Goal: Task Accomplishment & Management: Complete application form

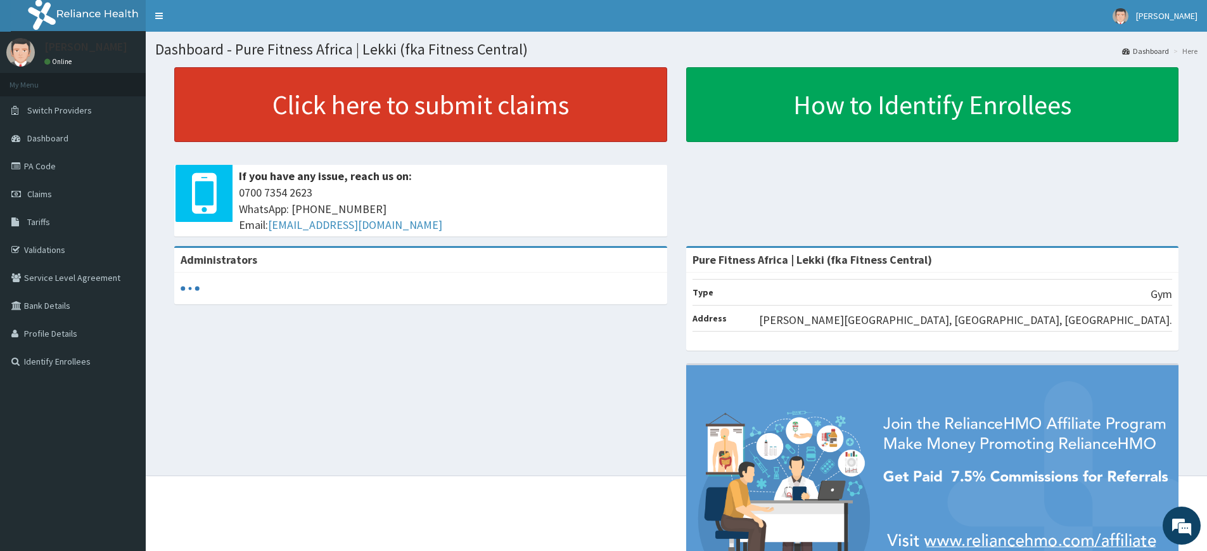
click at [290, 129] on link "Click here to submit claims" at bounding box center [420, 104] width 493 height 75
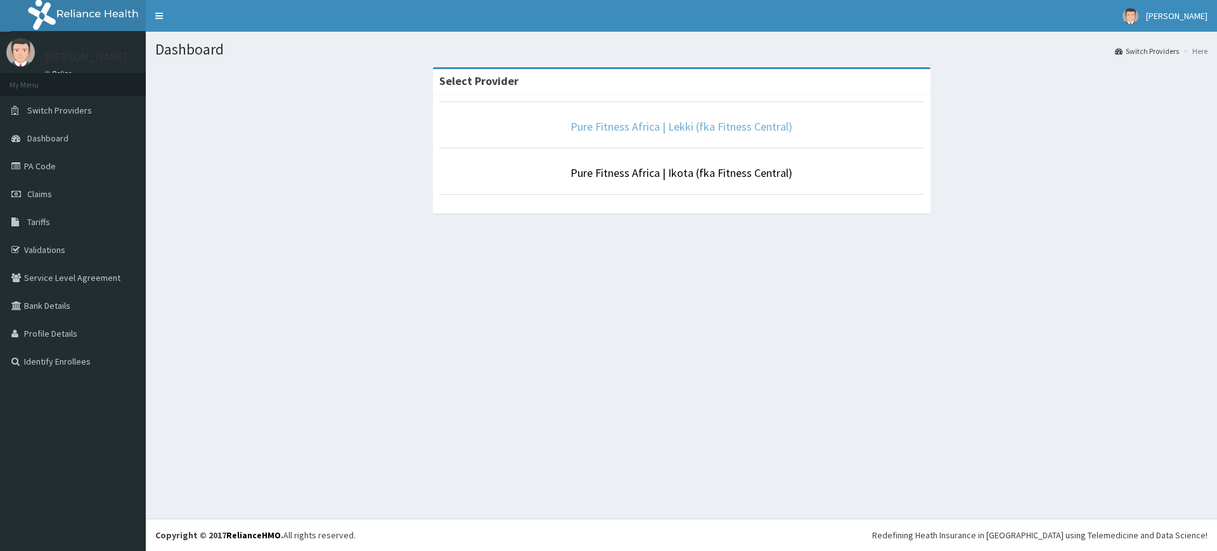
click at [750, 125] on link "Pure Fitness Africa | Lekki (fka Fitness Central)" at bounding box center [681, 126] width 222 height 15
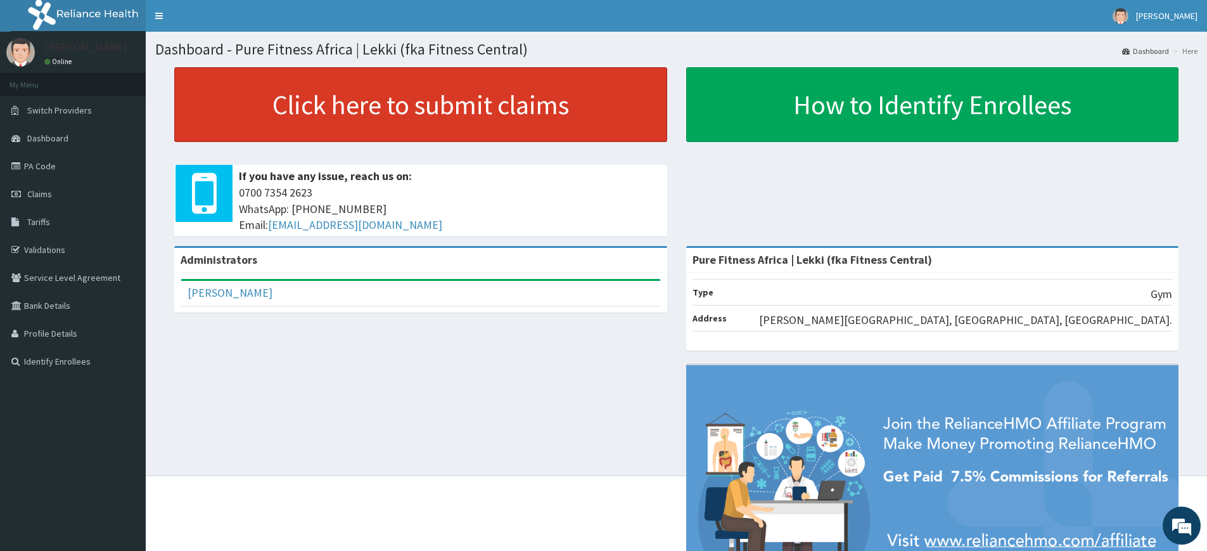
click at [581, 103] on link "Click here to submit claims" at bounding box center [420, 104] width 493 height 75
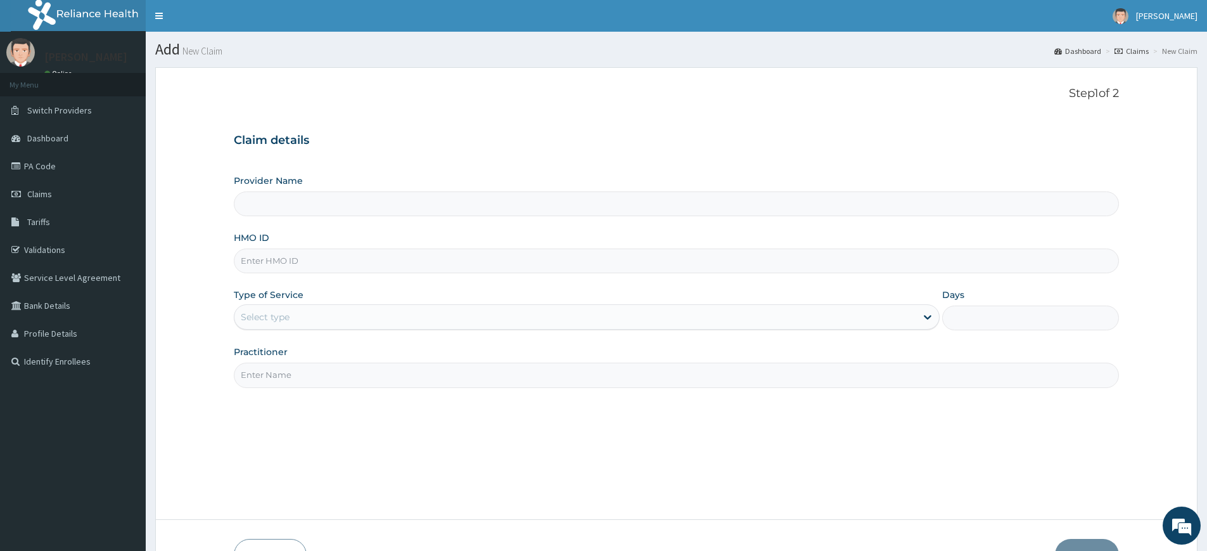
type input "Pure Fitness Africa | Lekki (fka Fitness Central)"
type input "1"
click at [321, 366] on input "Practitioner" at bounding box center [676, 374] width 885 height 25
type input "pure fitness africa"
click at [309, 269] on input "HMO ID" at bounding box center [676, 260] width 885 height 25
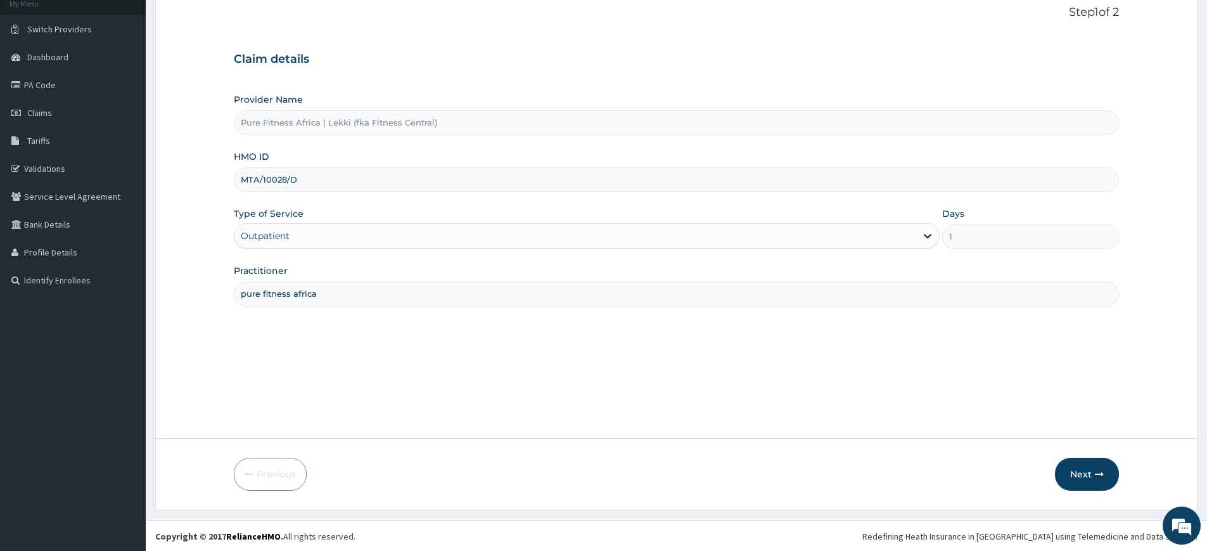
scroll to position [82, 0]
type input "MTA/10028/D"
click at [1077, 468] on button "Next" at bounding box center [1087, 472] width 64 height 33
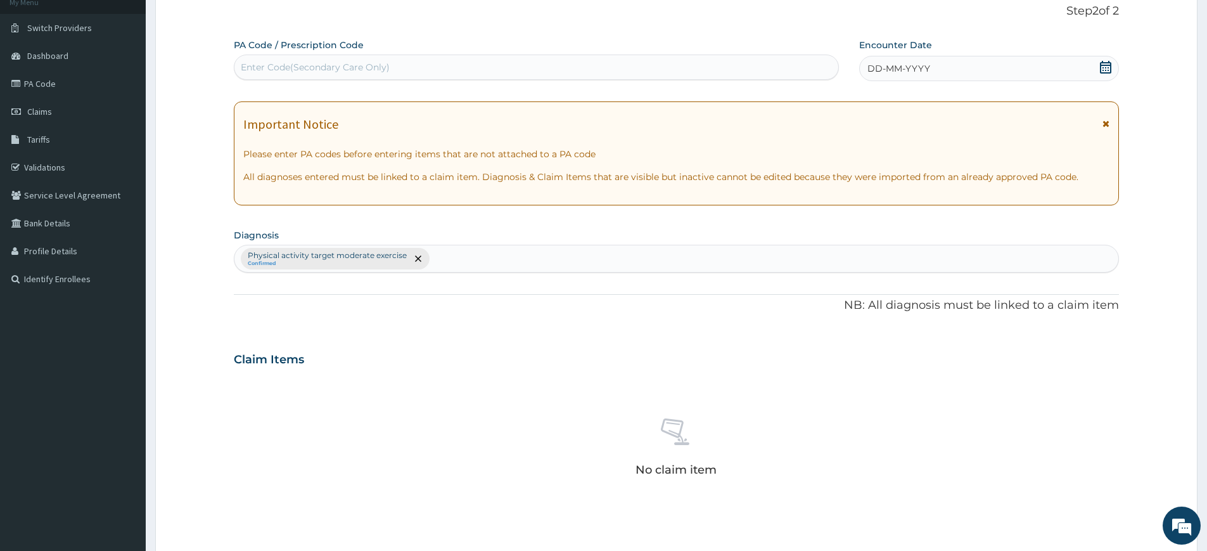
click at [756, 75] on div "Enter Code(Secondary Care Only)" at bounding box center [536, 67] width 604 height 20
type input "PA/A53616"
click at [1013, 71] on div "DD-MM-YYYY" at bounding box center [988, 68] width 259 height 25
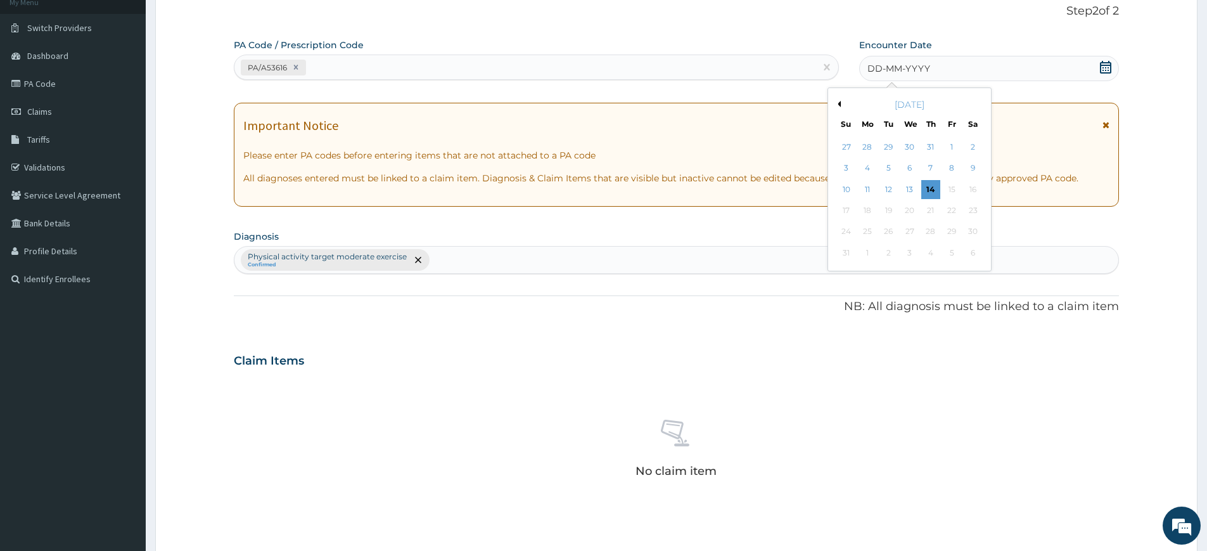
click at [933, 188] on div "14" at bounding box center [930, 189] width 19 height 19
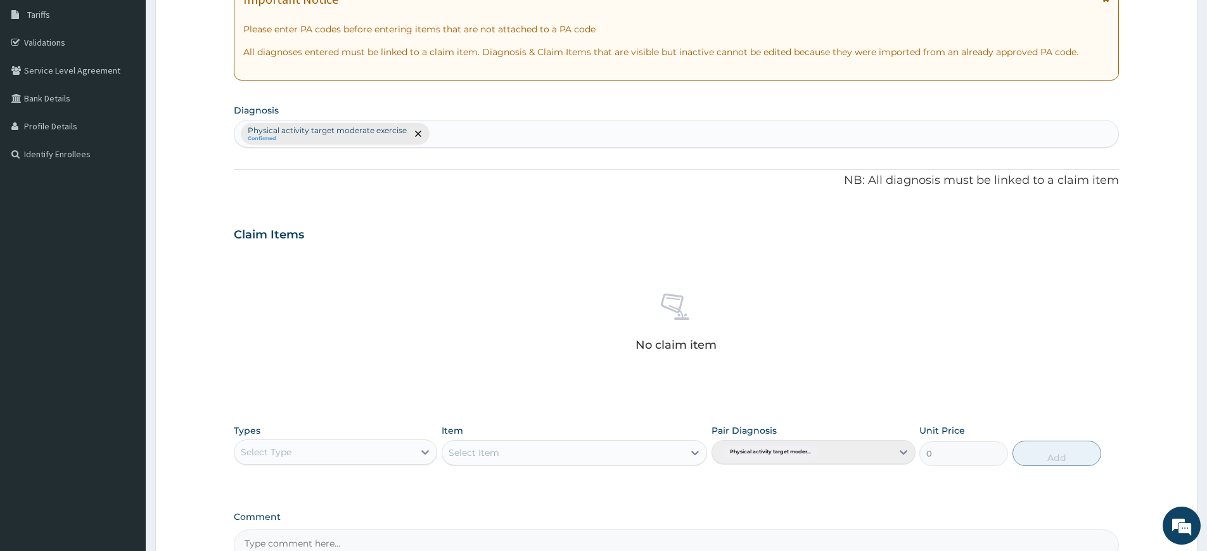
scroll to position [350, 0]
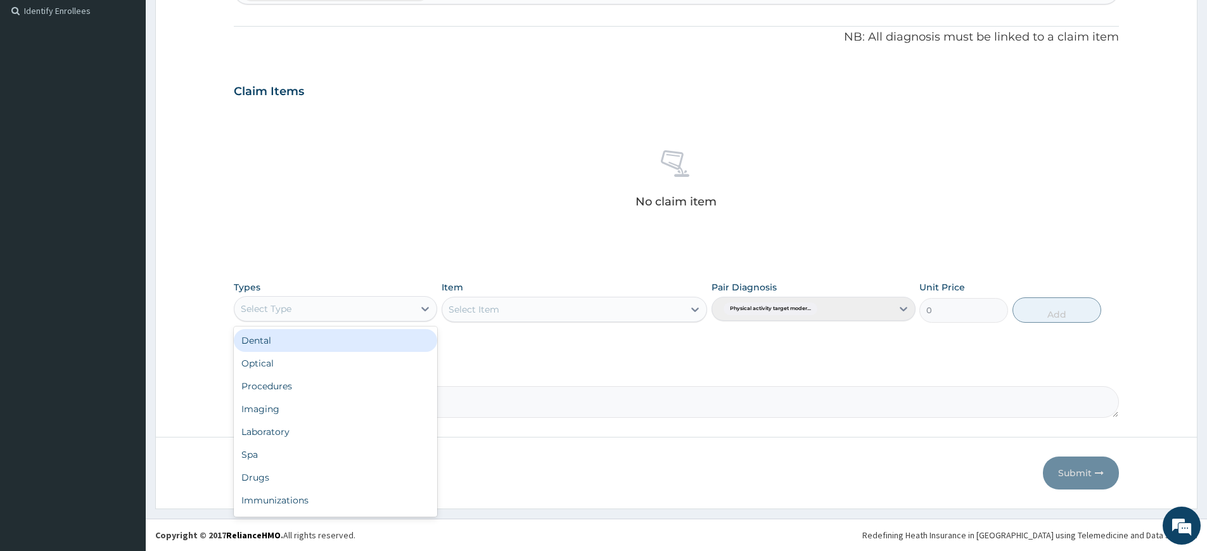
click at [369, 312] on div "Select Type" at bounding box center [323, 308] width 179 height 20
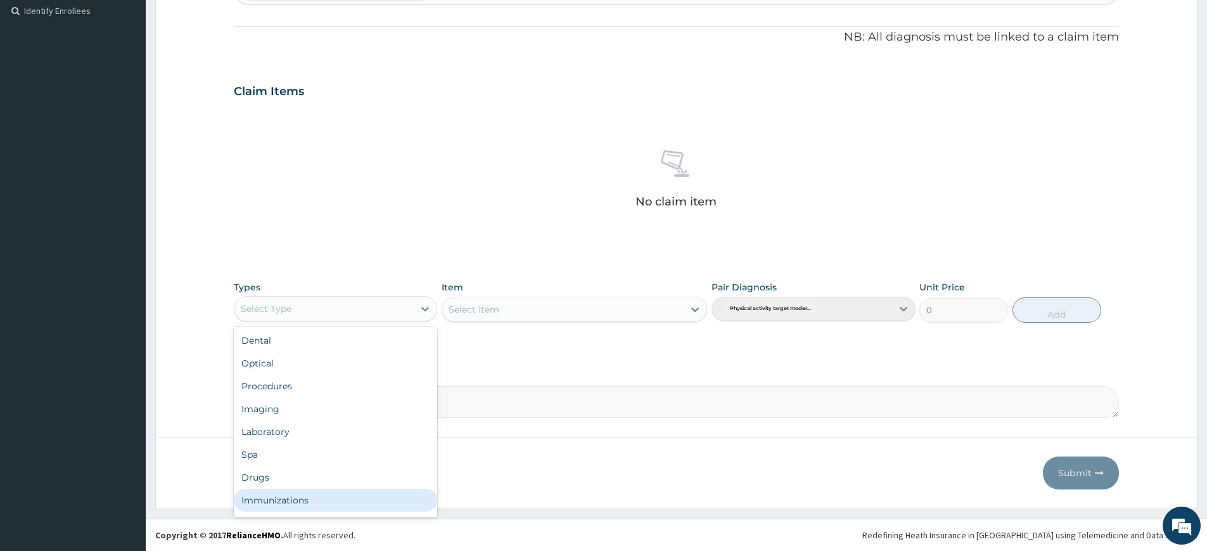
scroll to position [43, 0]
click at [357, 494] on div "Gym" at bounding box center [335, 502] width 203 height 23
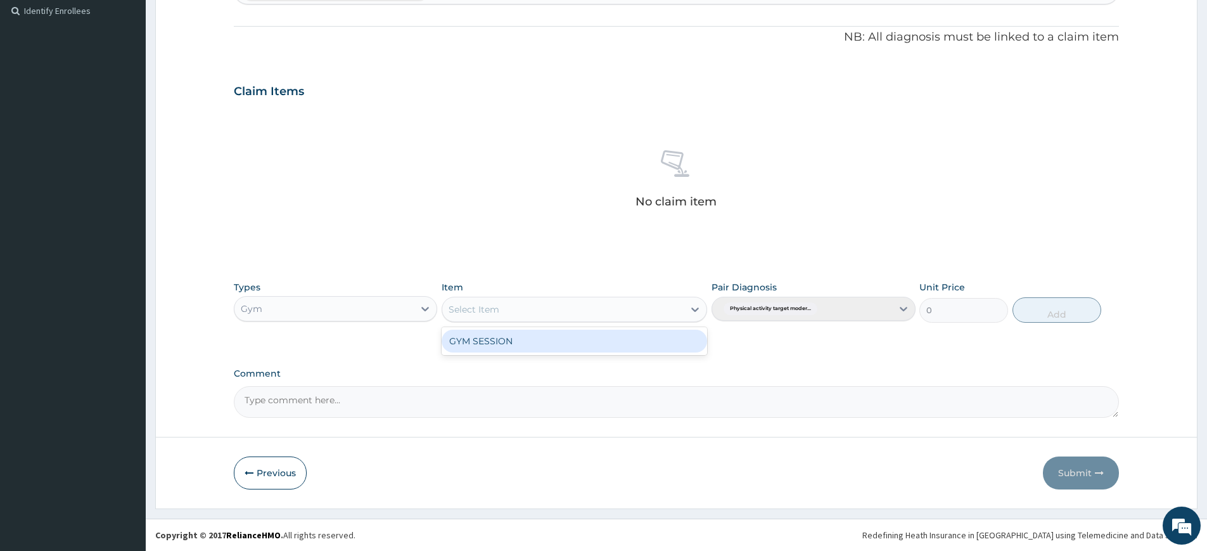
click at [525, 318] on div "Select Item" at bounding box center [562, 309] width 241 height 20
drag, startPoint x: 528, startPoint y: 337, endPoint x: 553, endPoint y: 328, distance: 26.9
click at [528, 337] on div "GYM SESSION" at bounding box center [575, 341] width 266 height 23
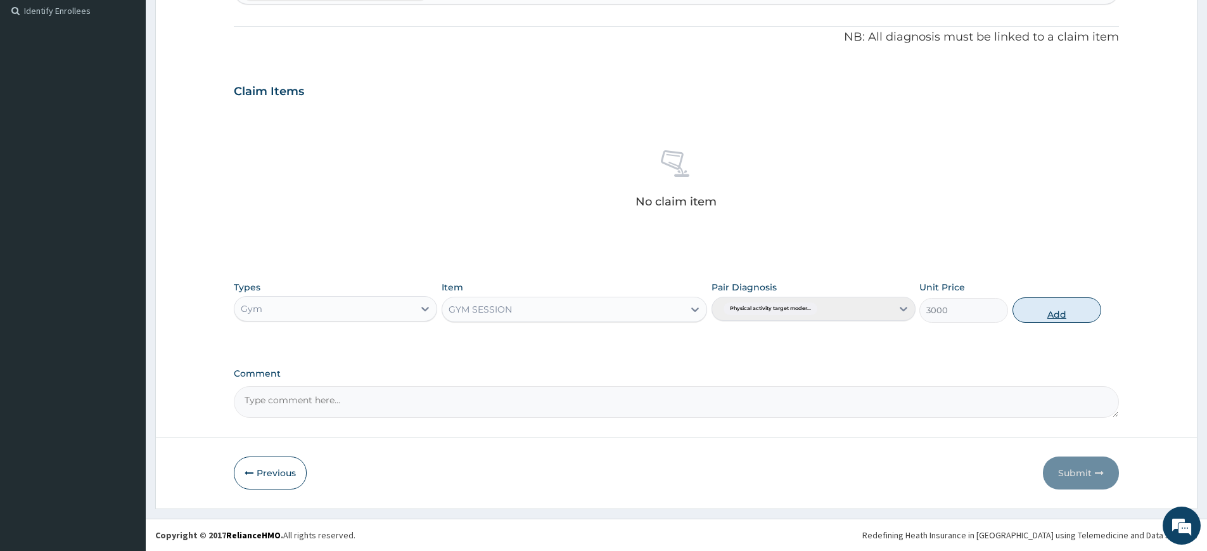
click at [1073, 314] on button "Add" at bounding box center [1057, 309] width 89 height 25
type input "0"
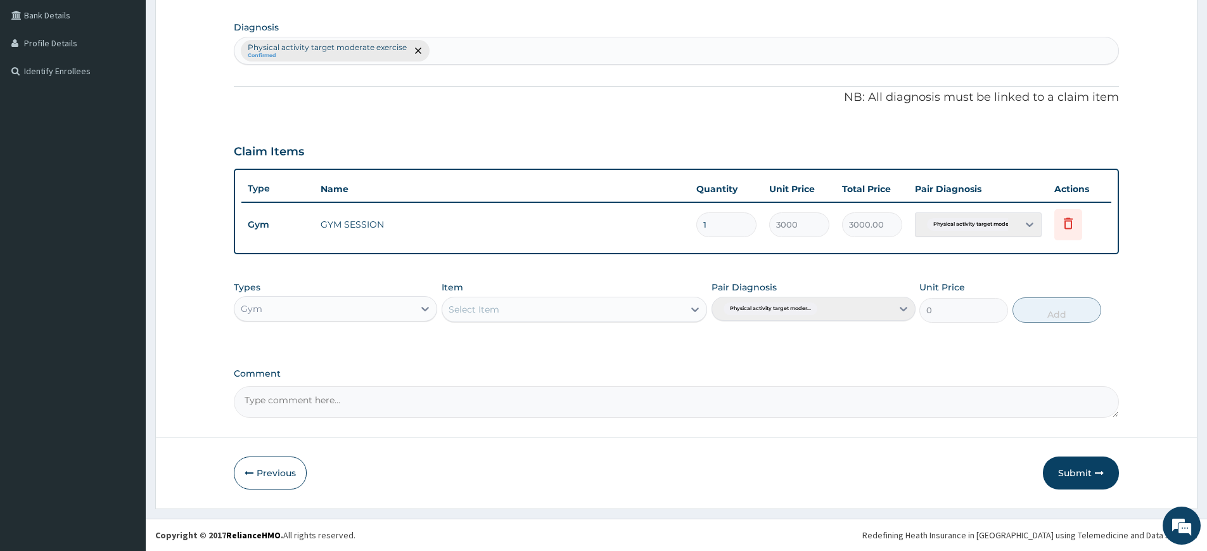
click at [1063, 473] on button "Submit" at bounding box center [1081, 472] width 76 height 33
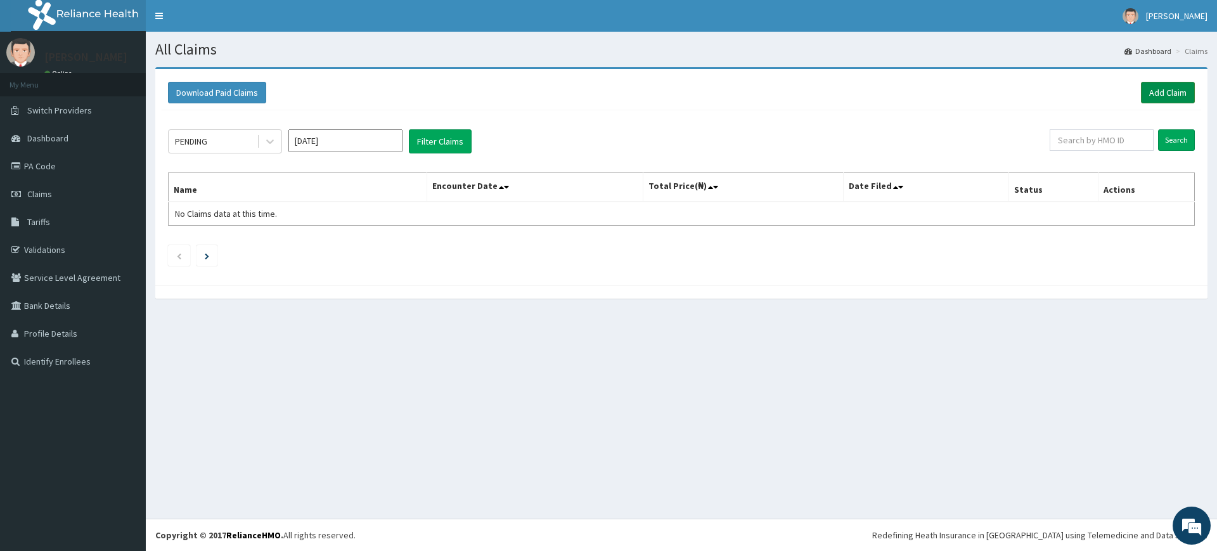
click at [1184, 94] on link "Add Claim" at bounding box center [1168, 93] width 54 height 22
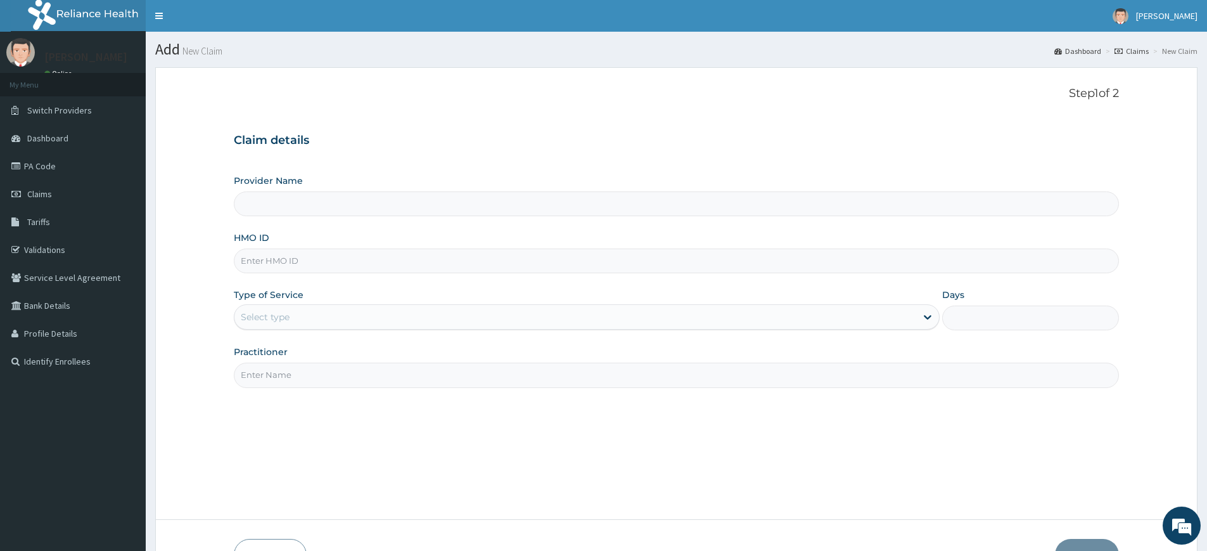
type input "Pure Fitness Africa | Lekki (fka Fitness Central)"
type input "1"
click at [479, 371] on input "Practitioner" at bounding box center [676, 374] width 885 height 25
type input "pure fitness africa"
click at [381, 266] on input "HMO ID" at bounding box center [676, 260] width 885 height 25
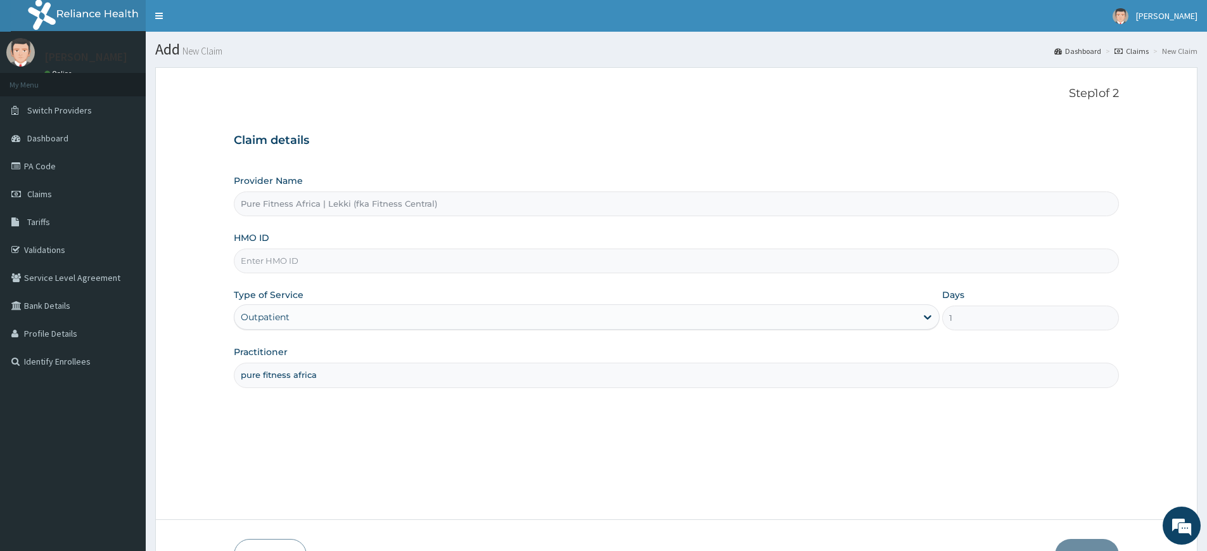
click at [381, 266] on input "HMO ID" at bounding box center [676, 260] width 885 height 25
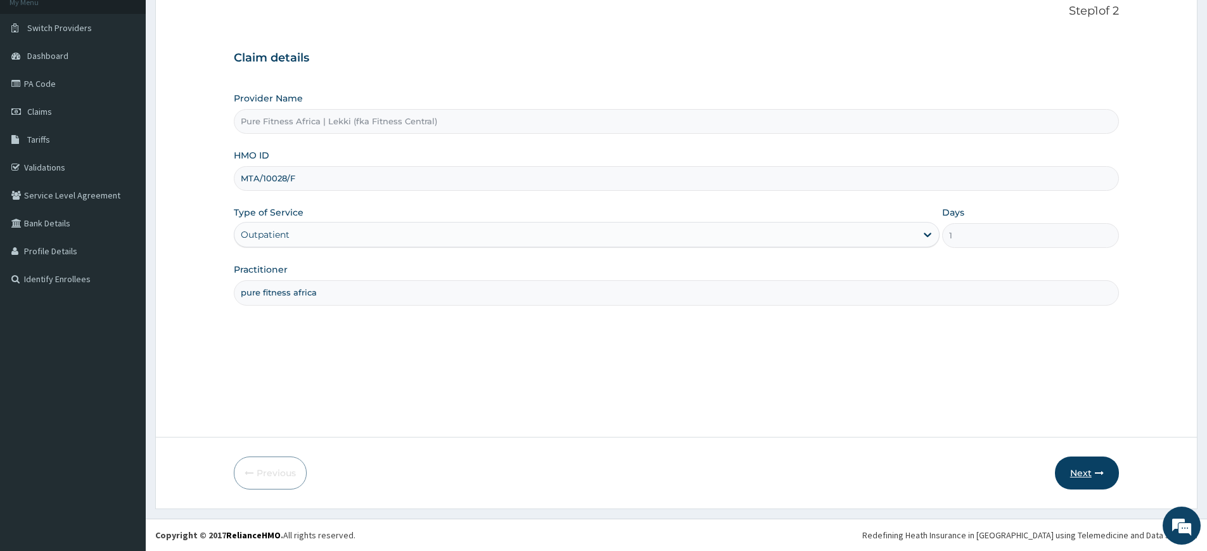
type input "MTA/10028/F"
click at [1085, 458] on button "Next" at bounding box center [1087, 472] width 64 height 33
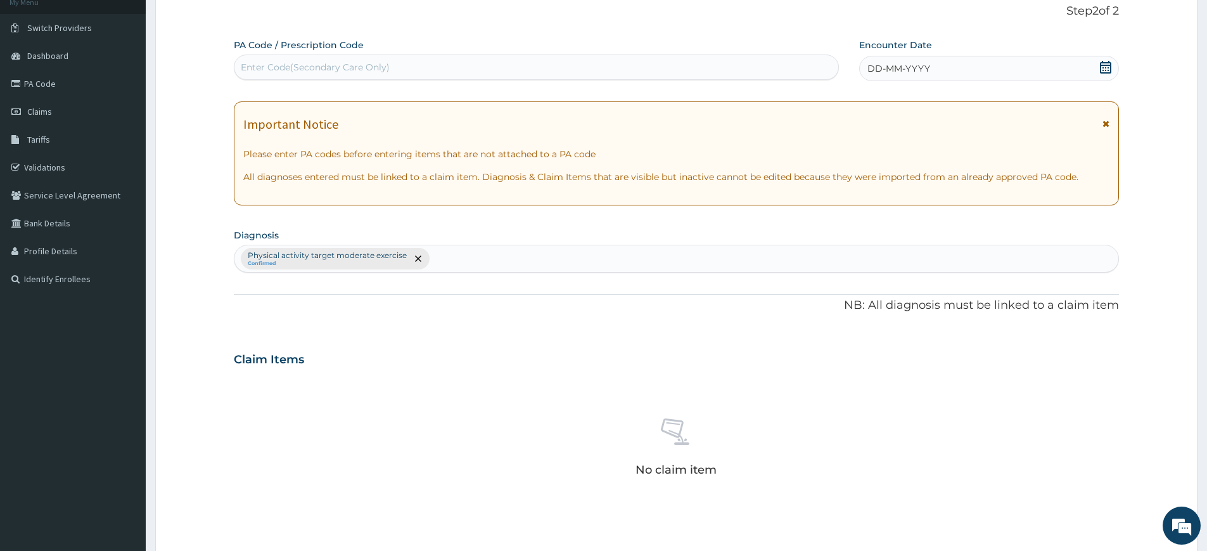
click at [773, 80] on div "PA Code / Prescription Code Enter Code(Secondary Care Only)" at bounding box center [536, 60] width 605 height 42
click at [773, 75] on div "Enter Code(Secondary Care Only)" at bounding box center [536, 67] width 604 height 20
click at [902, 72] on span "DD-MM-YYYY" at bounding box center [899, 68] width 63 height 13
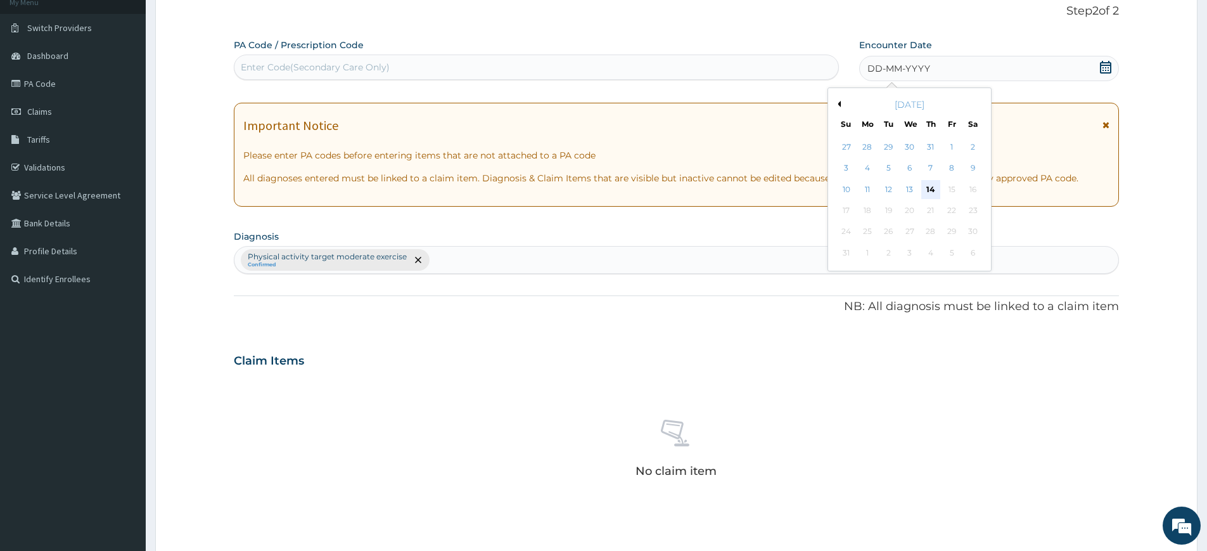
click at [929, 189] on div "14" at bounding box center [930, 189] width 19 height 19
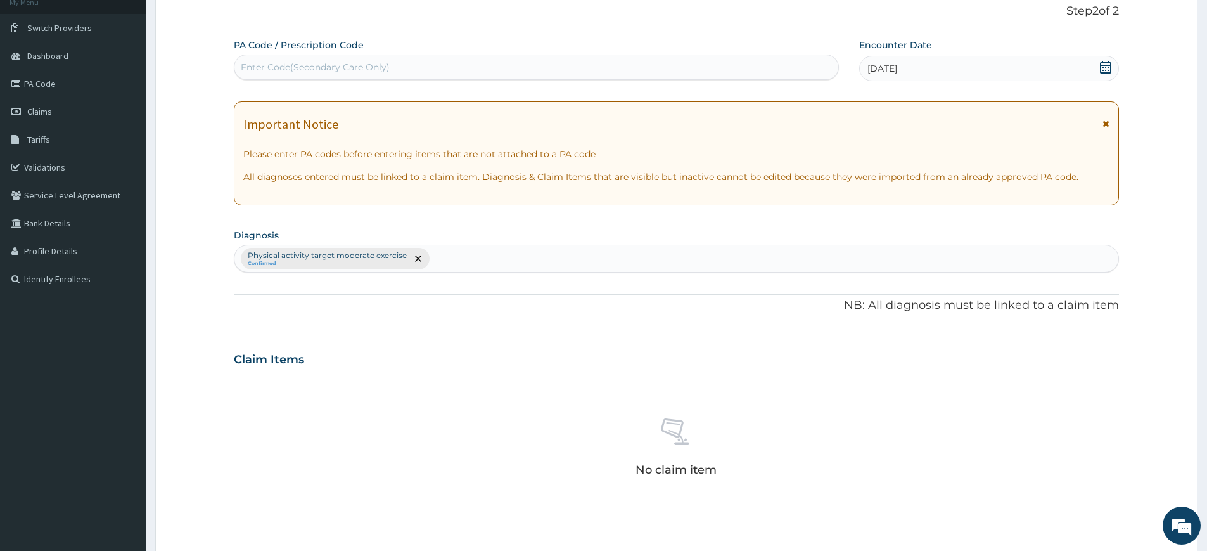
click at [790, 71] on div "Enter Code(Secondary Care Only)" at bounding box center [536, 67] width 604 height 20
type input "PA/B3F2BB"
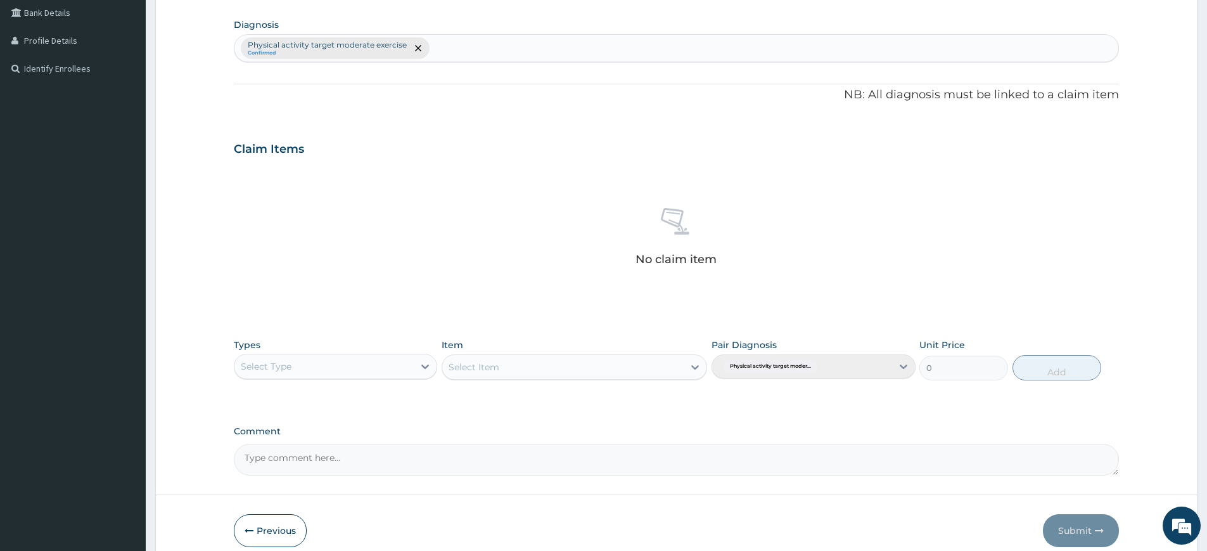
scroll to position [350, 0]
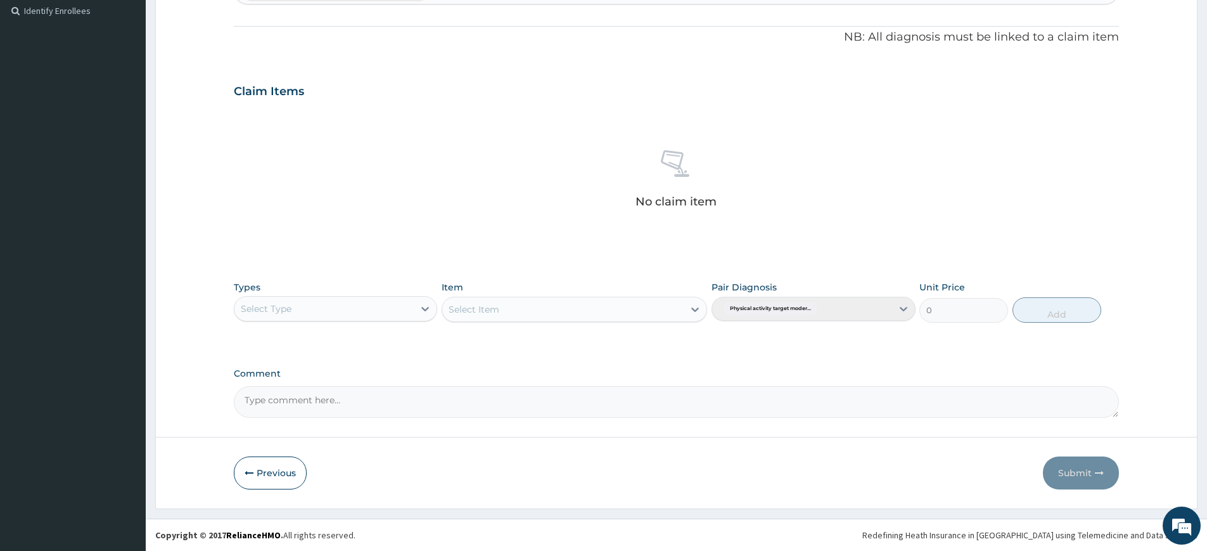
click at [322, 316] on div "Select Type" at bounding box center [323, 308] width 179 height 20
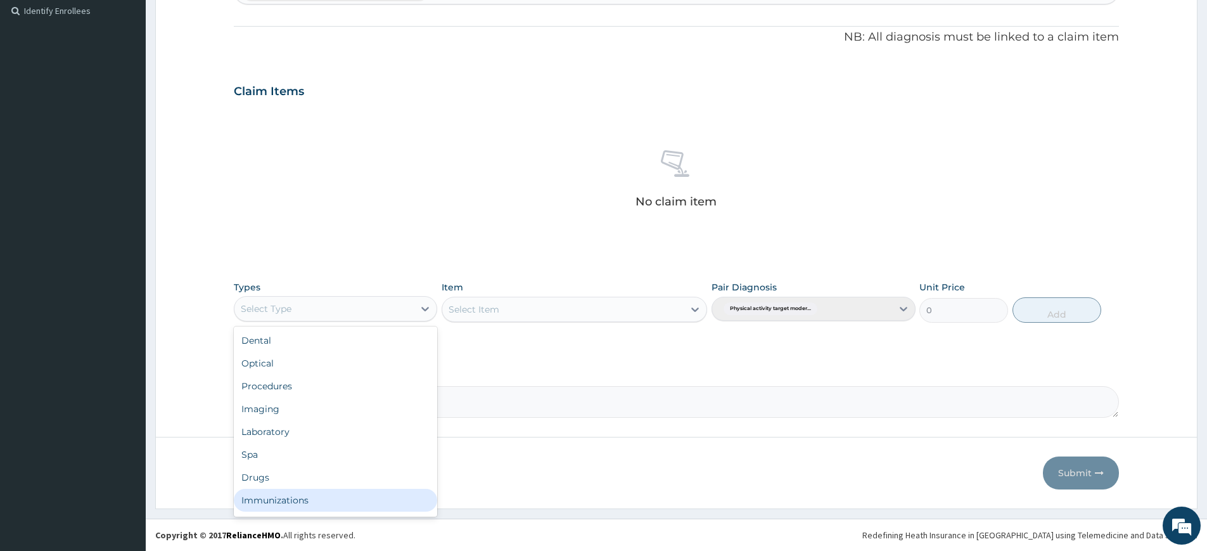
scroll to position [43, 0]
click at [309, 494] on div "Gym" at bounding box center [335, 502] width 203 height 23
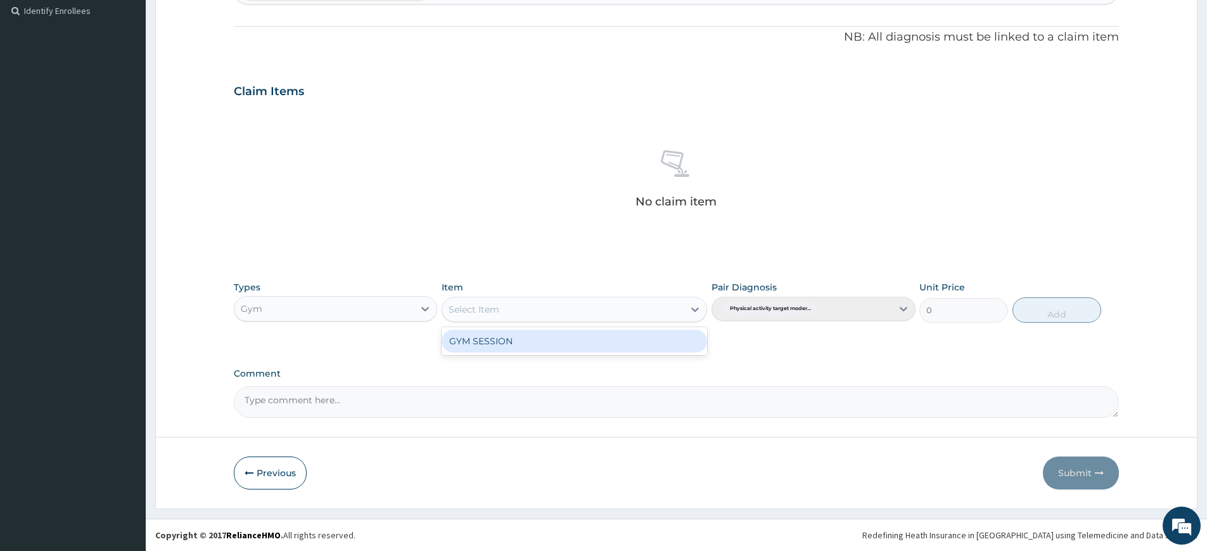
click at [506, 309] on div "Select Item" at bounding box center [562, 309] width 241 height 20
click at [506, 333] on div "GYM SESSION" at bounding box center [575, 341] width 266 height 23
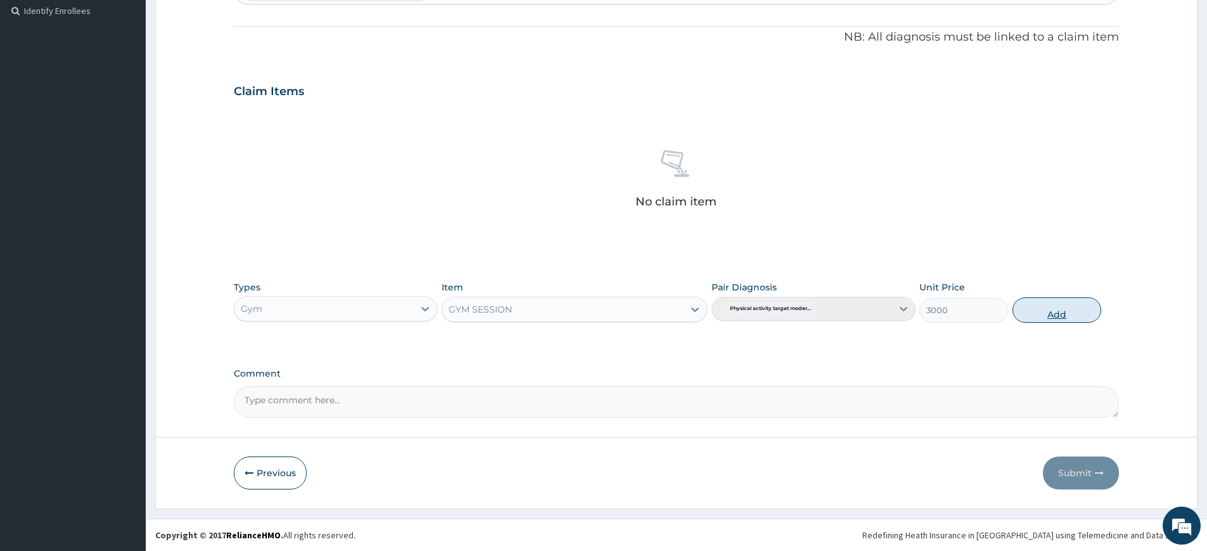
click at [1028, 305] on button "Add" at bounding box center [1057, 309] width 89 height 25
type input "0"
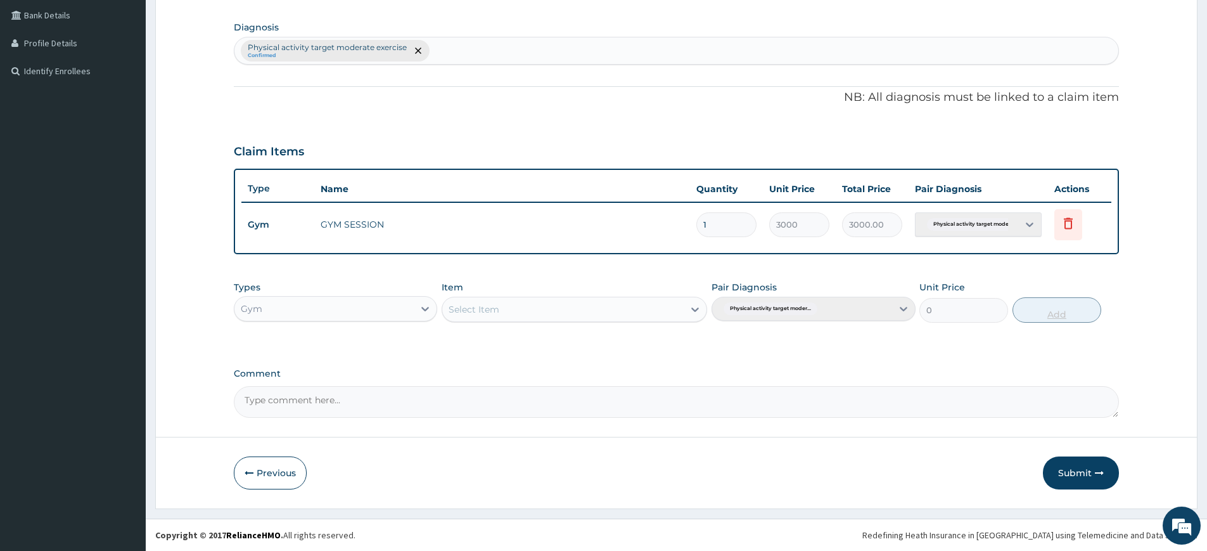
scroll to position [290, 0]
click at [1074, 467] on button "Submit" at bounding box center [1081, 472] width 76 height 33
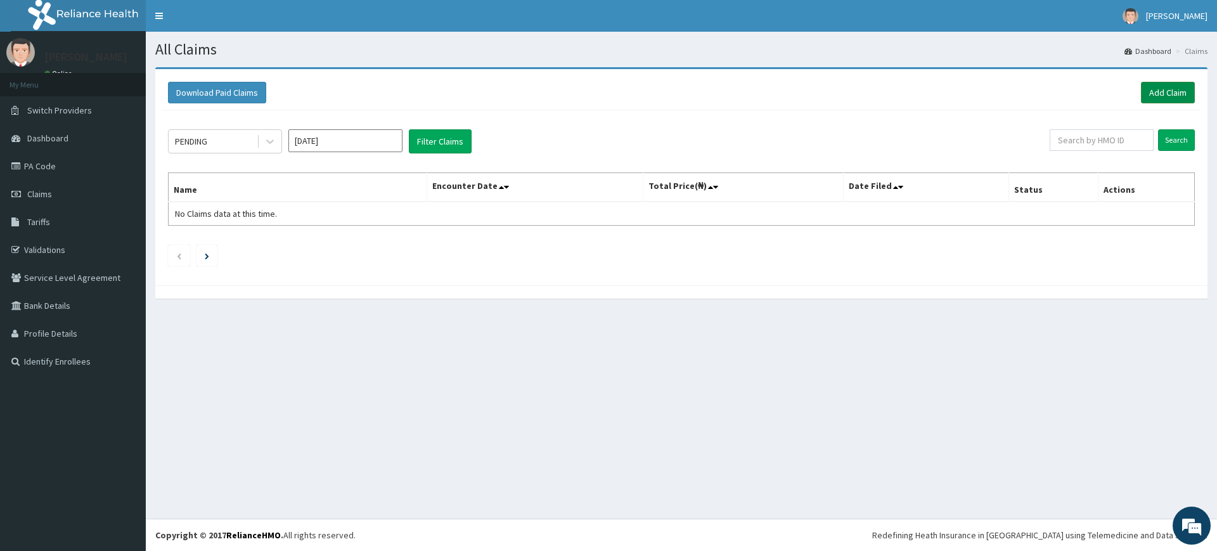
click at [1176, 86] on link "Add Claim" at bounding box center [1168, 93] width 54 height 22
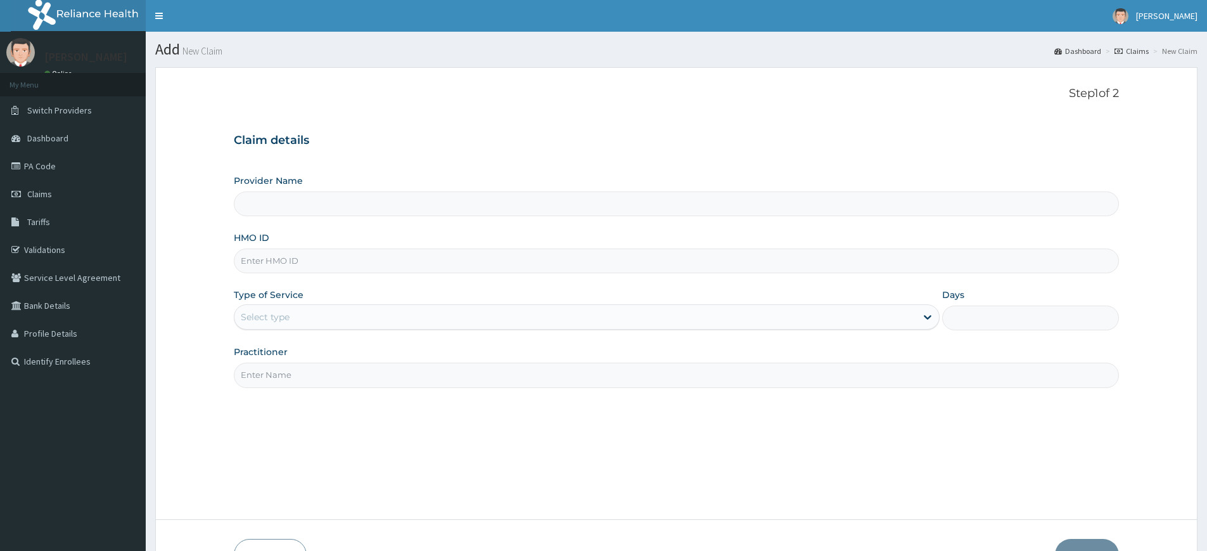
type input "Pure Fitness Africa | Lekki (fka Fitness Central)"
type input "1"
click at [313, 257] on input "HMO ID" at bounding box center [676, 260] width 885 height 25
type input "TLR/10154/A"
click at [326, 369] on input "Practitioner" at bounding box center [676, 374] width 885 height 25
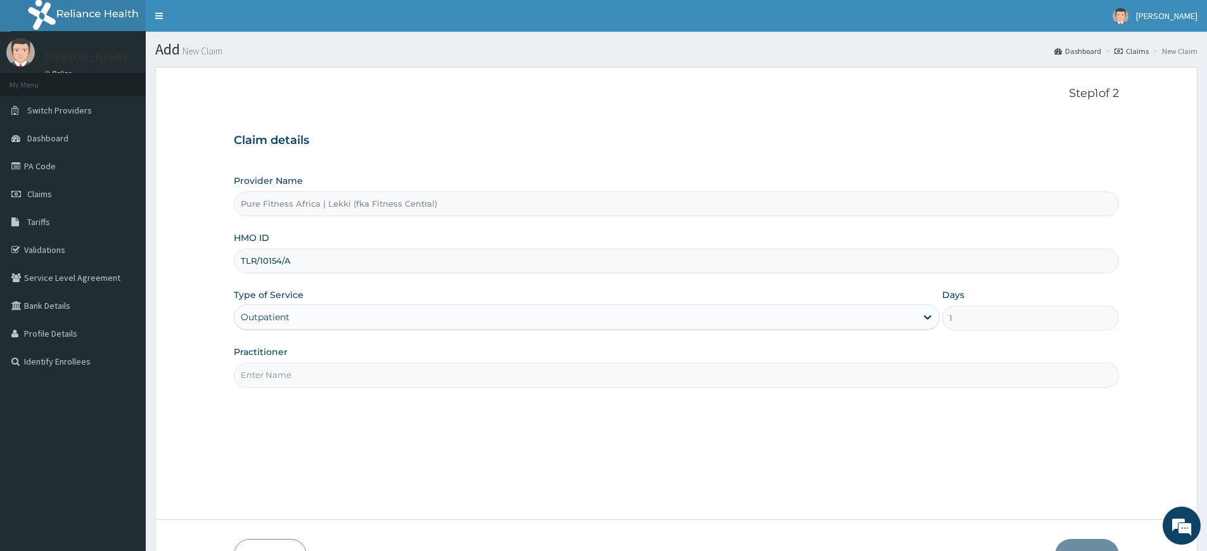
type input "pure fitness africa"
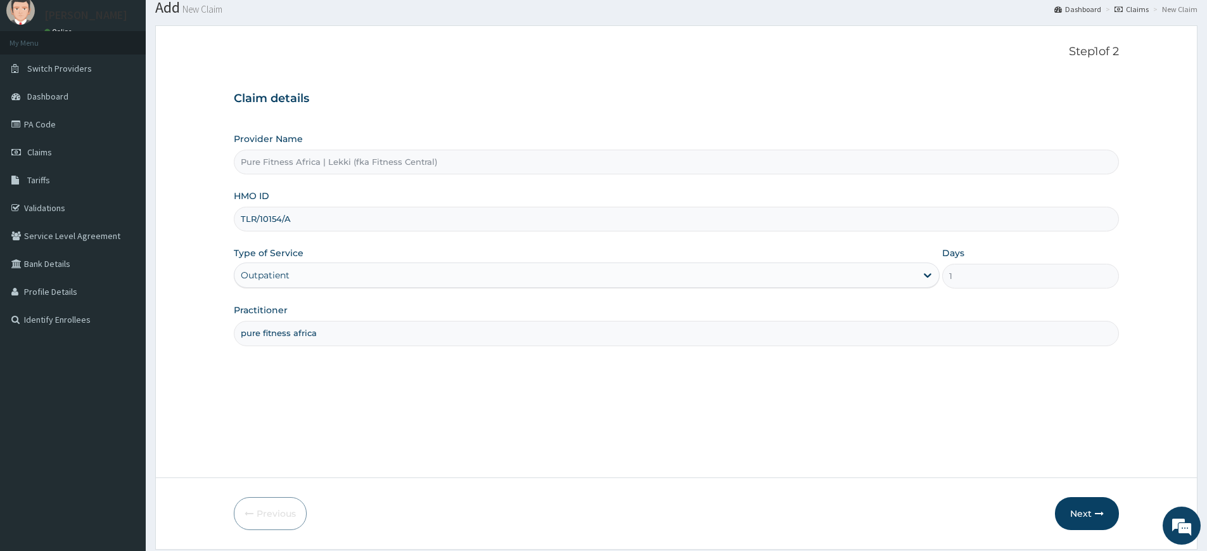
scroll to position [82, 0]
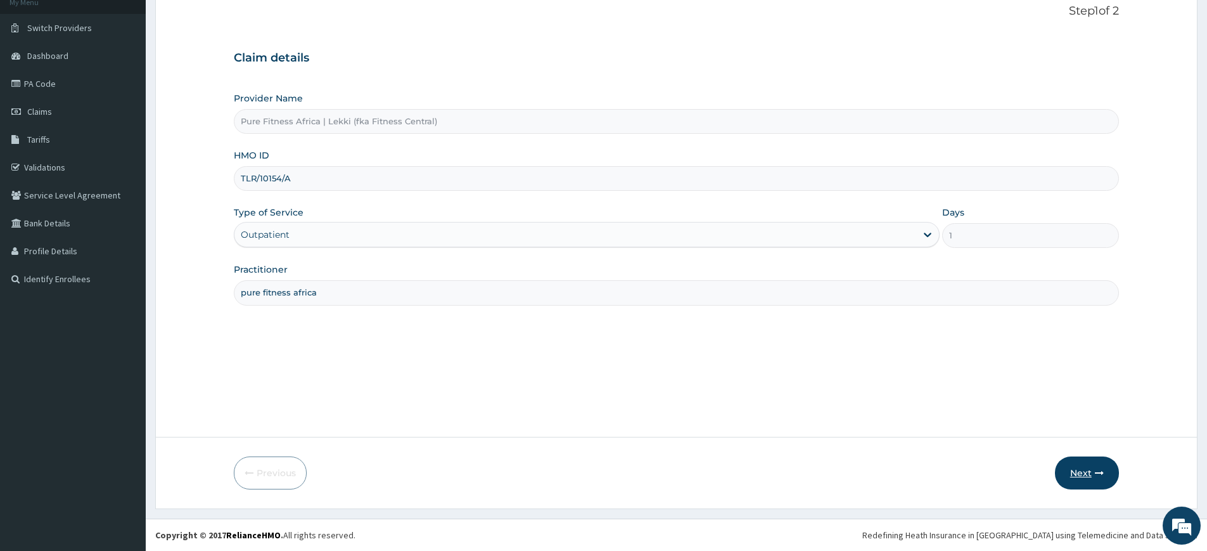
click at [1067, 473] on button "Next" at bounding box center [1087, 472] width 64 height 33
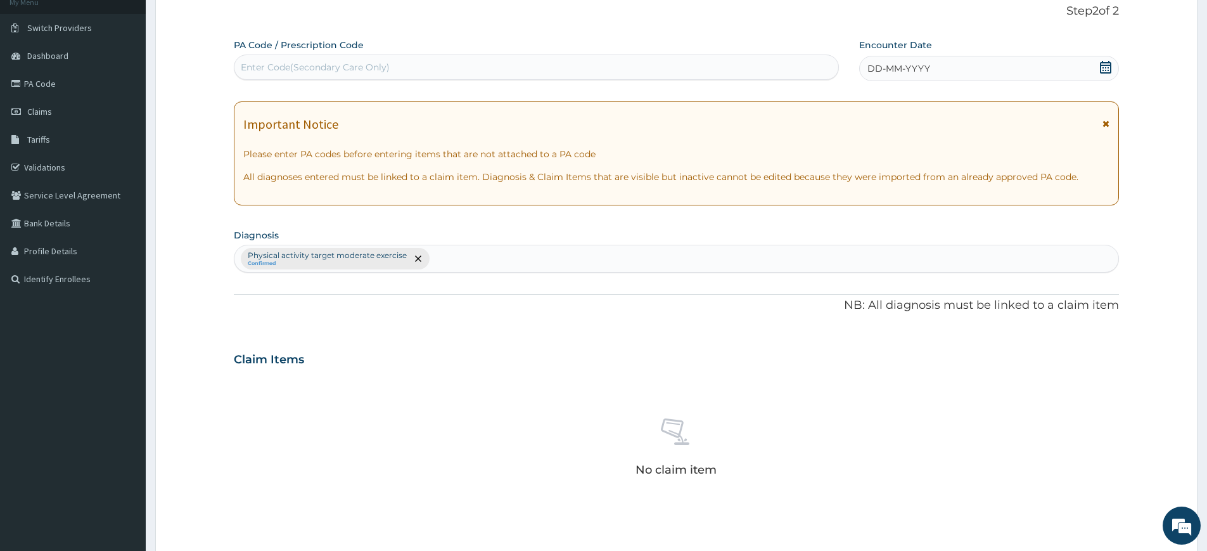
click at [323, 63] on div "Enter Code(Secondary Care Only)" at bounding box center [315, 67] width 149 height 13
type input "PA/813B56"
click at [1098, 69] on div "DD-MM-YYYY" at bounding box center [988, 68] width 259 height 25
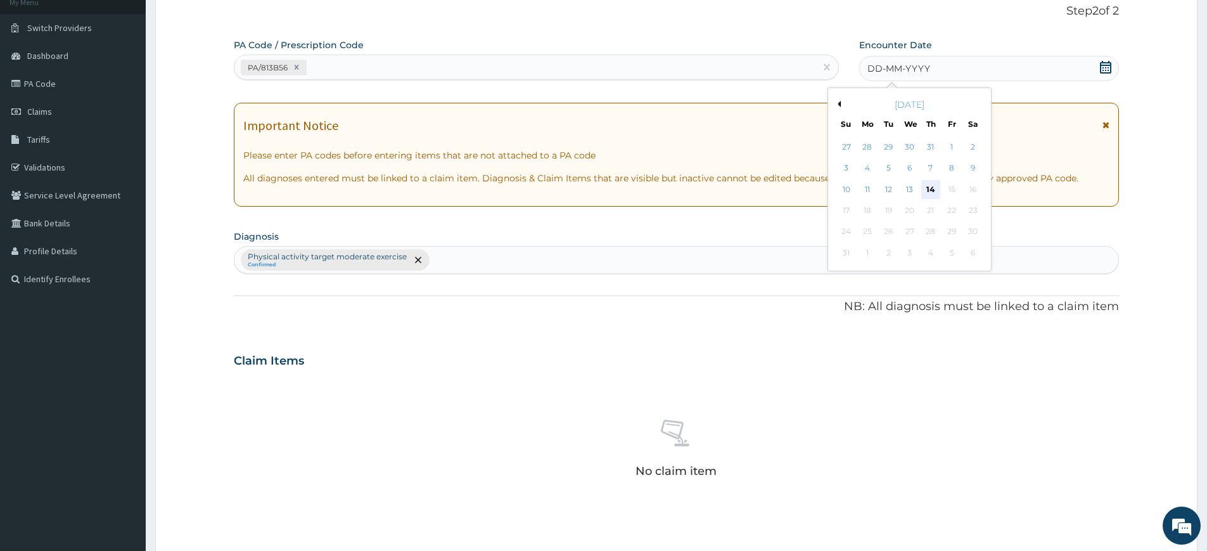
click at [924, 187] on div "14" at bounding box center [930, 189] width 19 height 19
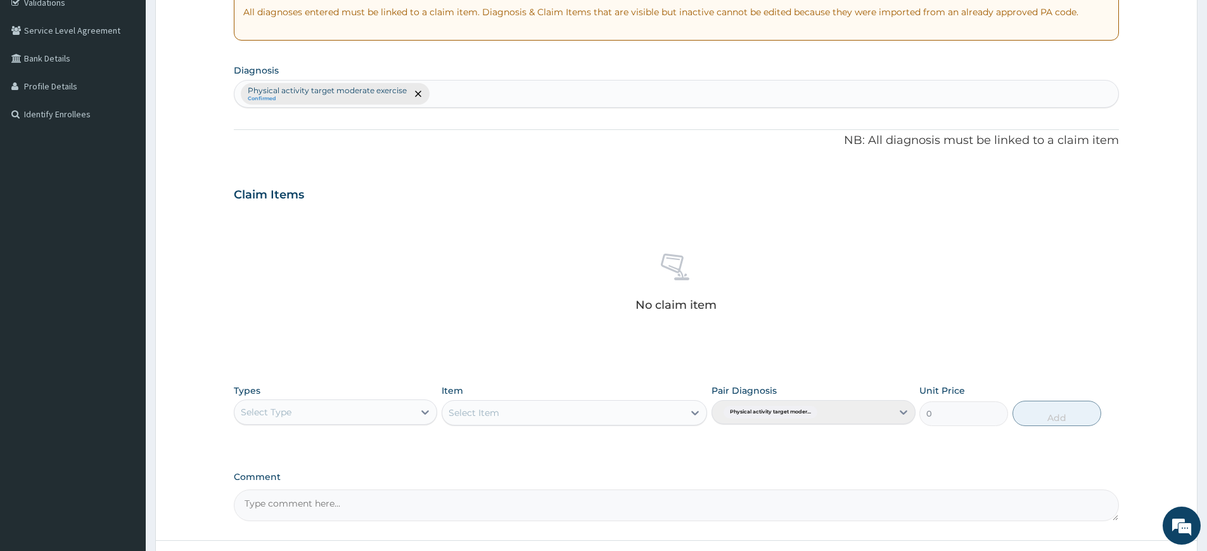
scroll to position [350, 0]
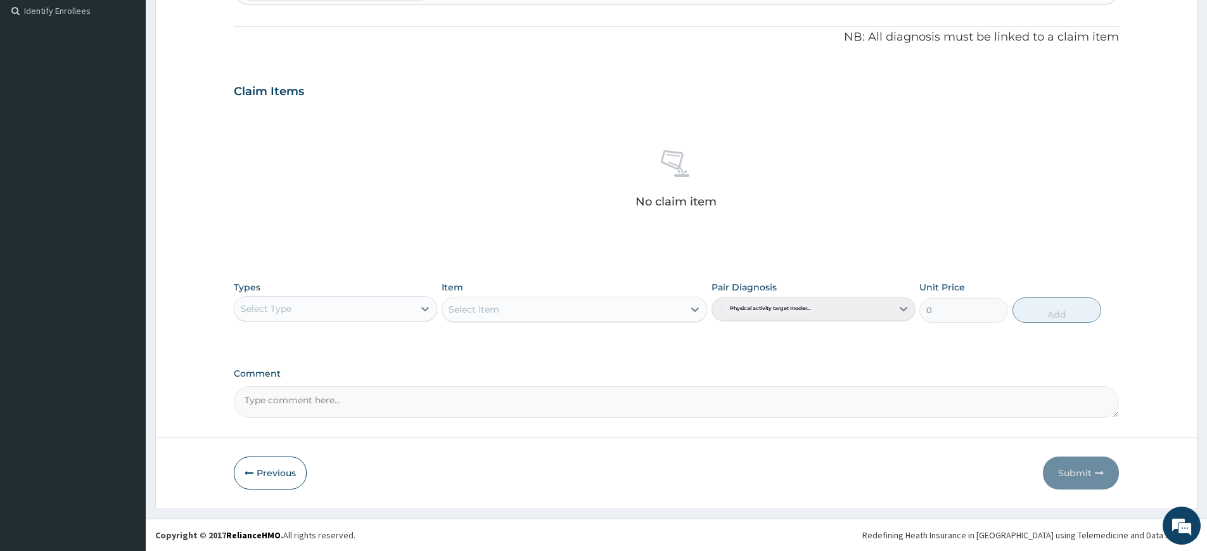
click at [373, 314] on div "Select Type" at bounding box center [323, 308] width 179 height 20
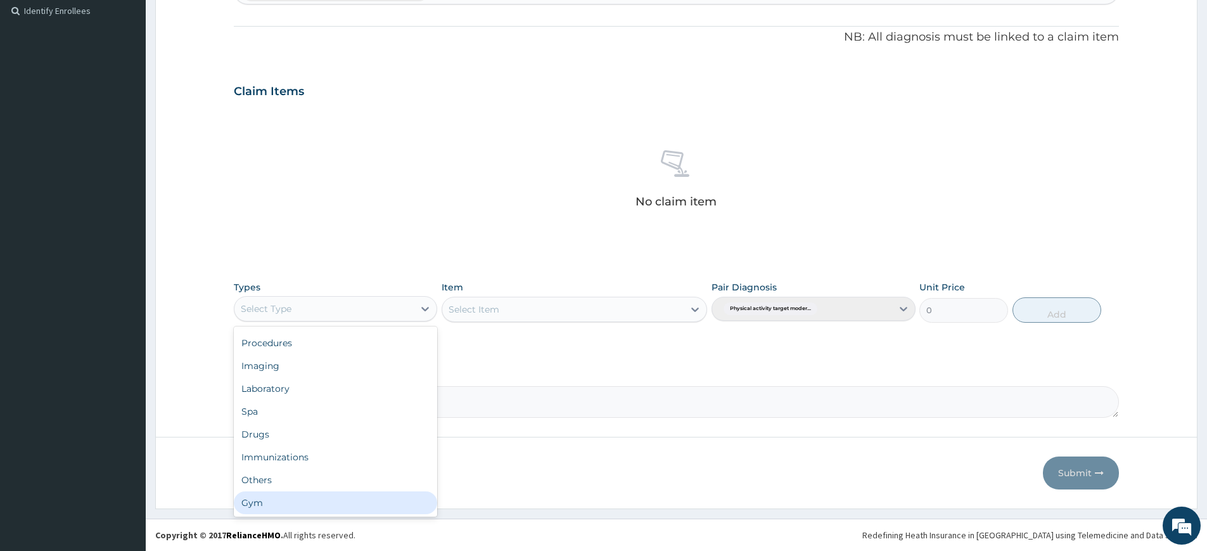
click at [384, 501] on div "Gym" at bounding box center [335, 502] width 203 height 23
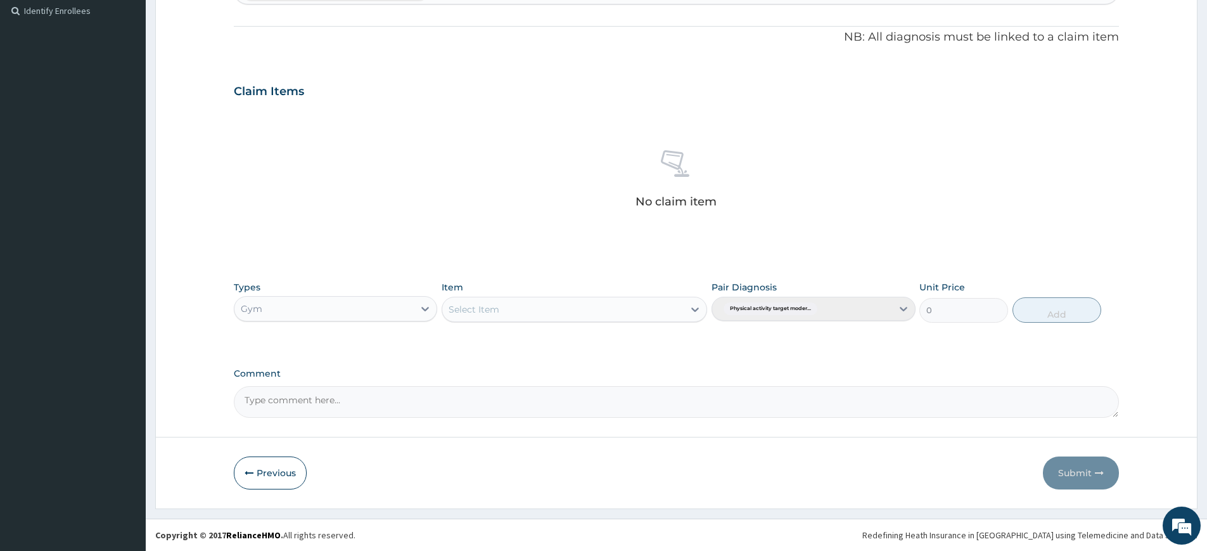
click at [516, 309] on div "Select Item" at bounding box center [562, 309] width 241 height 20
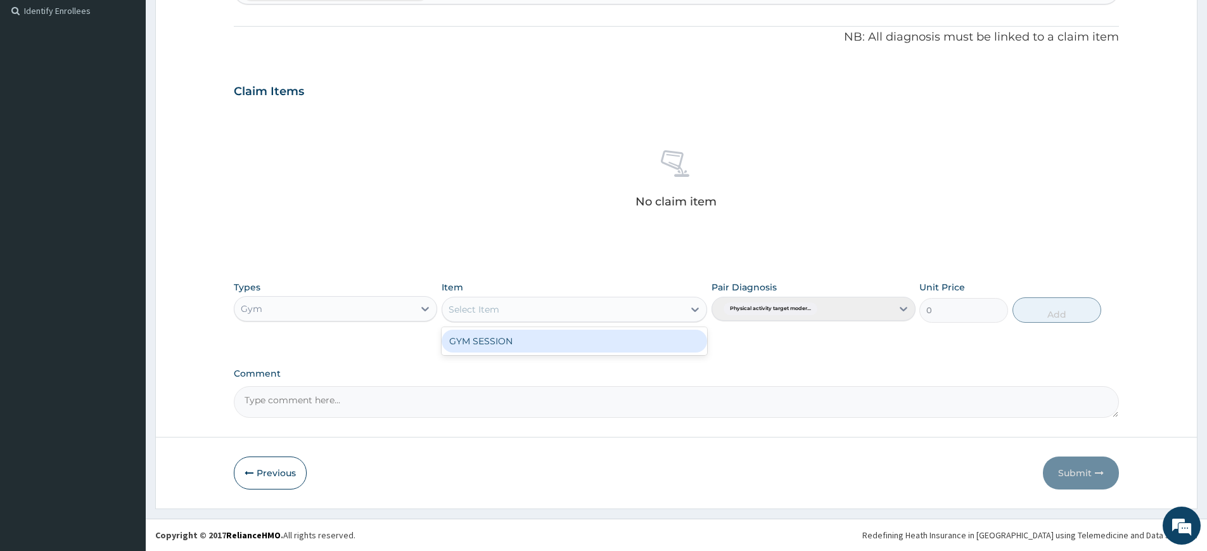
click at [517, 345] on div "GYM SESSION" at bounding box center [575, 341] width 266 height 23
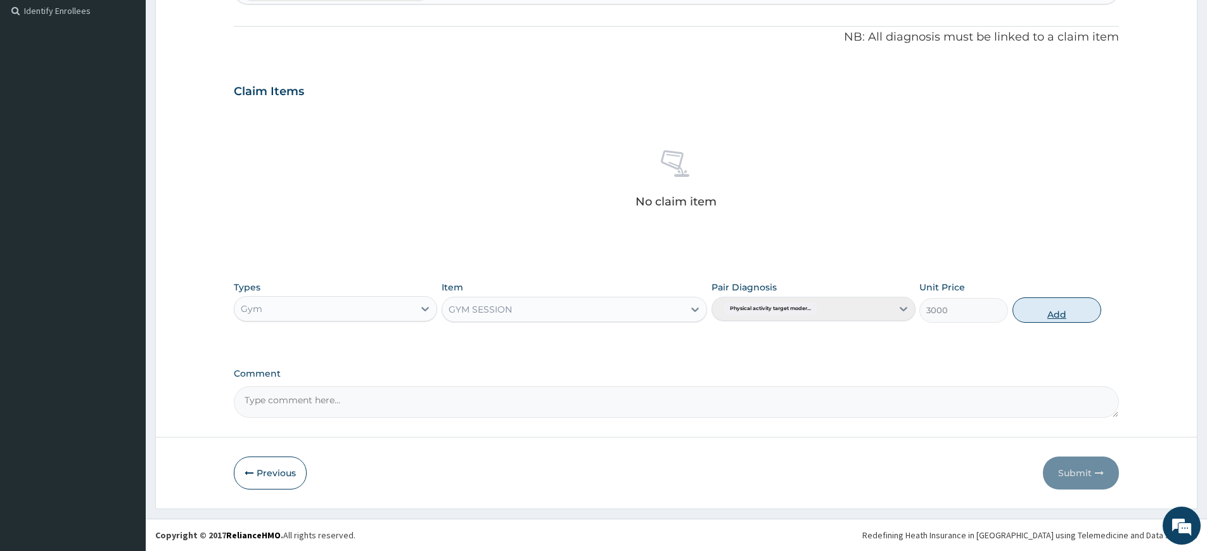
click at [1022, 307] on button "Add" at bounding box center [1057, 309] width 89 height 25
type input "0"
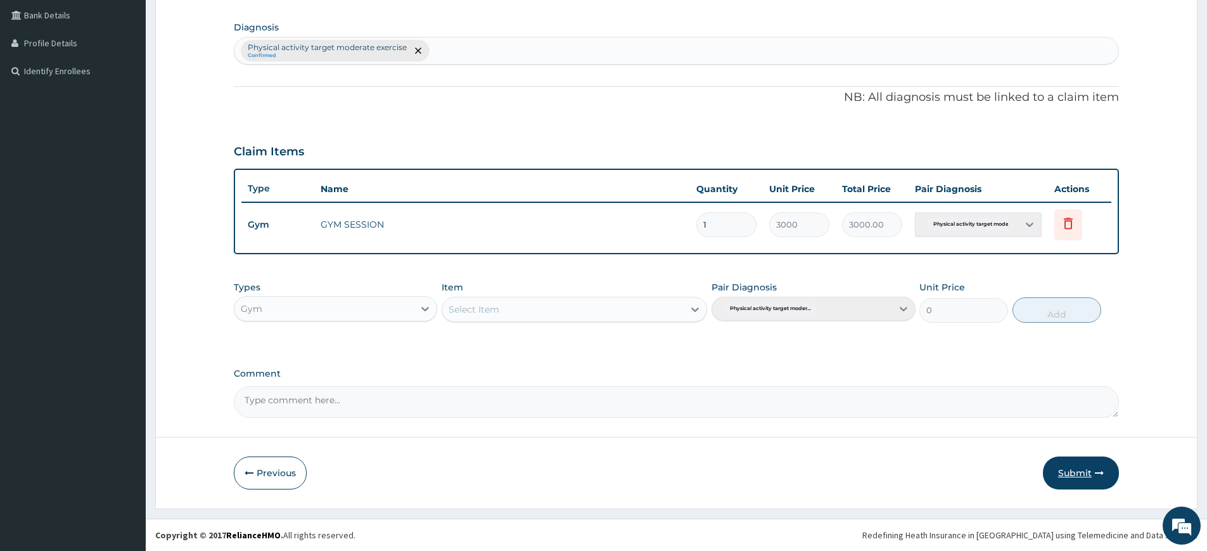
click at [1085, 466] on button "Submit" at bounding box center [1081, 472] width 76 height 33
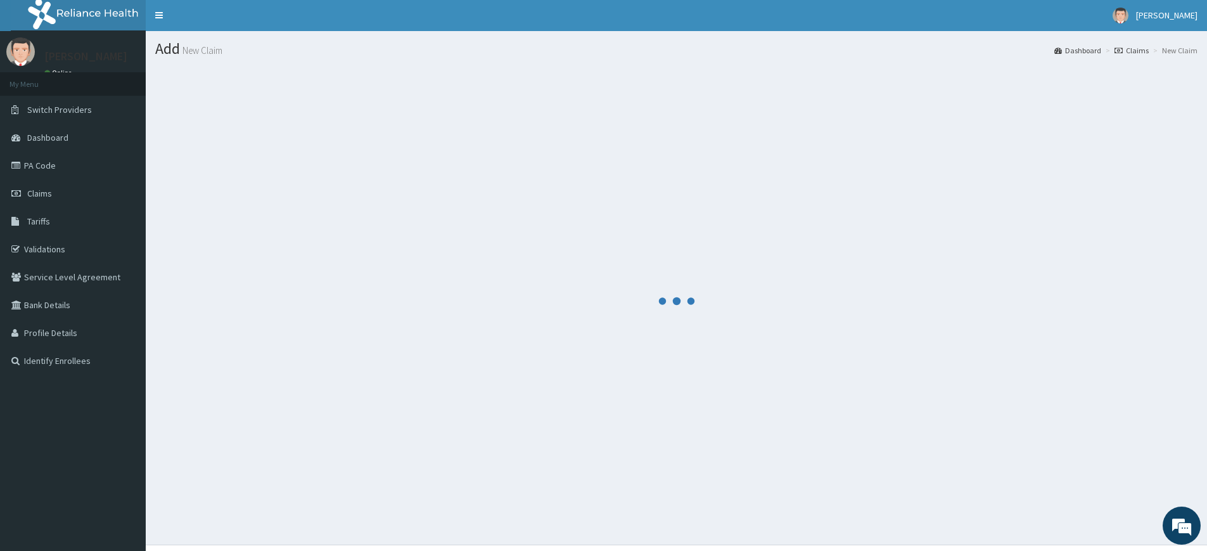
scroll to position [0, 0]
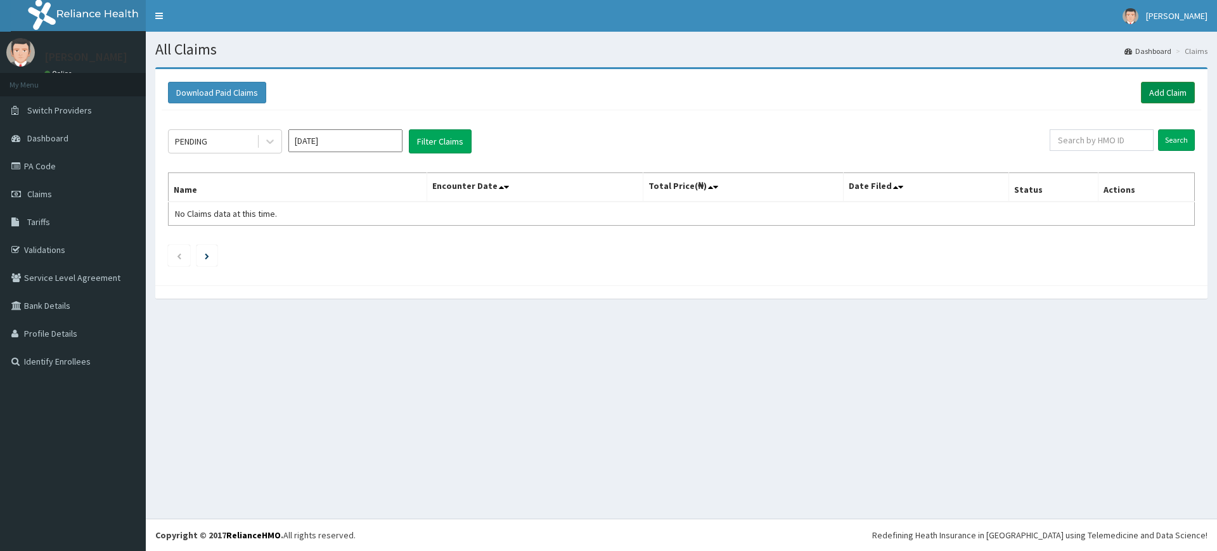
click at [1146, 91] on link "Add Claim" at bounding box center [1168, 93] width 54 height 22
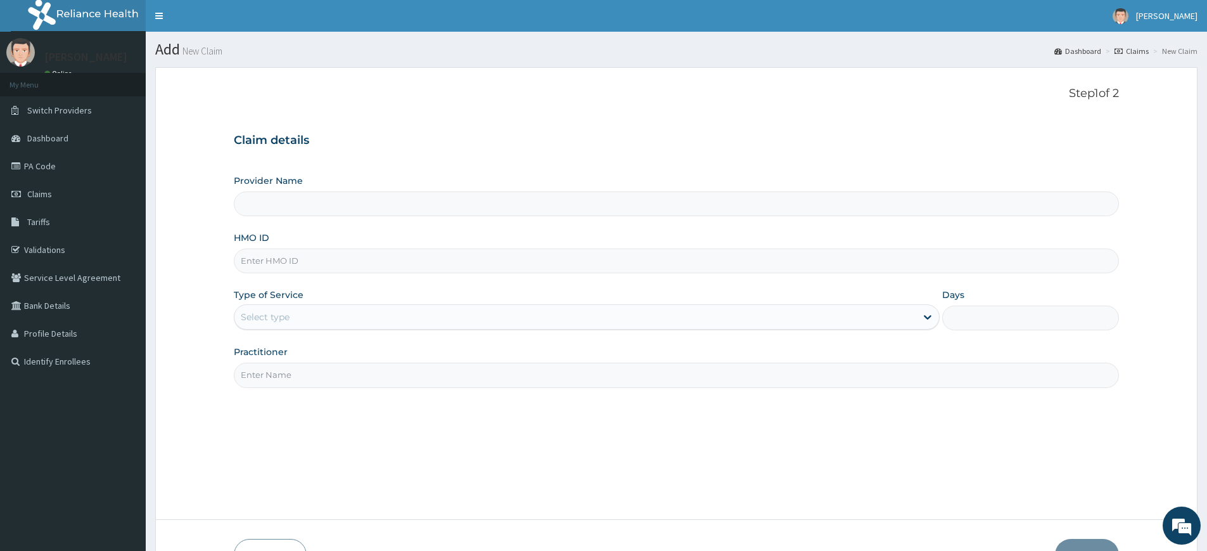
type input "Pure Fitness Africa | Lekki (fka Fitness Central)"
type input "1"
click at [394, 382] on input "Practitioner" at bounding box center [676, 374] width 885 height 25
type input "pure fitness africa"
click at [381, 266] on input "HMO ID" at bounding box center [676, 260] width 885 height 25
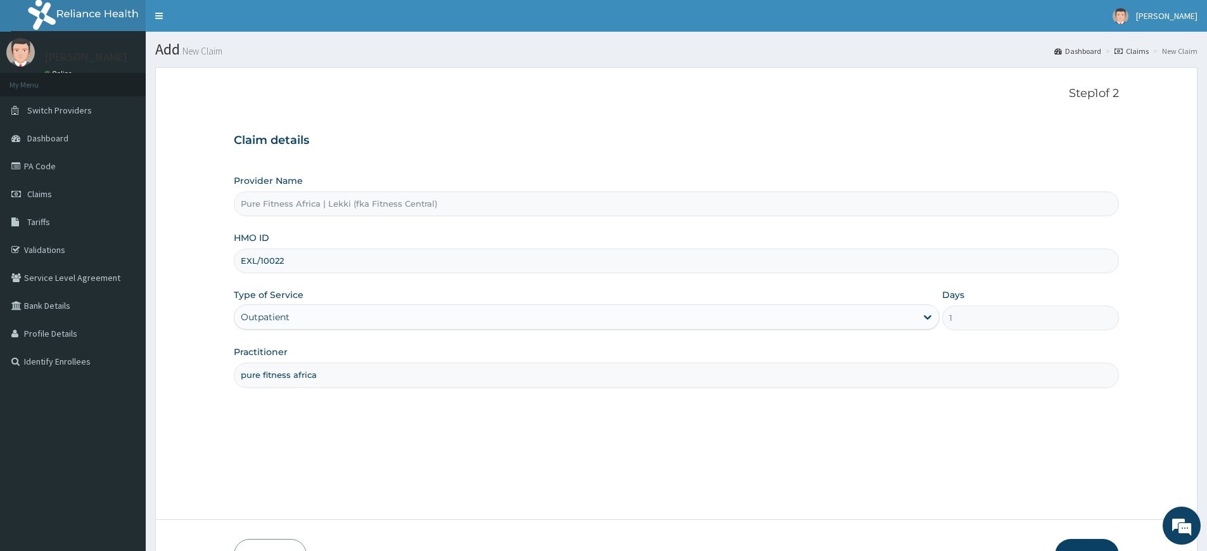
type input "EXL/10022/A"
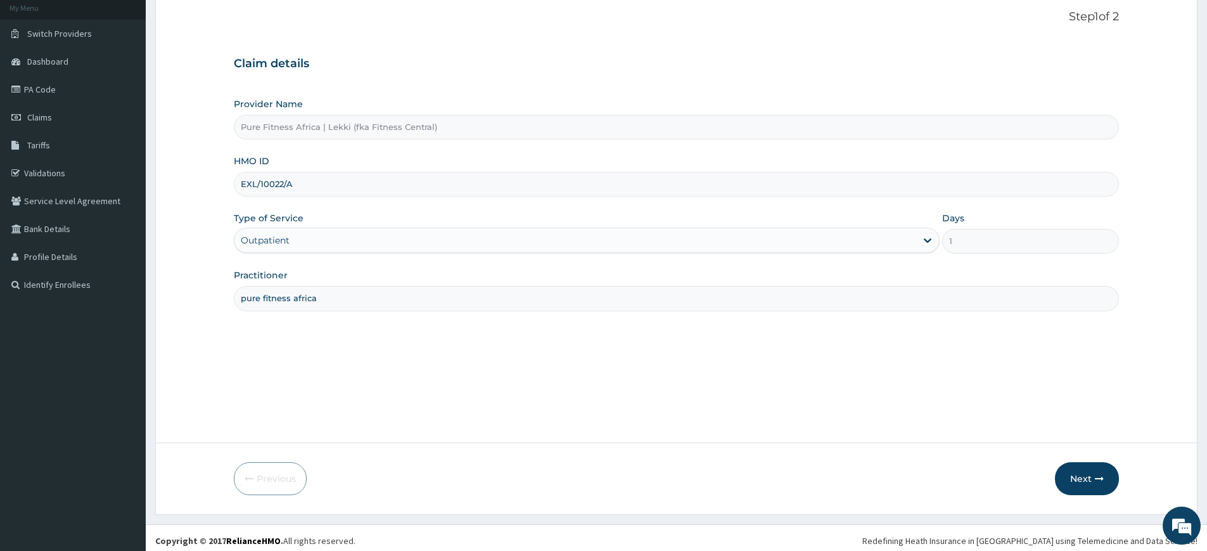
scroll to position [82, 0]
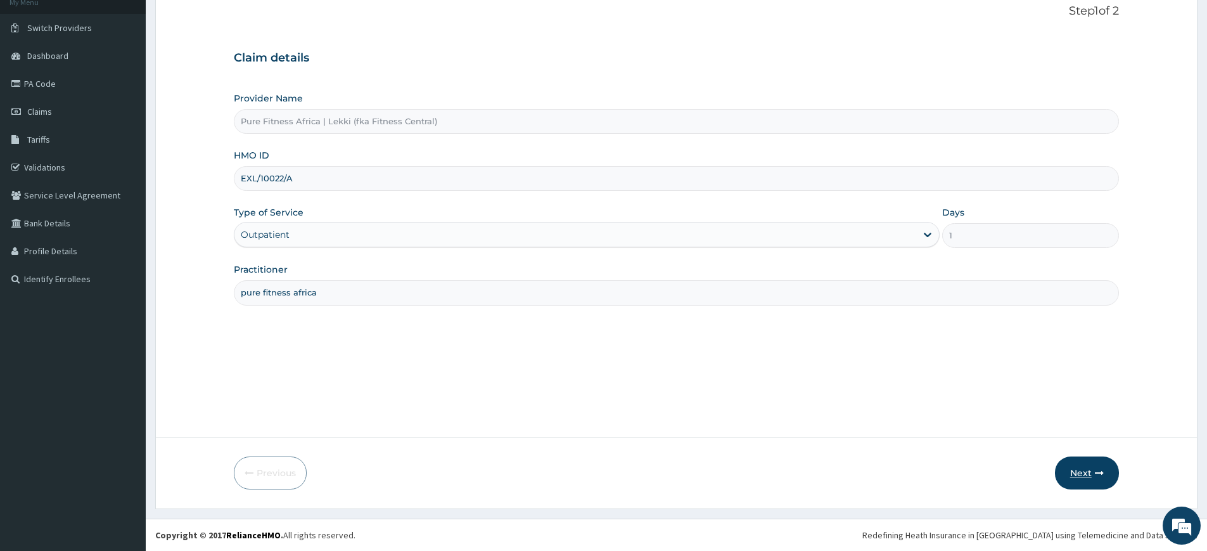
click at [1112, 473] on button "Next" at bounding box center [1087, 472] width 64 height 33
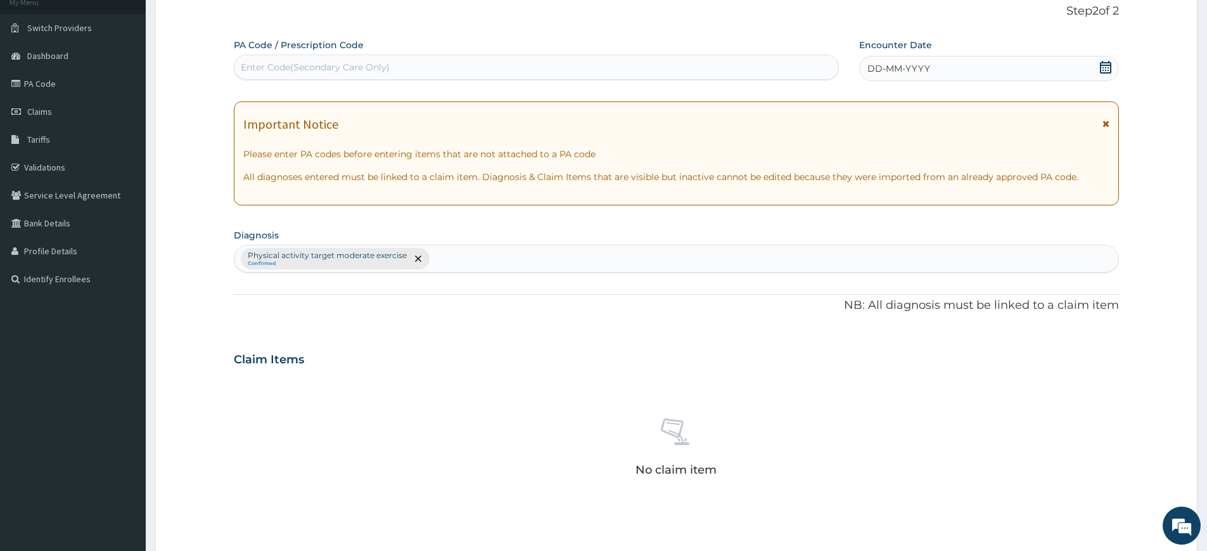
click at [707, 61] on div "Enter Code(Secondary Care Only)" at bounding box center [536, 67] width 604 height 20
type input "PA/6EE97B"
click at [946, 67] on div "DD-MM-YYYY" at bounding box center [988, 68] width 259 height 25
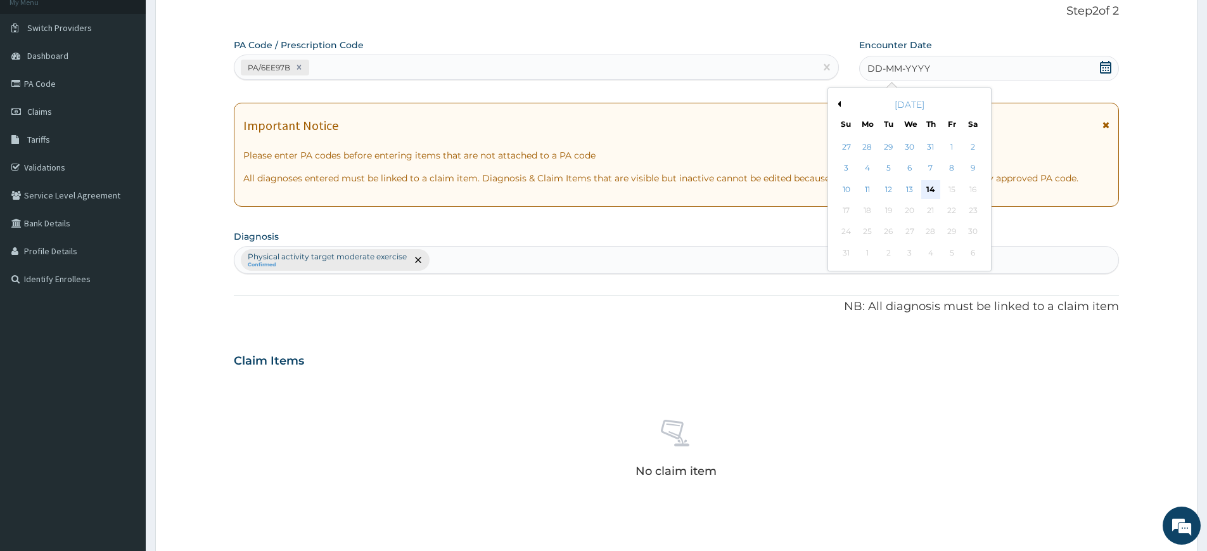
click at [925, 183] on div "14" at bounding box center [930, 189] width 19 height 19
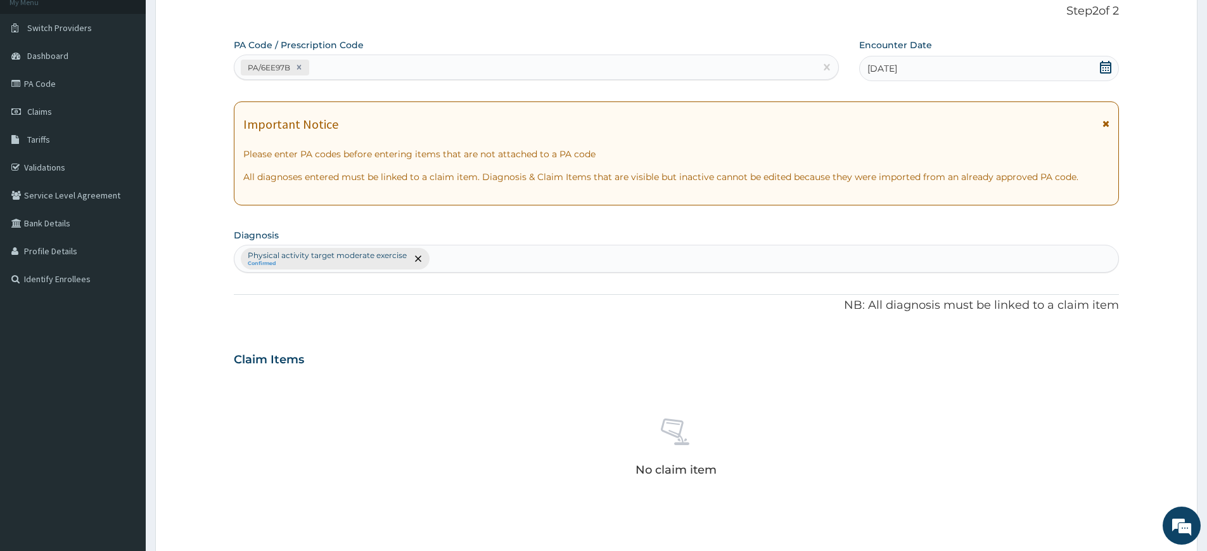
scroll to position [350, 0]
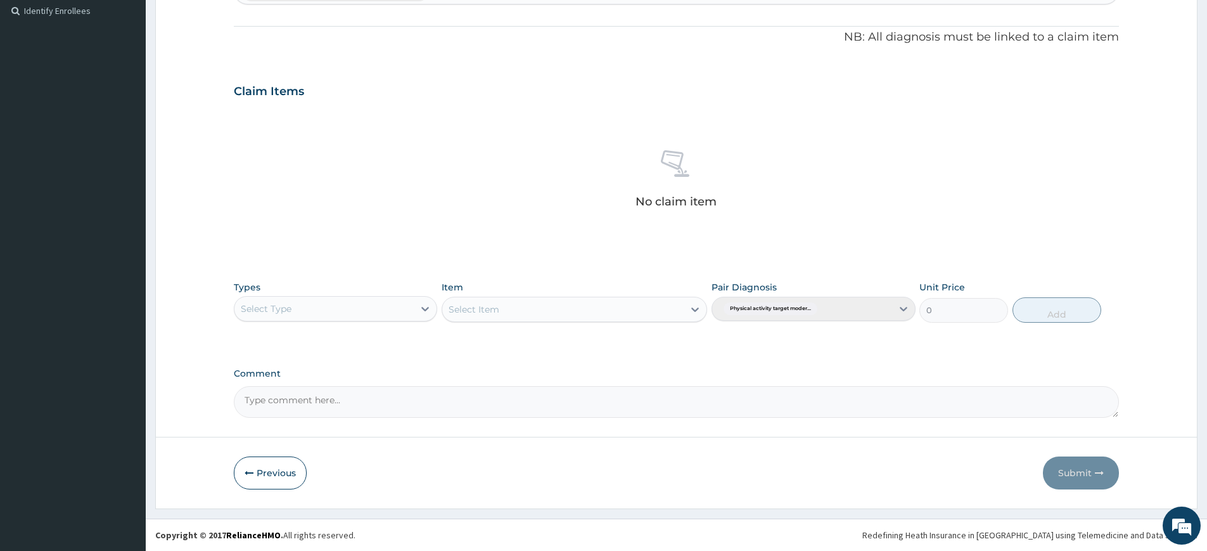
click at [334, 312] on div "Select Type" at bounding box center [323, 308] width 179 height 20
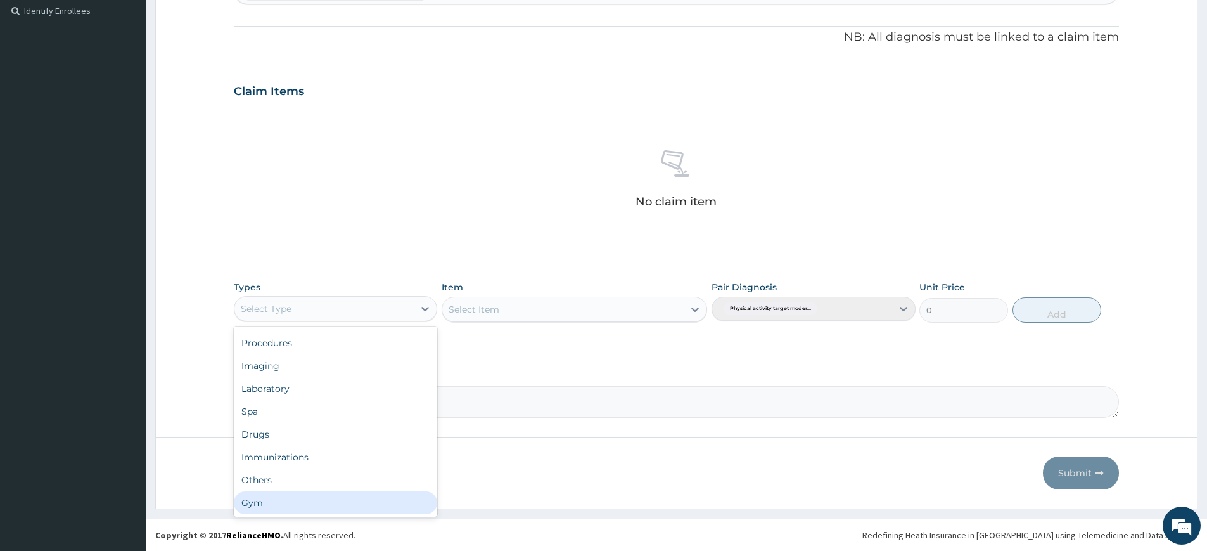
click at [326, 503] on div "Gym" at bounding box center [335, 502] width 203 height 23
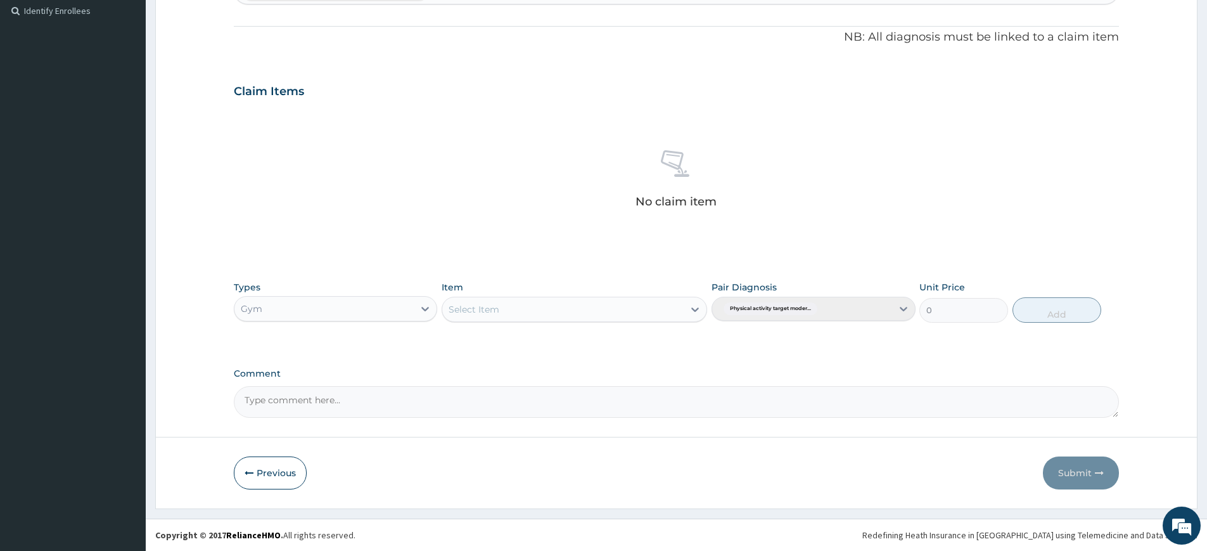
click at [514, 308] on div "Select Item" at bounding box center [562, 309] width 241 height 20
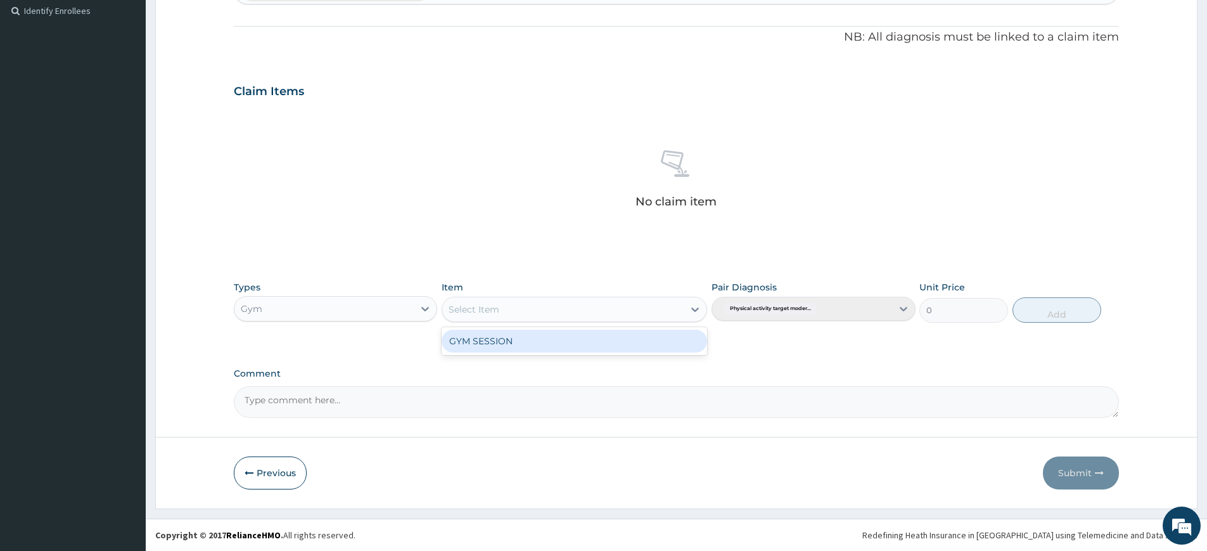
click at [518, 340] on div "GYM SESSION" at bounding box center [575, 341] width 266 height 23
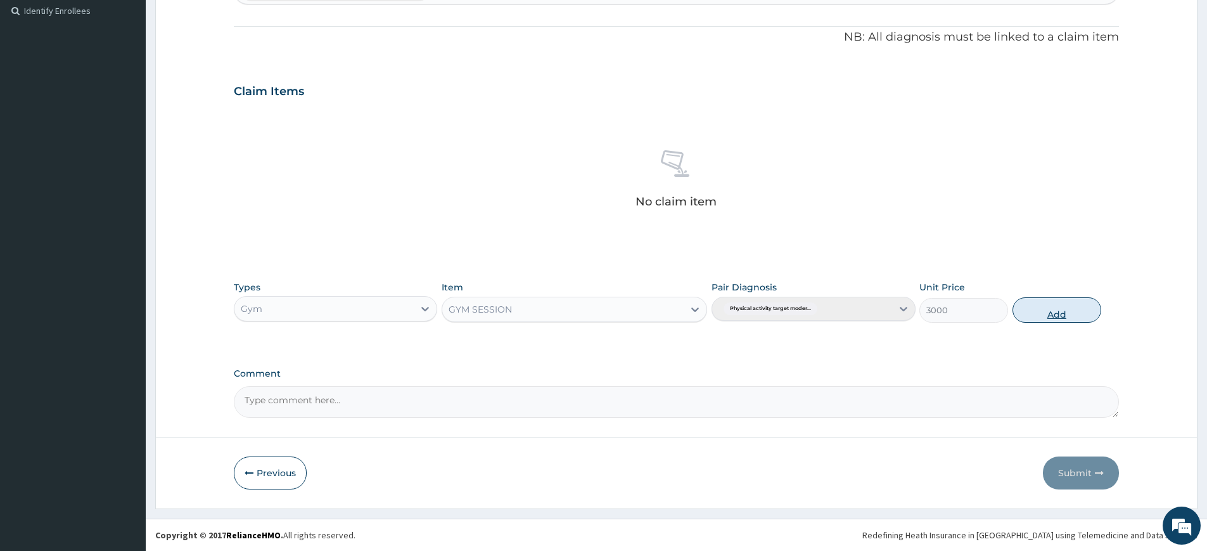
click at [1056, 300] on button "Add" at bounding box center [1057, 309] width 89 height 25
type input "0"
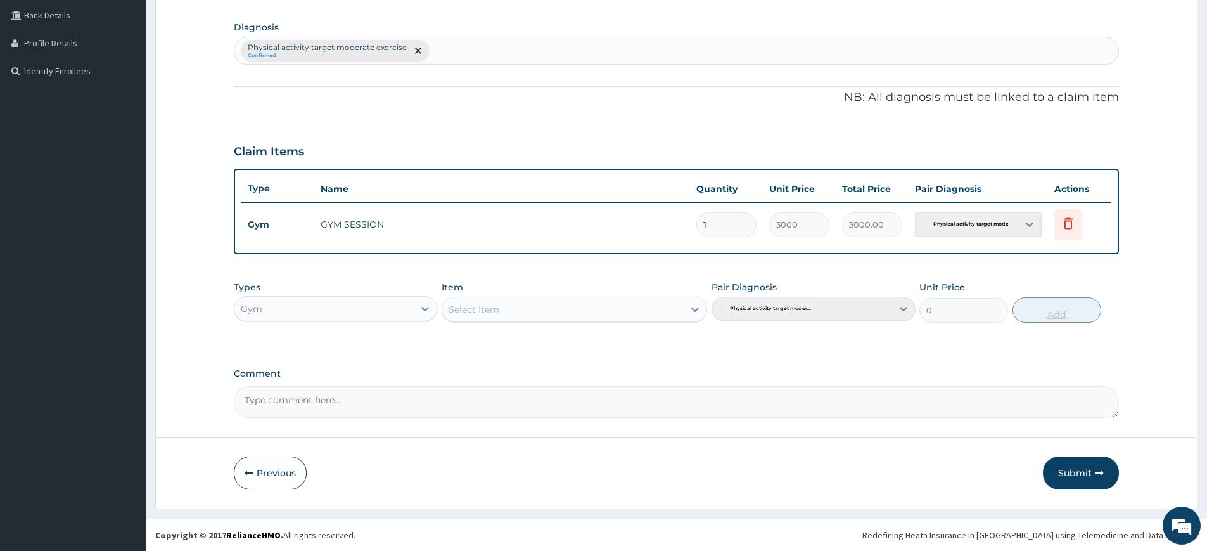
scroll to position [290, 0]
click at [1084, 477] on button "Submit" at bounding box center [1081, 472] width 76 height 33
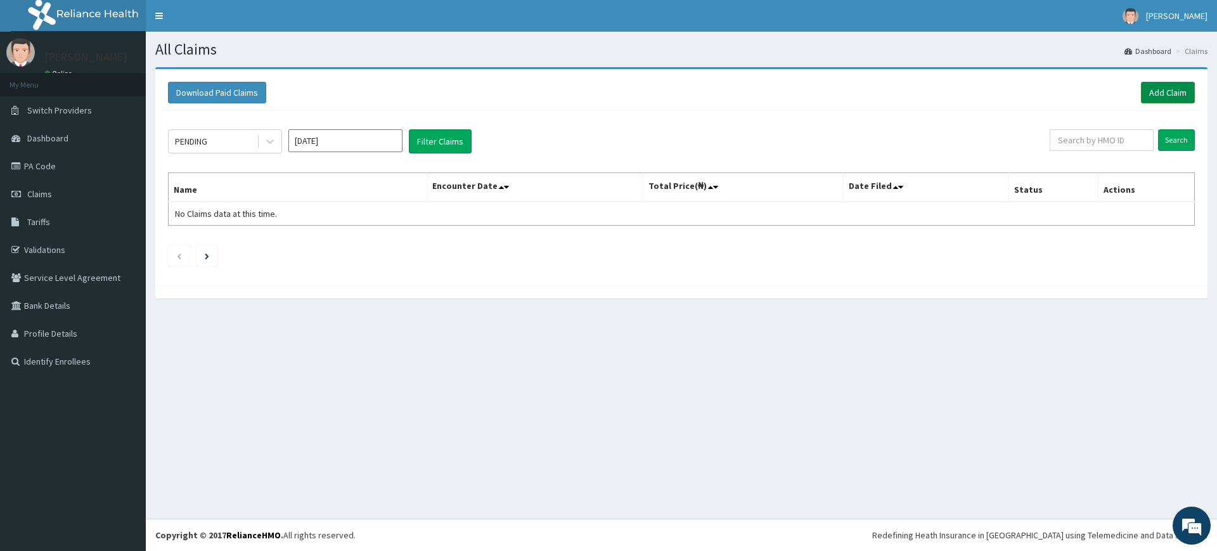
click at [1157, 92] on link "Add Claim" at bounding box center [1168, 93] width 54 height 22
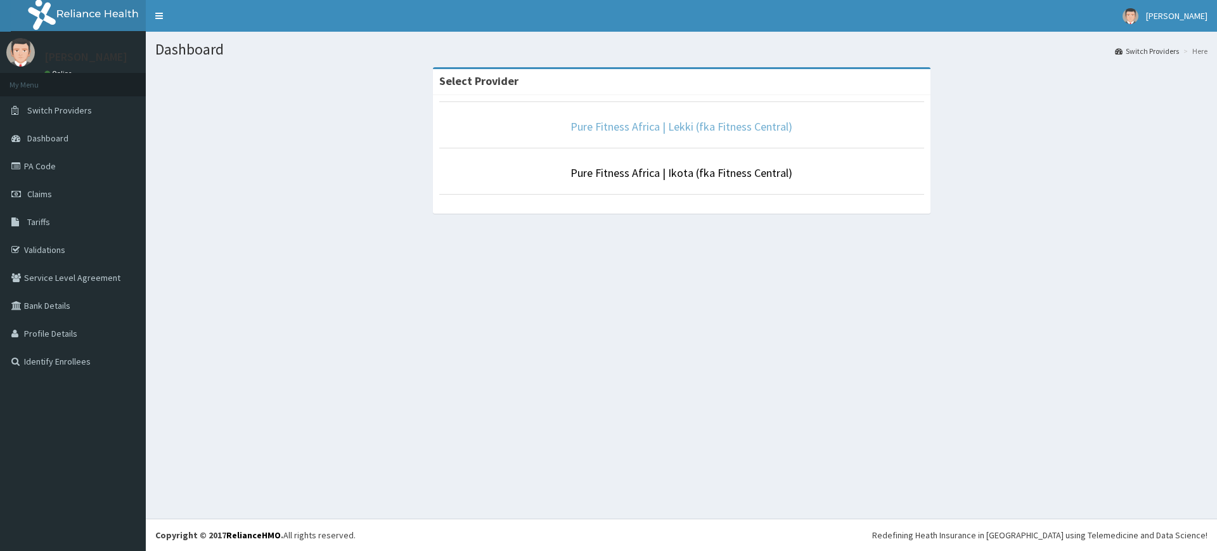
click at [639, 131] on link "Pure Fitness Africa | Lekki (fka Fitness Central)" at bounding box center [681, 126] width 222 height 15
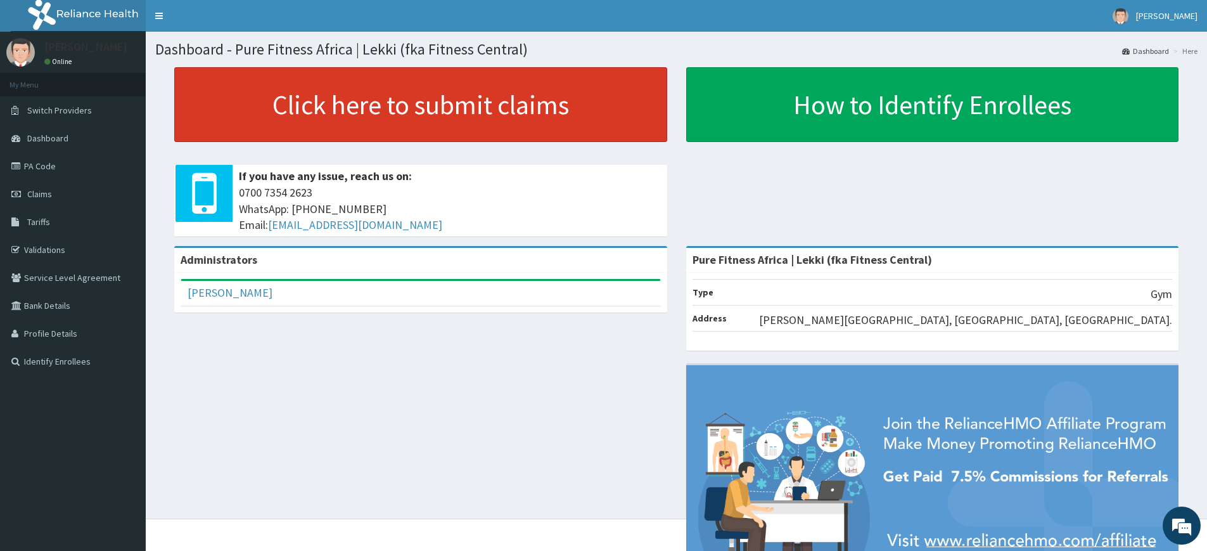
click at [624, 82] on link "Click here to submit claims" at bounding box center [420, 104] width 493 height 75
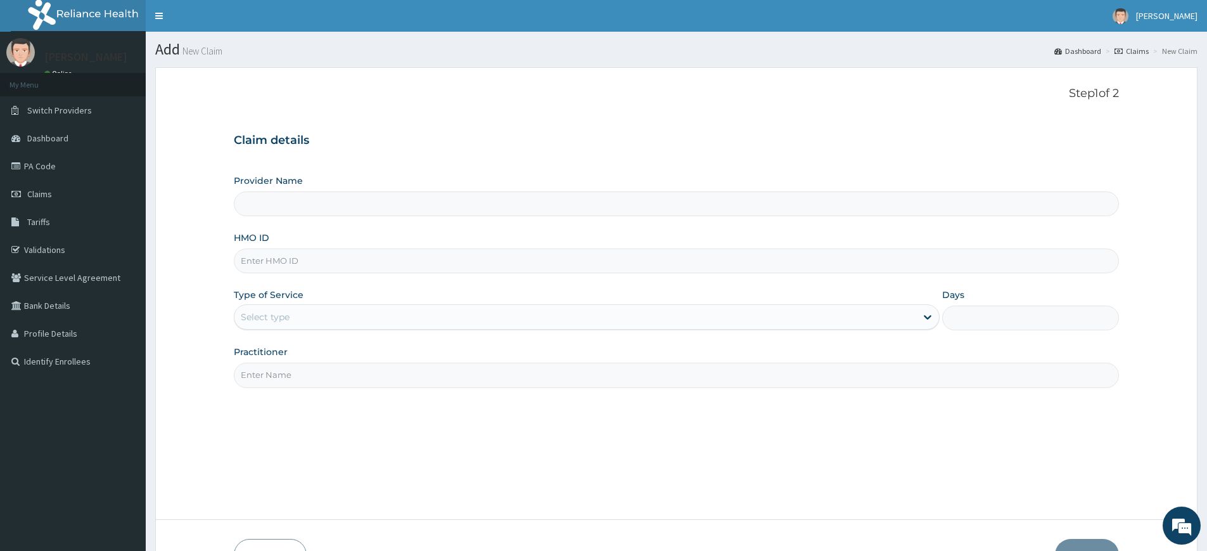
type input "Pure Fitness Africa | Lekki (fka Fitness Central)"
type input "1"
click at [328, 378] on input "Practitioner" at bounding box center [676, 374] width 885 height 25
type input "pure fitness africa"
click at [311, 265] on input "HMO ID" at bounding box center [676, 260] width 885 height 25
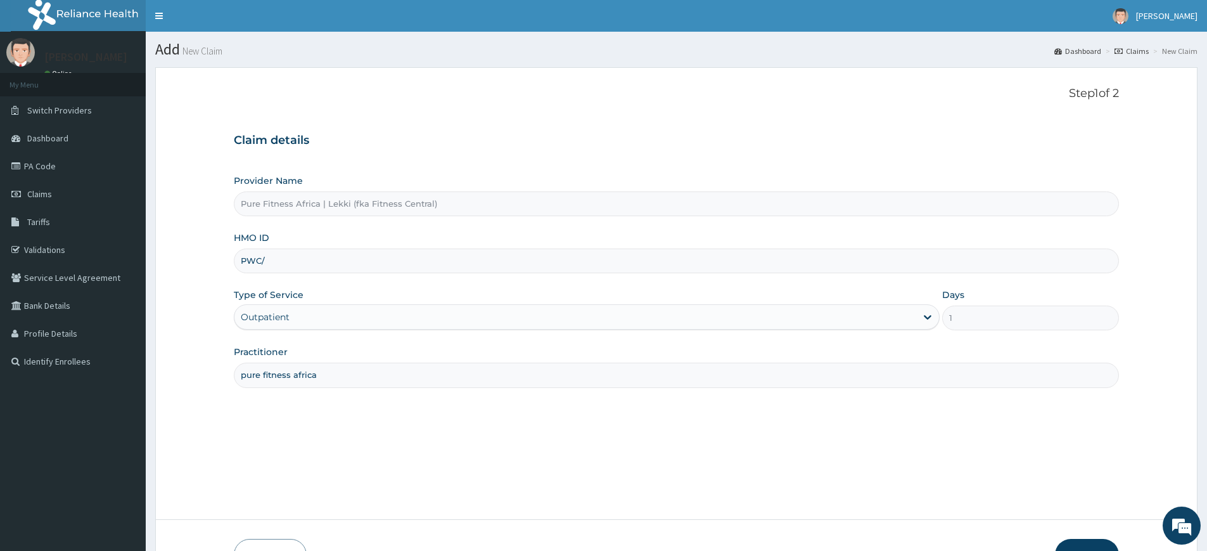
type input "PWC/10430/A"
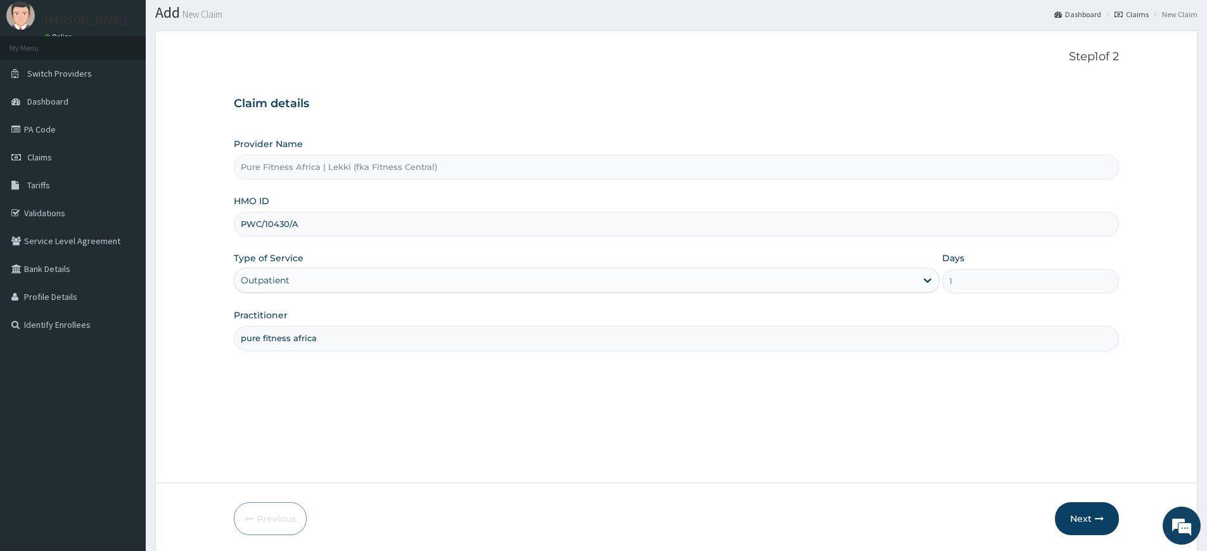
scroll to position [82, 0]
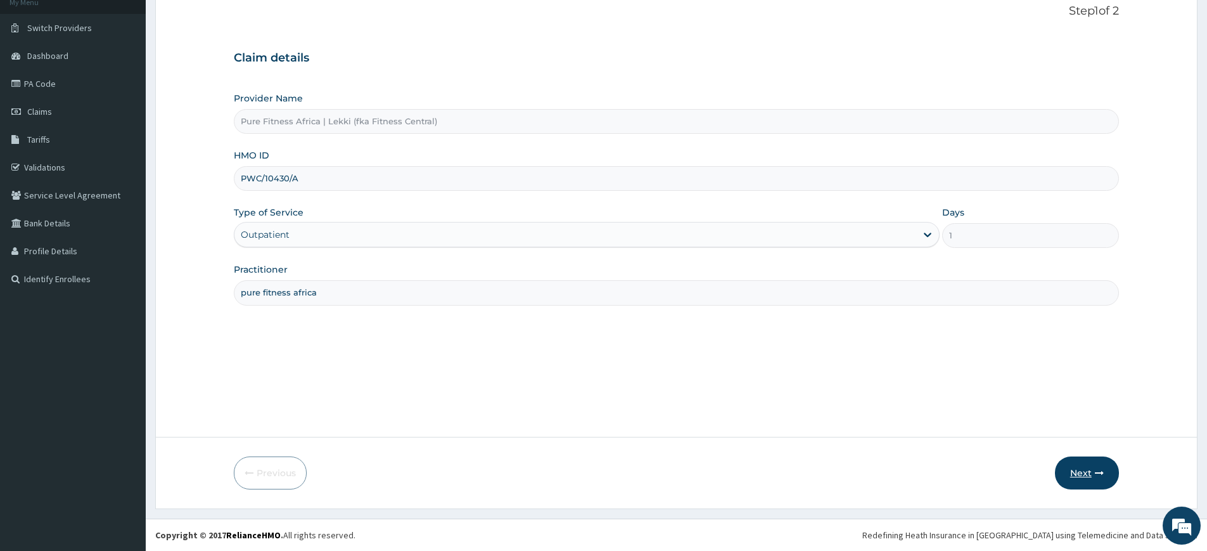
click at [1068, 473] on button "Next" at bounding box center [1087, 472] width 64 height 33
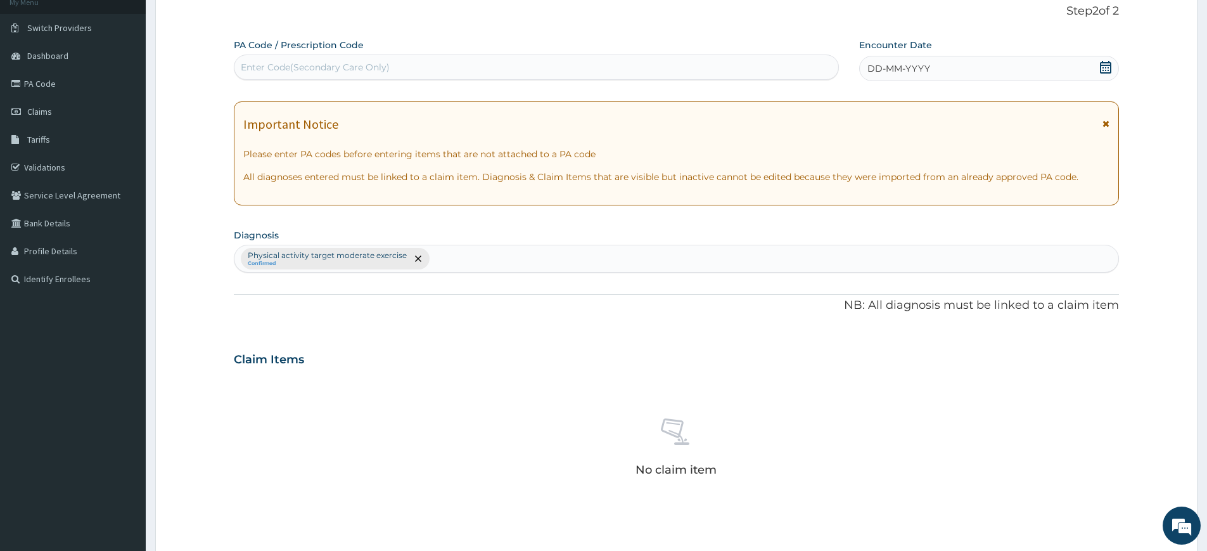
click at [543, 69] on div "Enter Code(Secondary Care Only)" at bounding box center [536, 67] width 604 height 20
type input "PA/6573B1"
click at [953, 64] on div "DD-MM-YYYY" at bounding box center [988, 68] width 259 height 25
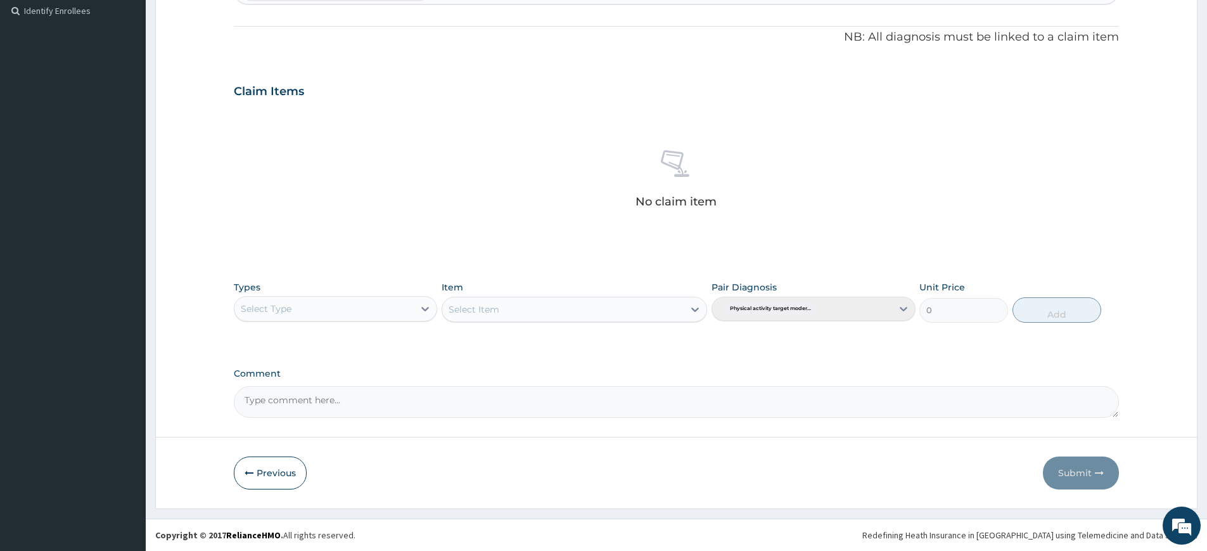
scroll to position [350, 0]
click at [408, 324] on div "Types Select Type Item Select Item Pair Diagnosis Physical activity target mode…" at bounding box center [676, 301] width 885 height 54
click at [408, 314] on div "Select Type" at bounding box center [323, 308] width 179 height 20
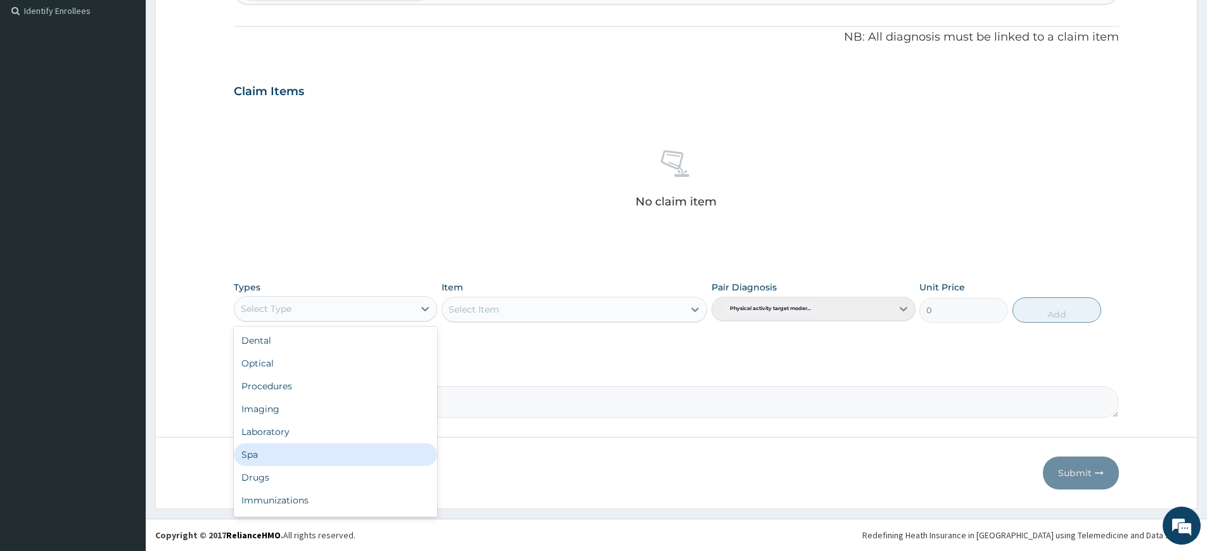
scroll to position [43, 0]
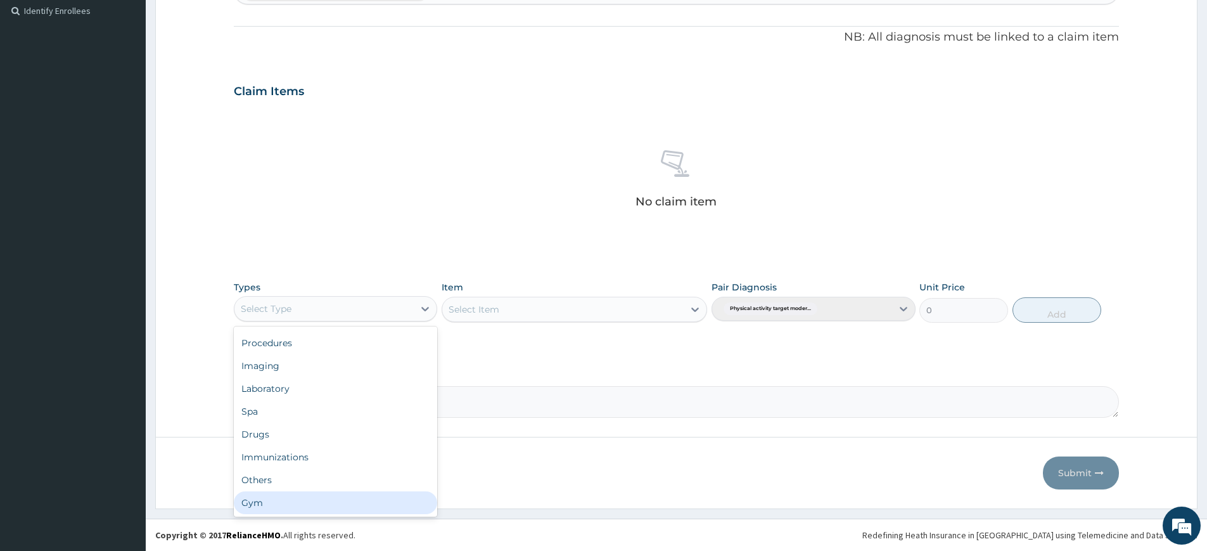
click at [411, 494] on div "Gym" at bounding box center [335, 502] width 203 height 23
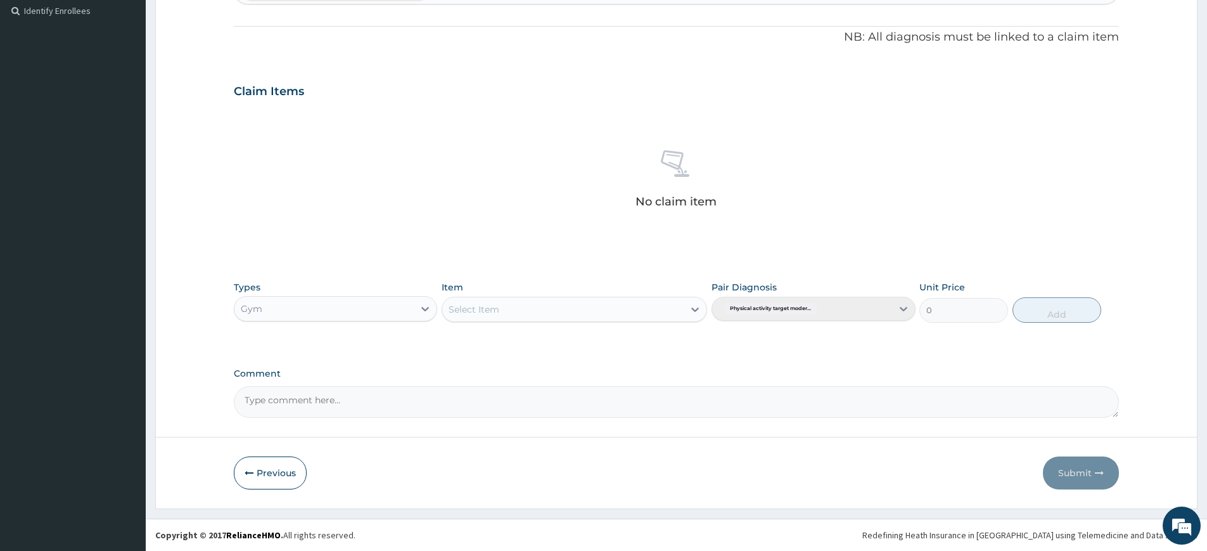
click at [508, 310] on div "Select Item" at bounding box center [562, 309] width 241 height 20
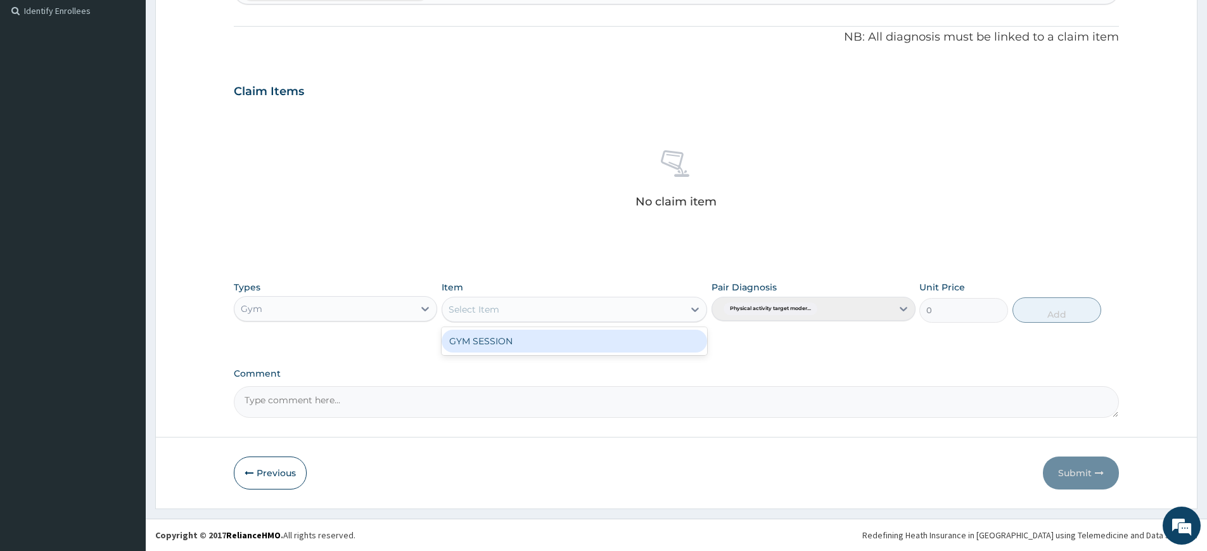
click at [515, 347] on div "GYM SESSION" at bounding box center [575, 341] width 266 height 23
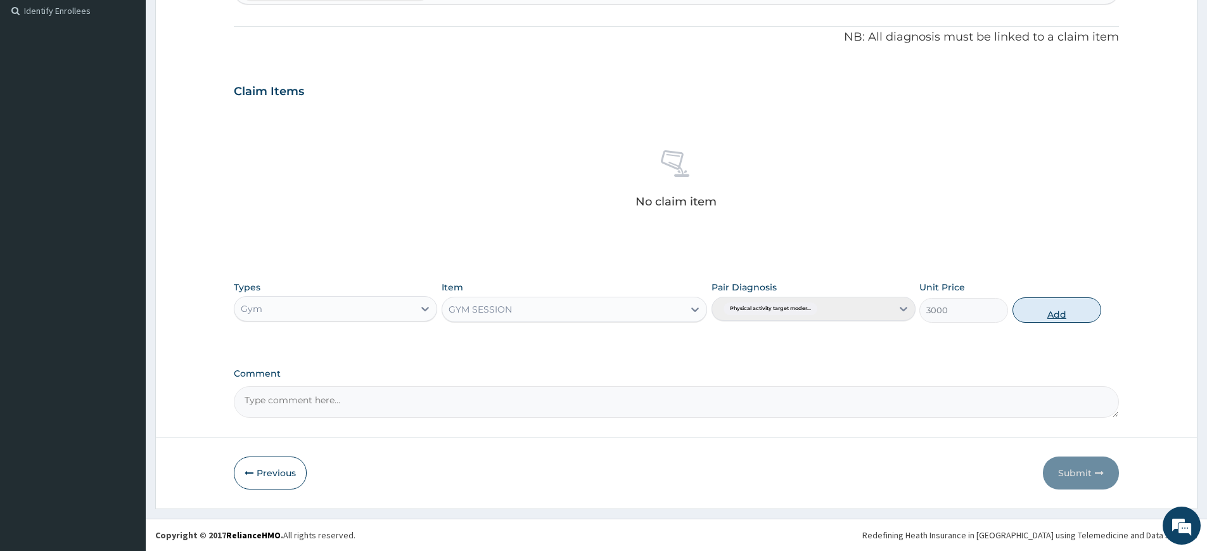
click at [1043, 304] on button "Add" at bounding box center [1057, 309] width 89 height 25
type input "0"
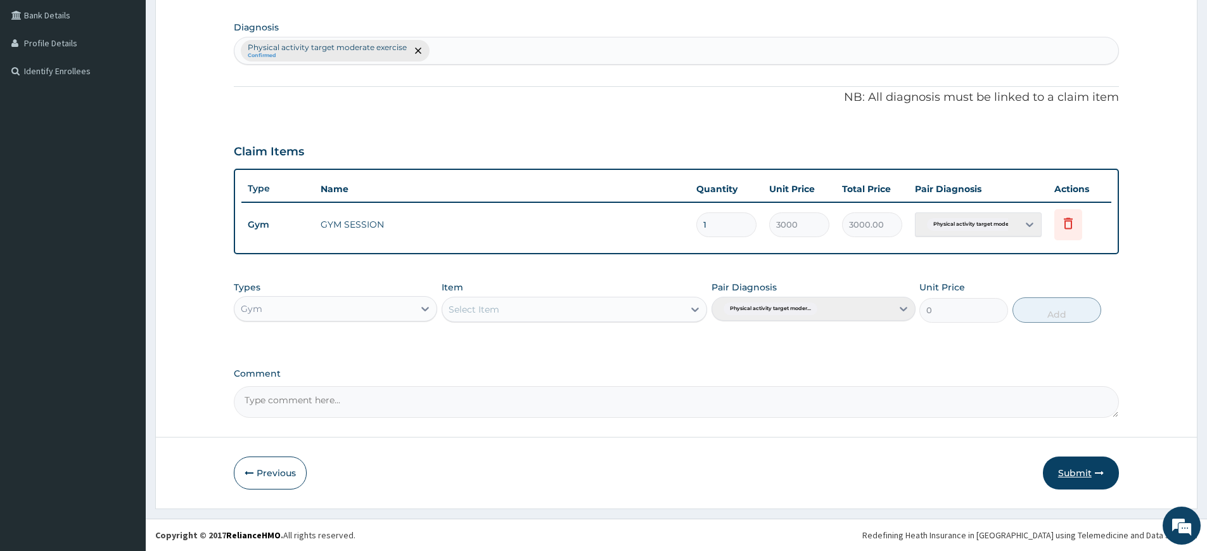
click at [1055, 465] on button "Submit" at bounding box center [1081, 472] width 76 height 33
click at [1063, 474] on button "Submit" at bounding box center [1081, 472] width 76 height 33
click at [1075, 482] on button "Submit" at bounding box center [1081, 472] width 76 height 33
click at [1090, 489] on form "Step 2 of 2 PA Code / Prescription Code PA/6573B1 Encounter Date DD-MM-YYYY Imp…" at bounding box center [676, 142] width 1042 height 731
click at [1091, 485] on button "Submit" at bounding box center [1081, 472] width 76 height 33
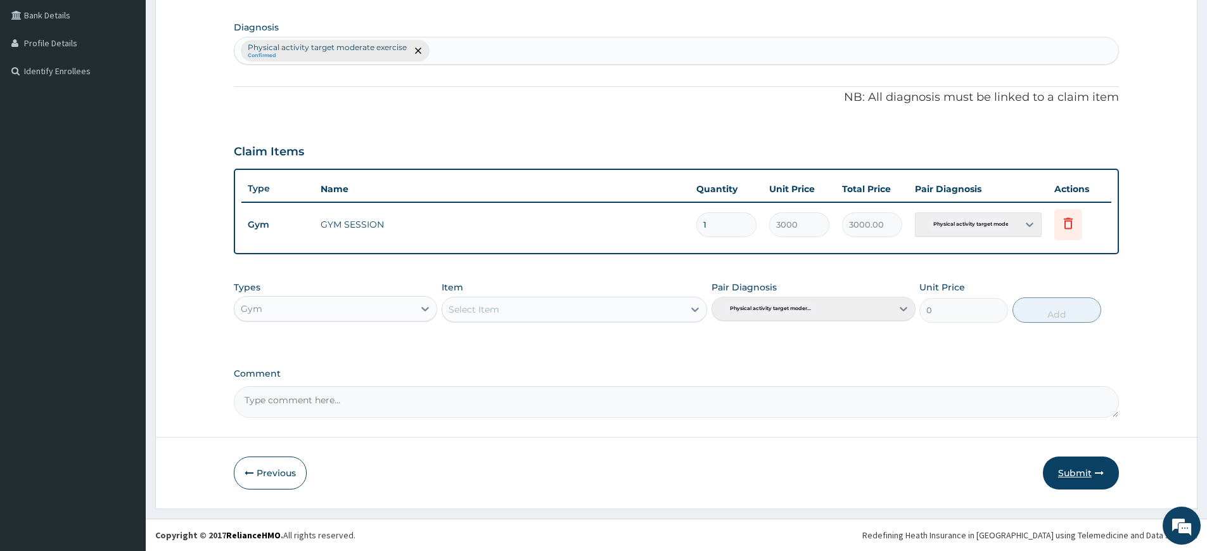
click at [1087, 479] on button "Submit" at bounding box center [1081, 472] width 76 height 33
click at [1086, 475] on button "Submit" at bounding box center [1081, 472] width 76 height 33
click at [1079, 475] on button "Submit" at bounding box center [1081, 472] width 76 height 33
click at [1049, 467] on button "Submit" at bounding box center [1081, 472] width 76 height 33
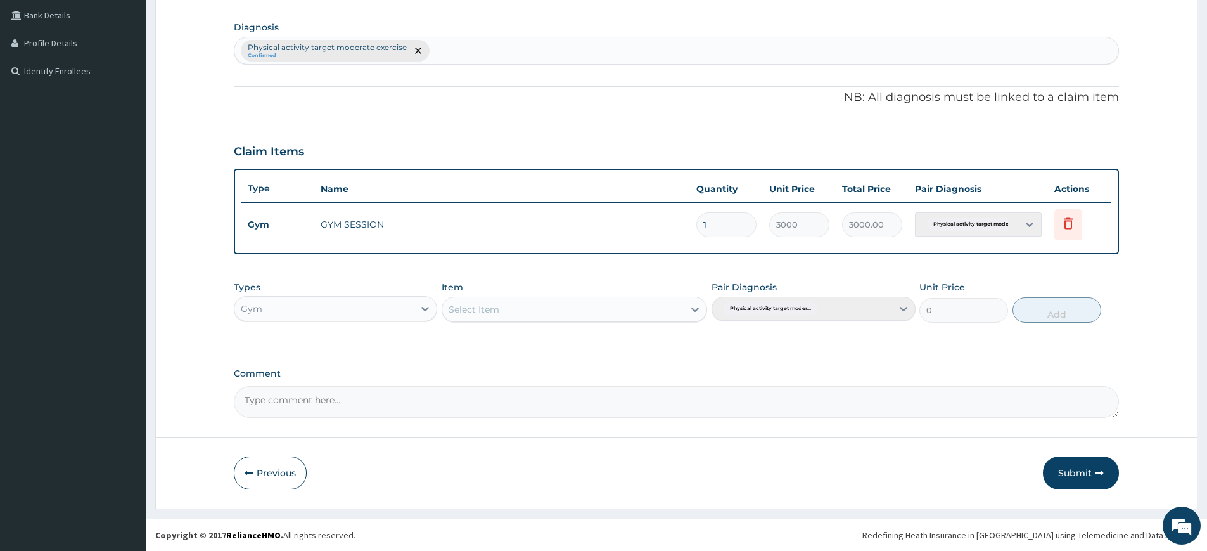
click at [1049, 467] on button "Submit" at bounding box center [1081, 472] width 76 height 33
click at [1074, 463] on button "Submit" at bounding box center [1081, 472] width 76 height 33
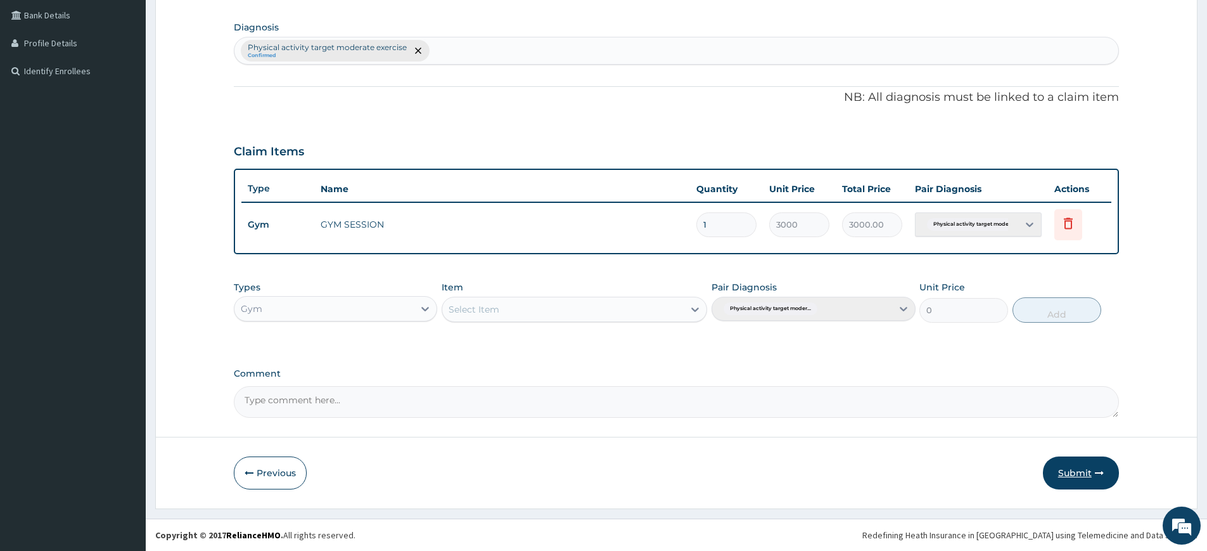
click at [1075, 463] on button "Submit" at bounding box center [1081, 472] width 76 height 33
click at [293, 476] on button "Previous" at bounding box center [270, 472] width 73 height 33
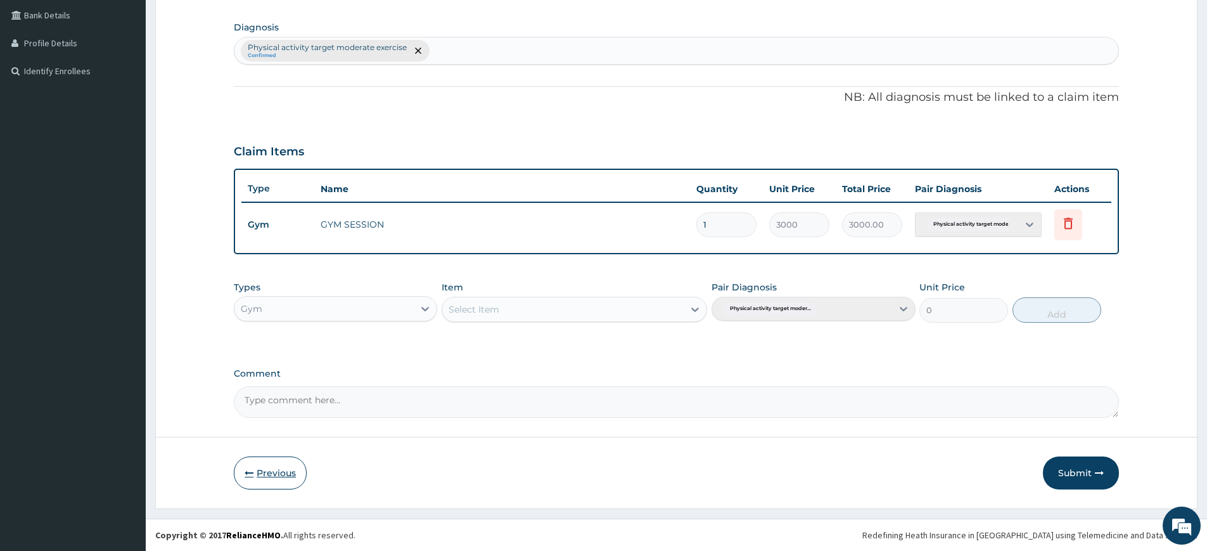
scroll to position [82, 0]
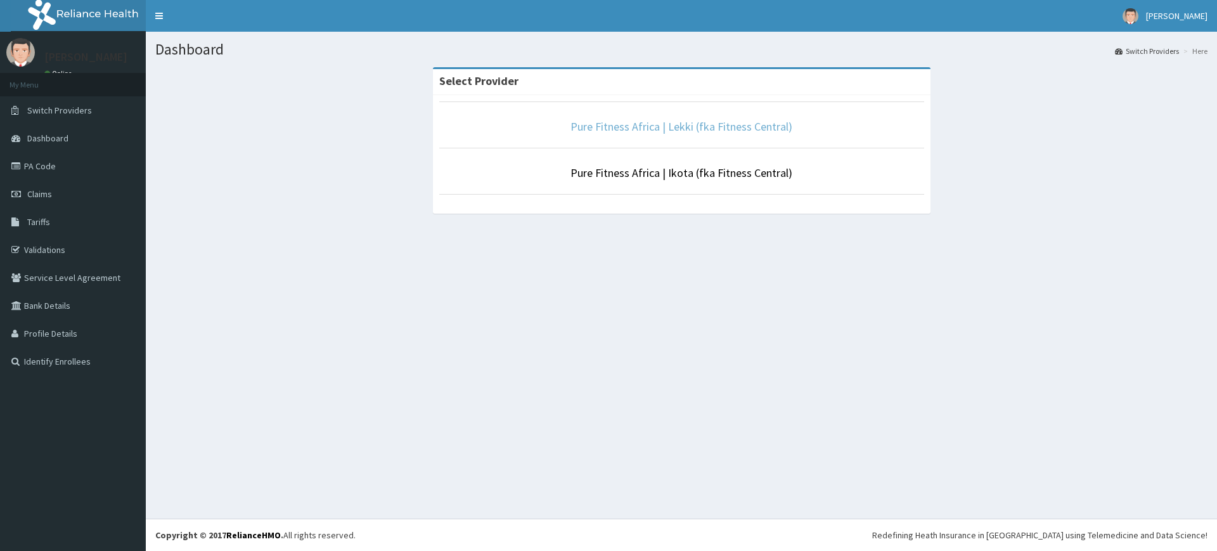
click at [606, 120] on link "Pure Fitness Africa | Lekki (fka Fitness Central)" at bounding box center [681, 126] width 222 height 15
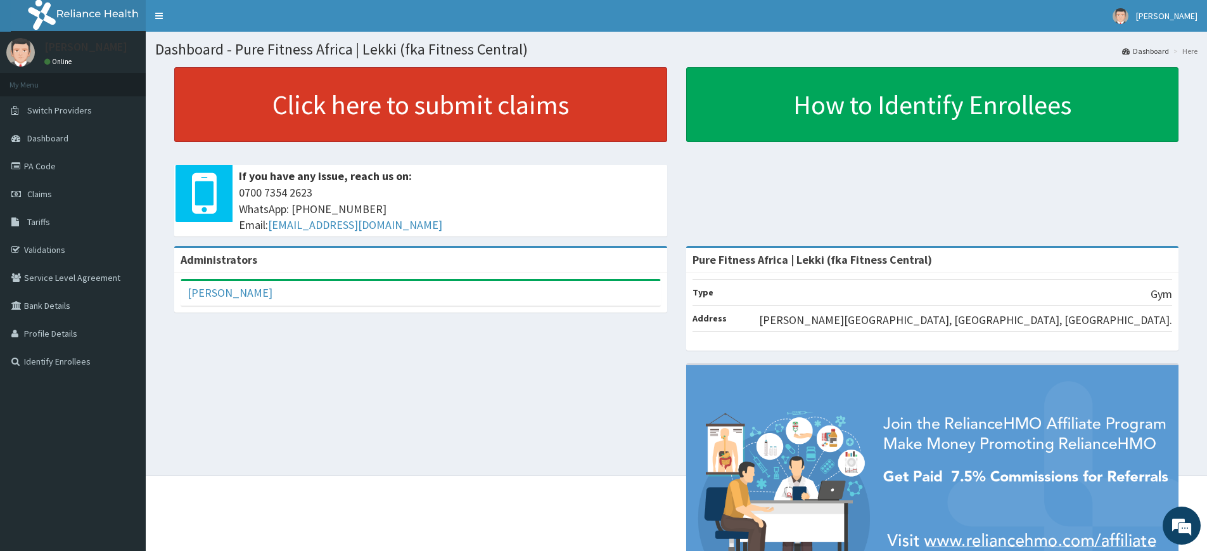
click at [480, 77] on link "Click here to submit claims" at bounding box center [420, 104] width 493 height 75
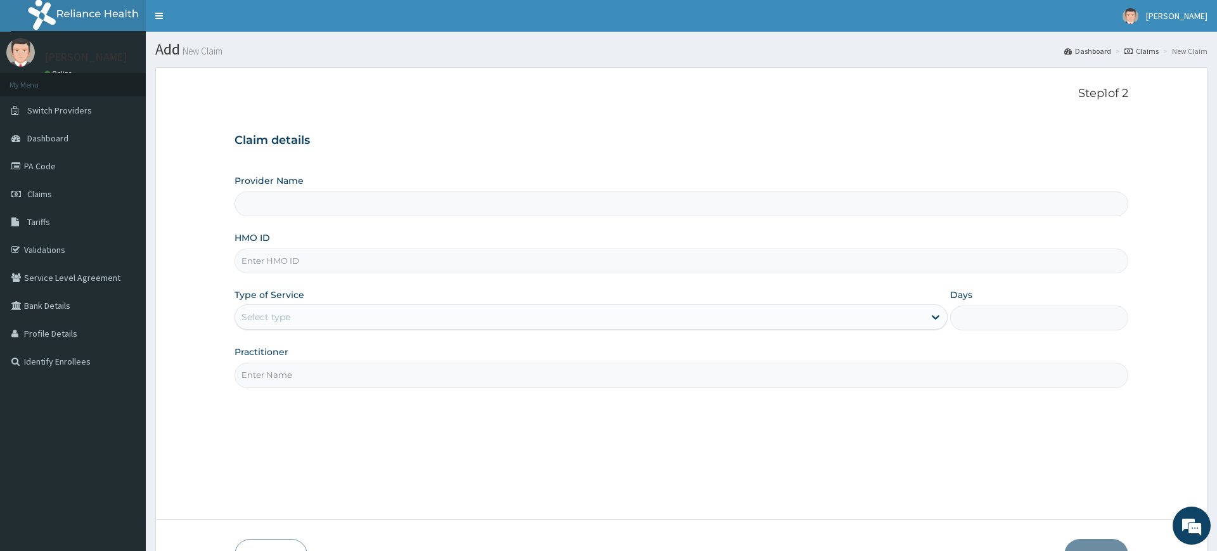
type input "Pure Fitness Africa | Lekki (fka Fitness Central)"
type input "1"
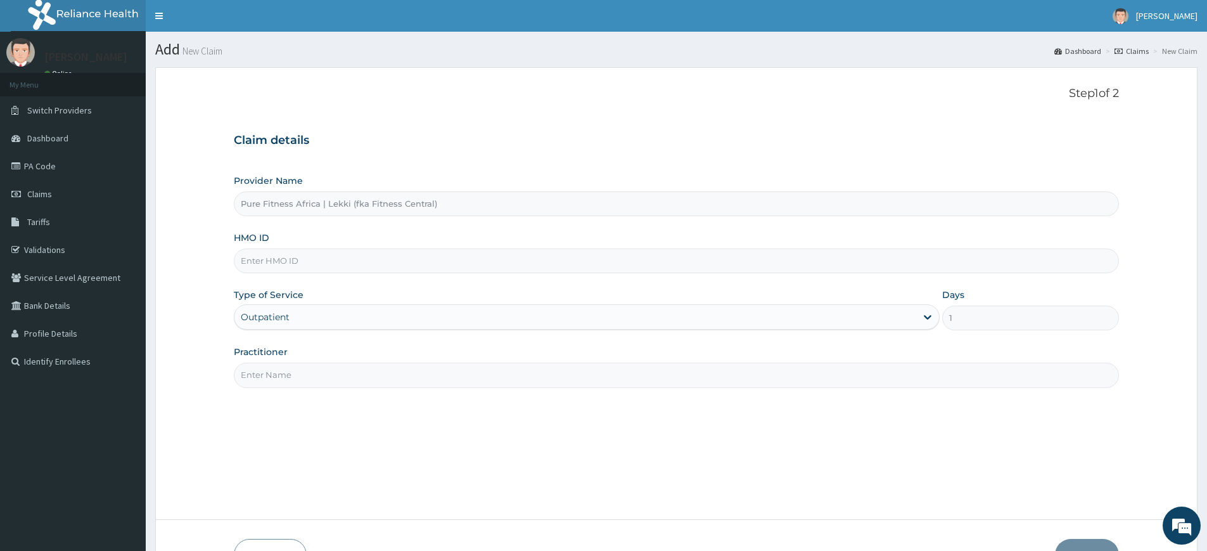
click at [325, 375] on input "Practitioner" at bounding box center [676, 374] width 885 height 25
type input "pure fitness africa"
click at [330, 257] on input "HMO ID" at bounding box center [676, 260] width 885 height 25
click at [282, 262] on input "LGL/10154/A" at bounding box center [676, 260] width 885 height 25
type input "LGL/10259/A"
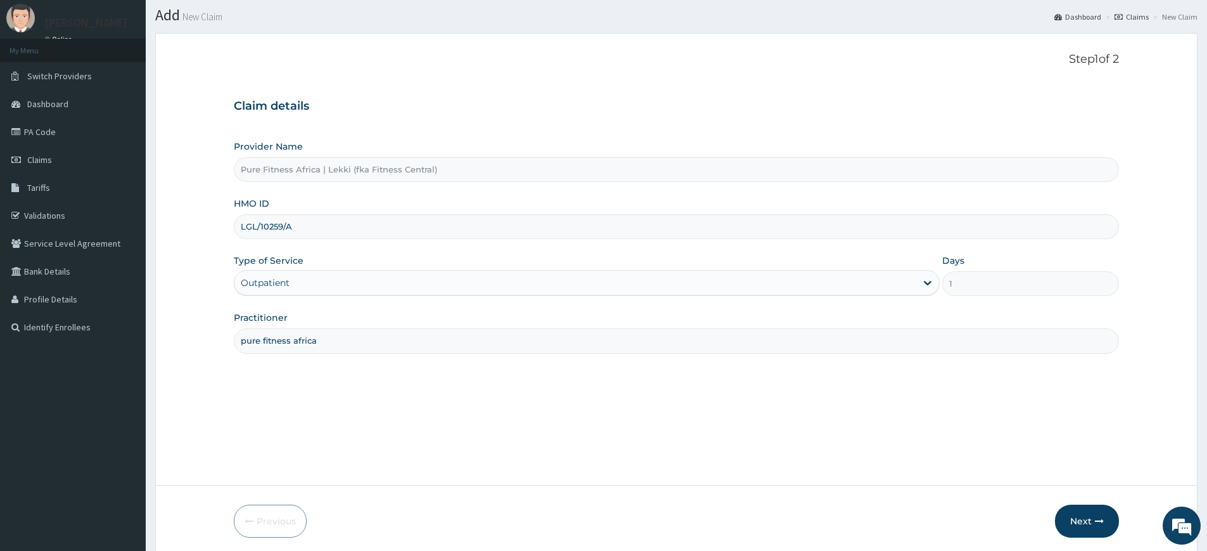
scroll to position [82, 0]
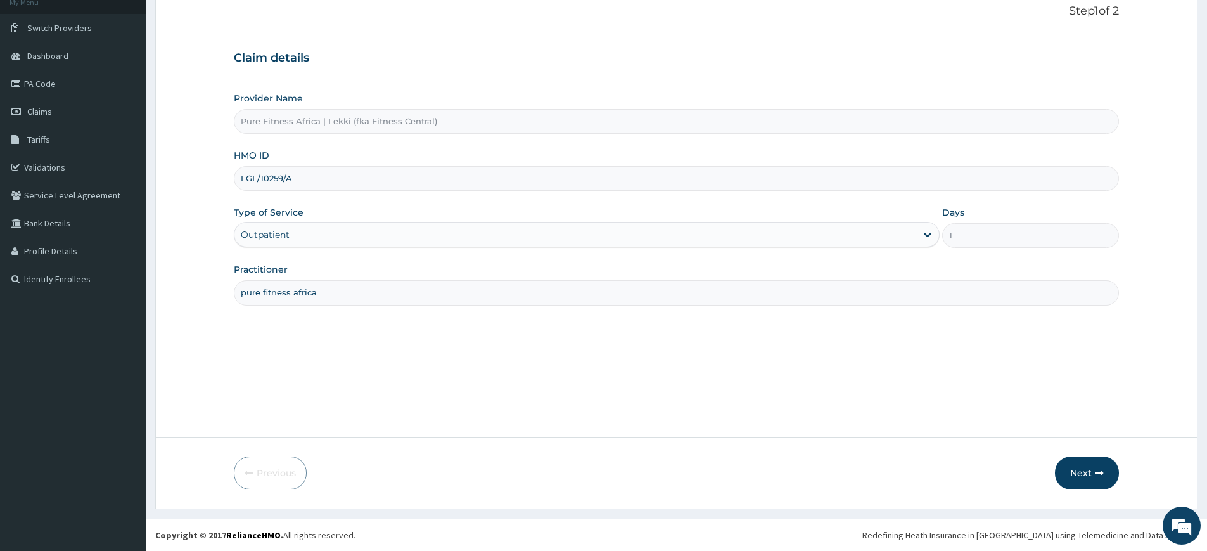
click at [1089, 478] on button "Next" at bounding box center [1087, 472] width 64 height 33
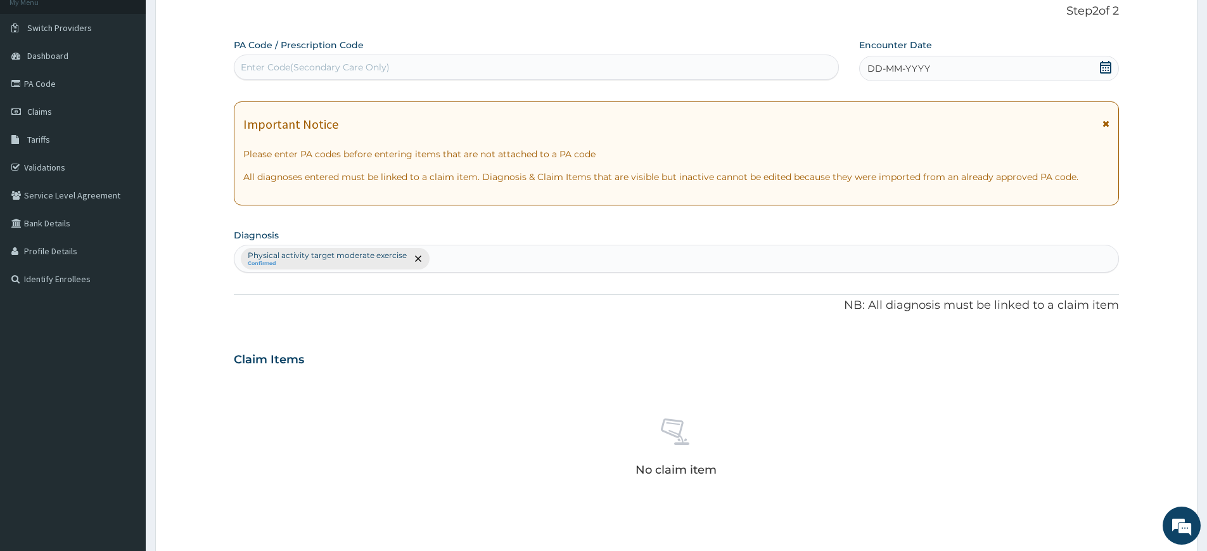
click at [688, 66] on div "Enter Code(Secondary Care Only)" at bounding box center [536, 67] width 604 height 20
type input "PA/5721D1"
click at [982, 71] on div "DD-MM-YYYY" at bounding box center [988, 68] width 259 height 25
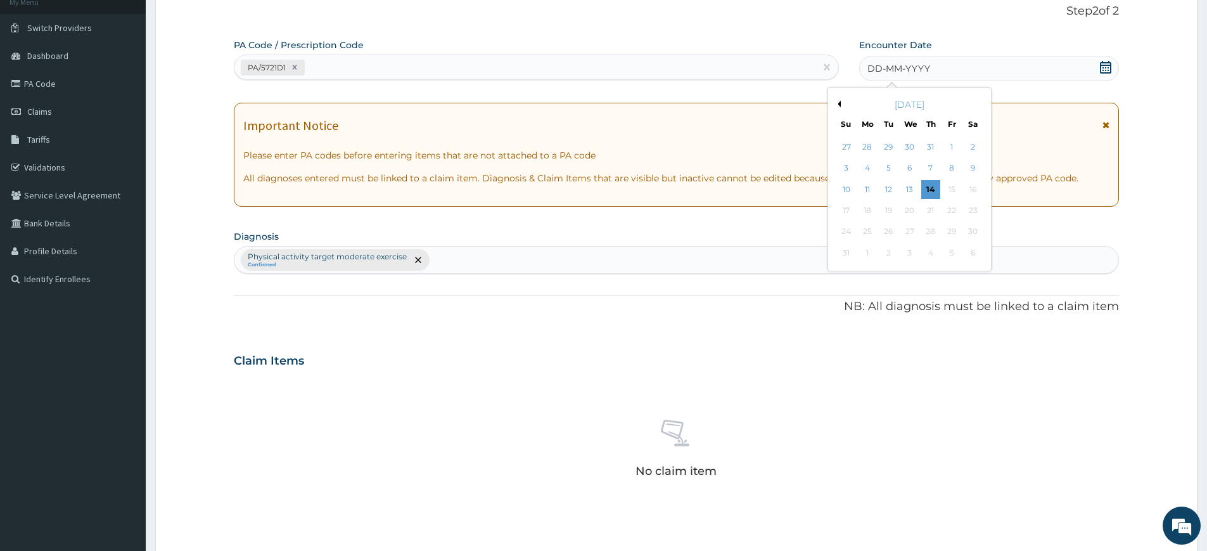
click at [932, 192] on div "14" at bounding box center [930, 189] width 19 height 19
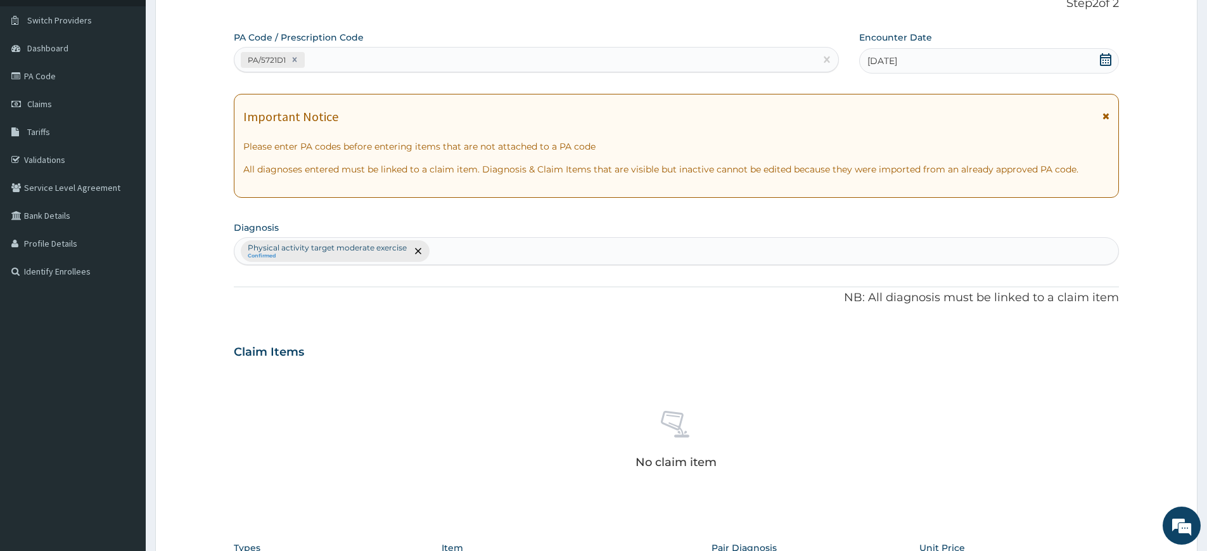
scroll to position [350, 0]
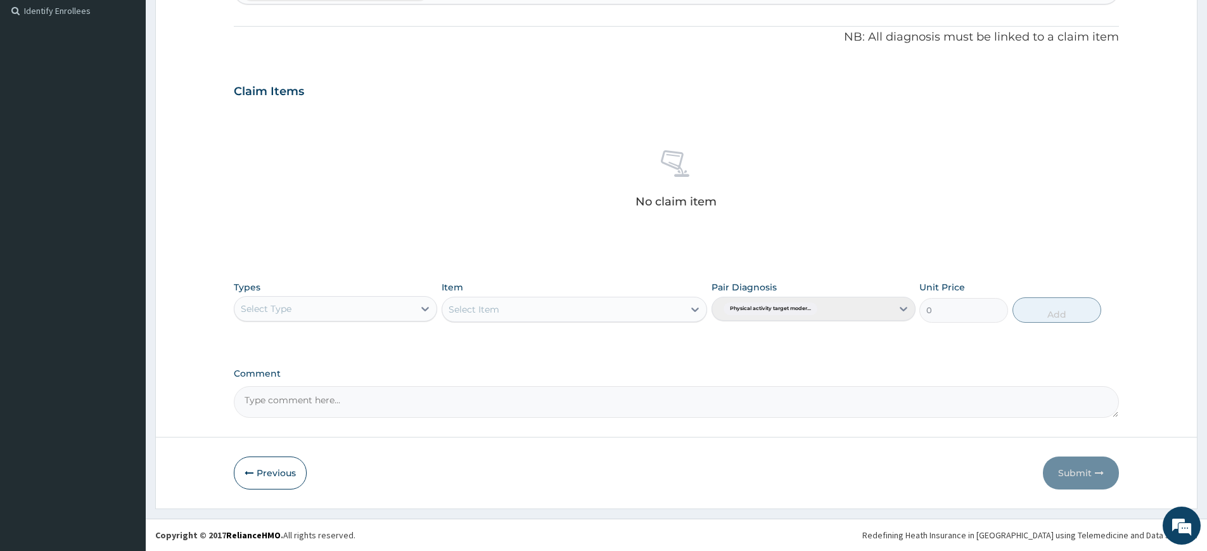
click at [374, 310] on div "Select Type" at bounding box center [323, 308] width 179 height 20
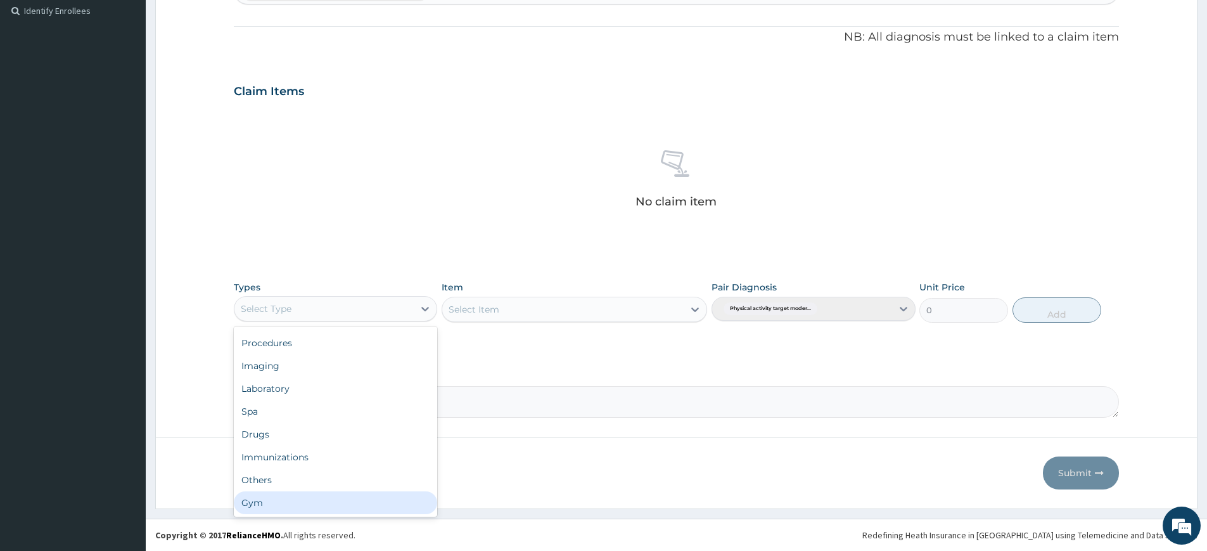
click at [390, 501] on div "Gym" at bounding box center [335, 502] width 203 height 23
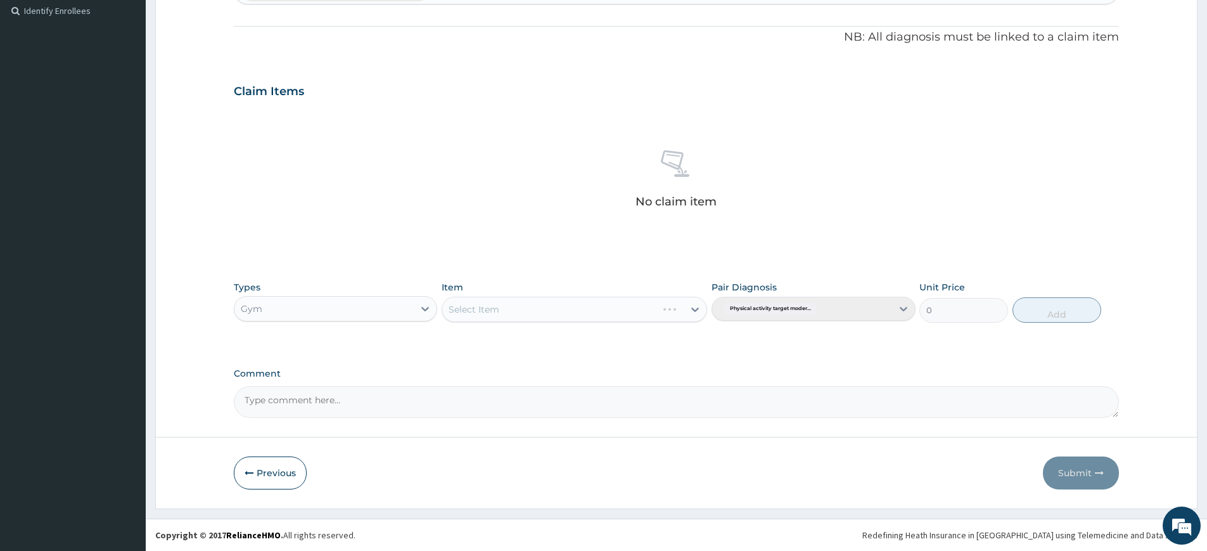
click at [530, 317] on div "Select Item" at bounding box center [549, 309] width 215 height 20
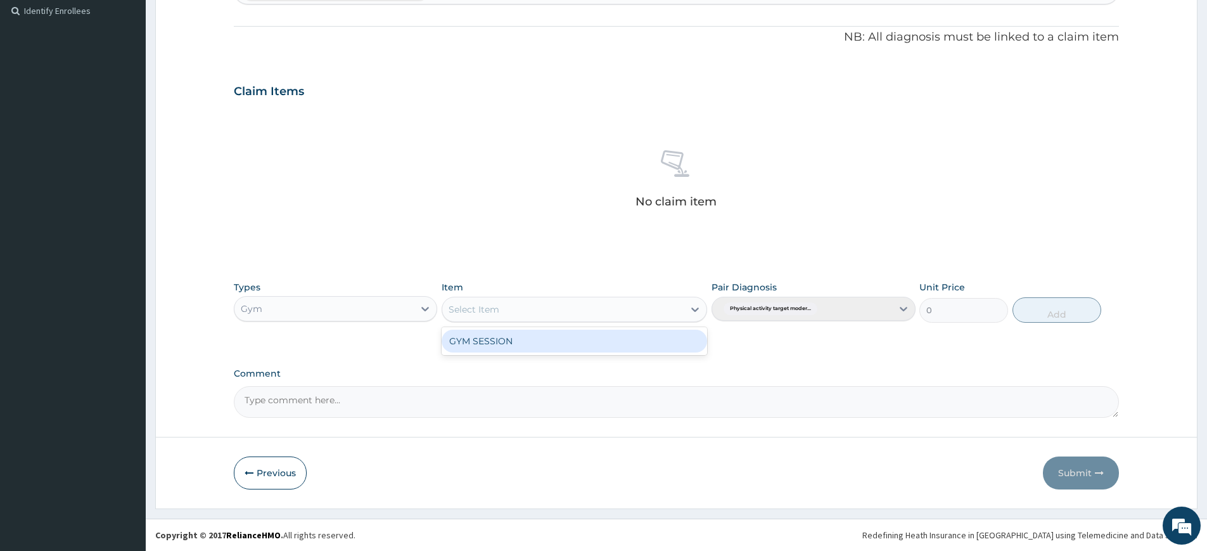
click at [533, 336] on div "GYM SESSION" at bounding box center [575, 341] width 266 height 23
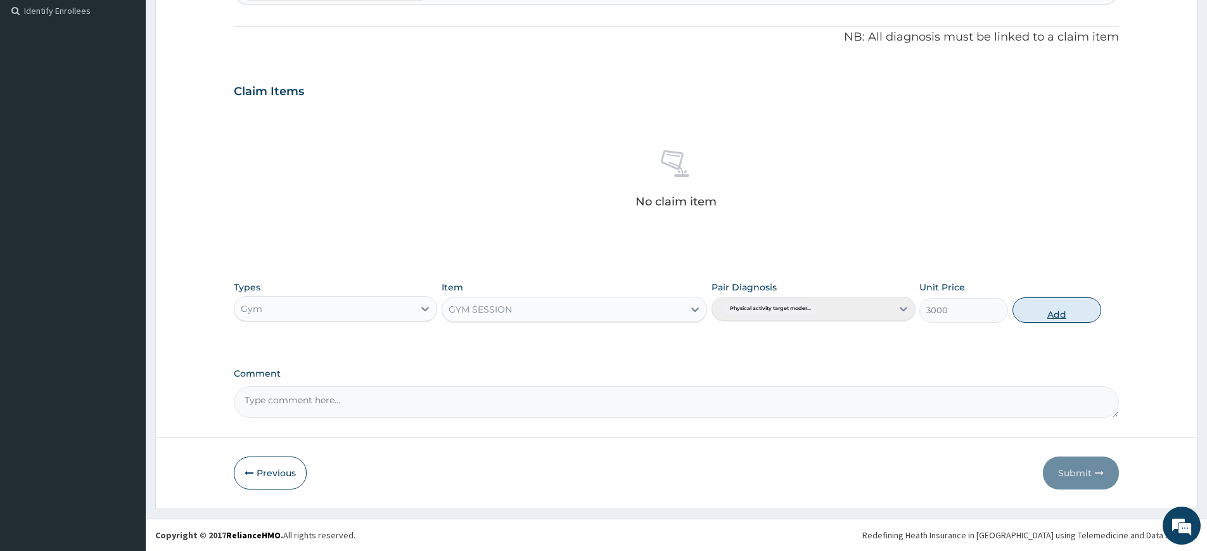
click at [1032, 301] on button "Add" at bounding box center [1057, 309] width 89 height 25
type input "0"
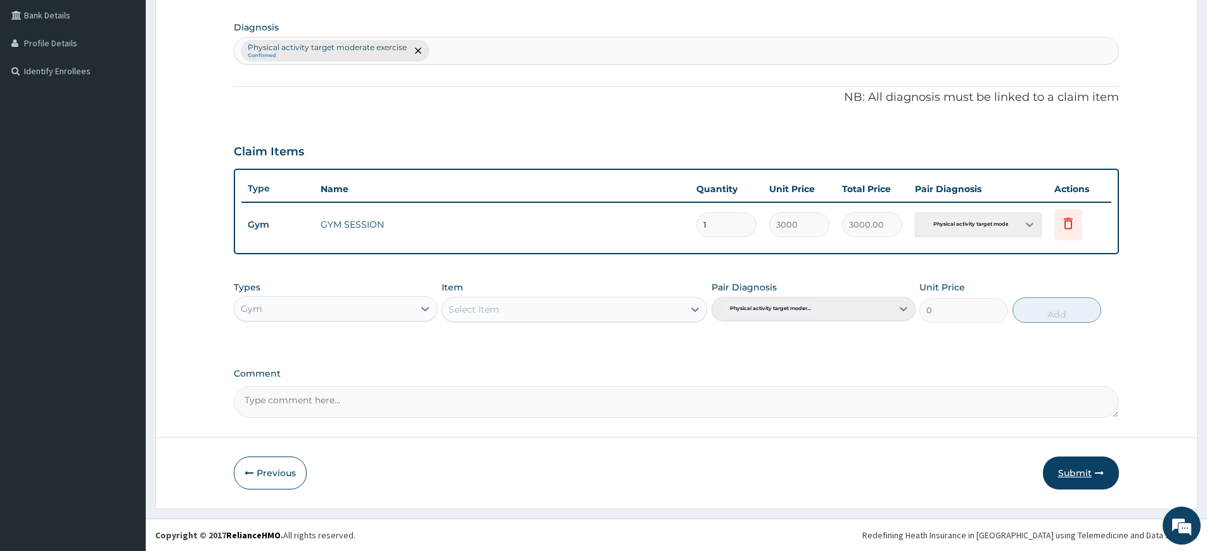
click at [1061, 476] on button "Submit" at bounding box center [1081, 472] width 76 height 33
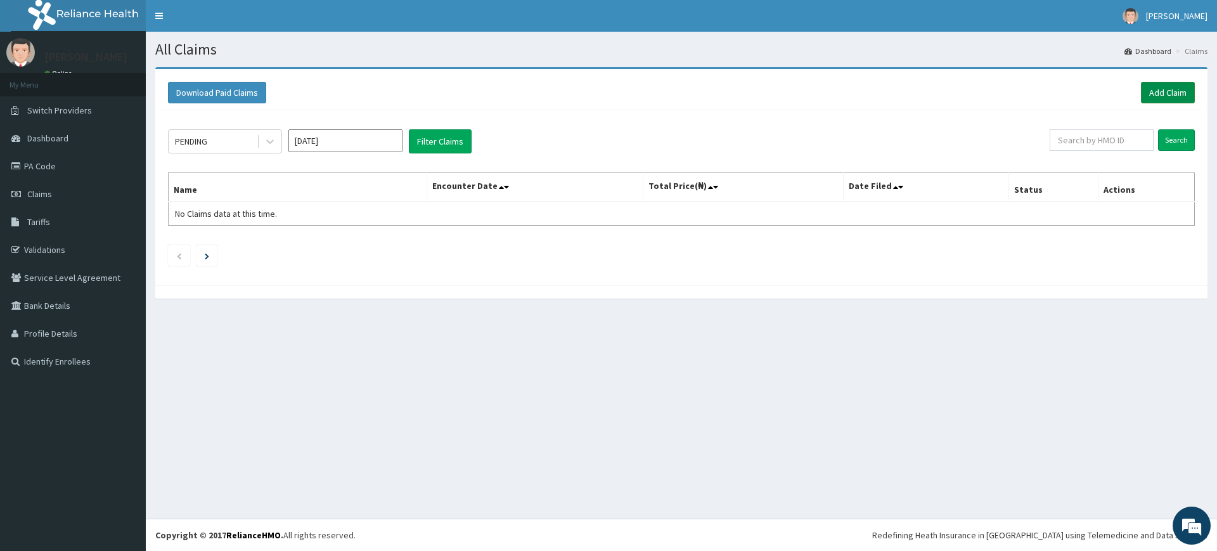
click at [1181, 91] on link "Add Claim" at bounding box center [1168, 93] width 54 height 22
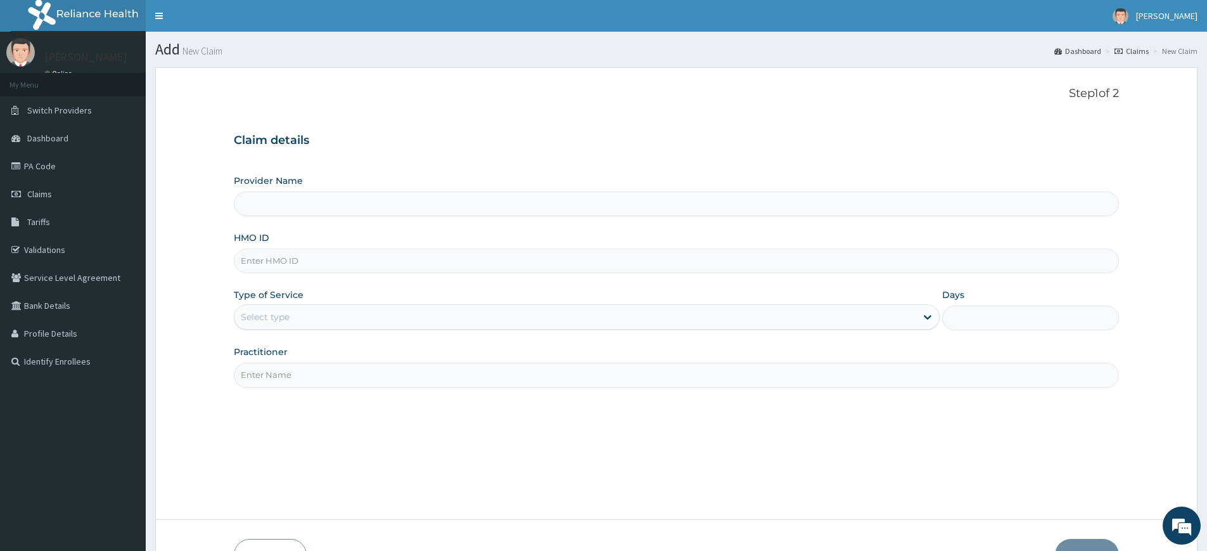
type input "Pure Fitness Africa | Lekki (fka Fitness Central)"
type input "1"
type input "Pure Fitness Africa | Lekki (fka Fitness Central)"
type input "1"
click at [321, 387] on div "Step 1 of 2 Claim details Provider Name Pure Fitness Africa | Lekki (fka Fitnes…" at bounding box center [676, 293] width 885 height 413
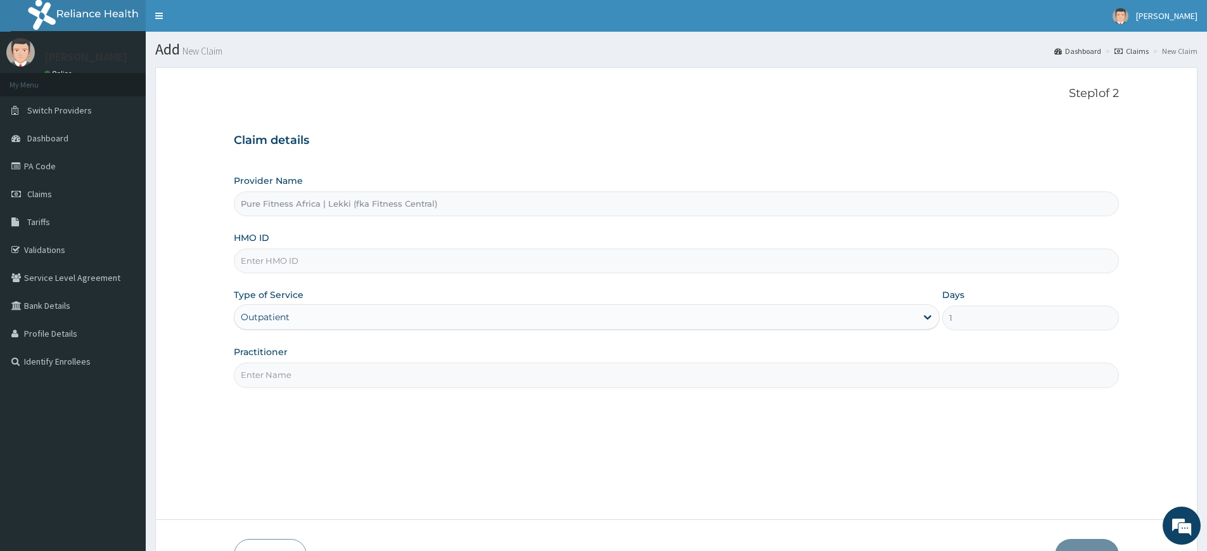
click at [311, 367] on input "Practitioner" at bounding box center [676, 374] width 885 height 25
type input "pure fitness africa"
click at [311, 255] on input "HMO ID" at bounding box center [676, 260] width 885 height 25
type input "UNP/10038/A"
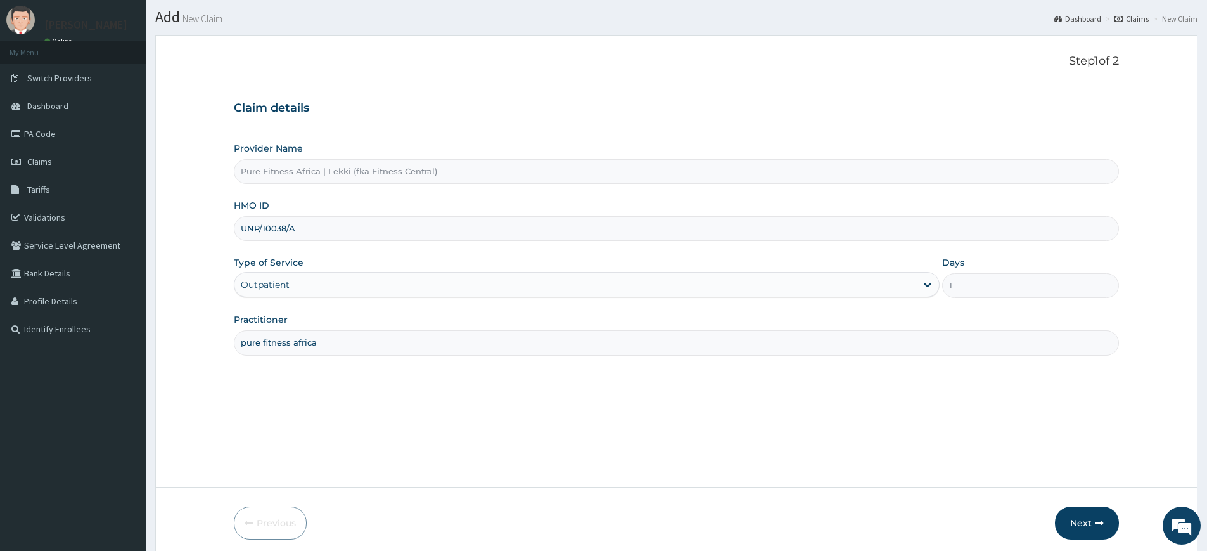
scroll to position [82, 0]
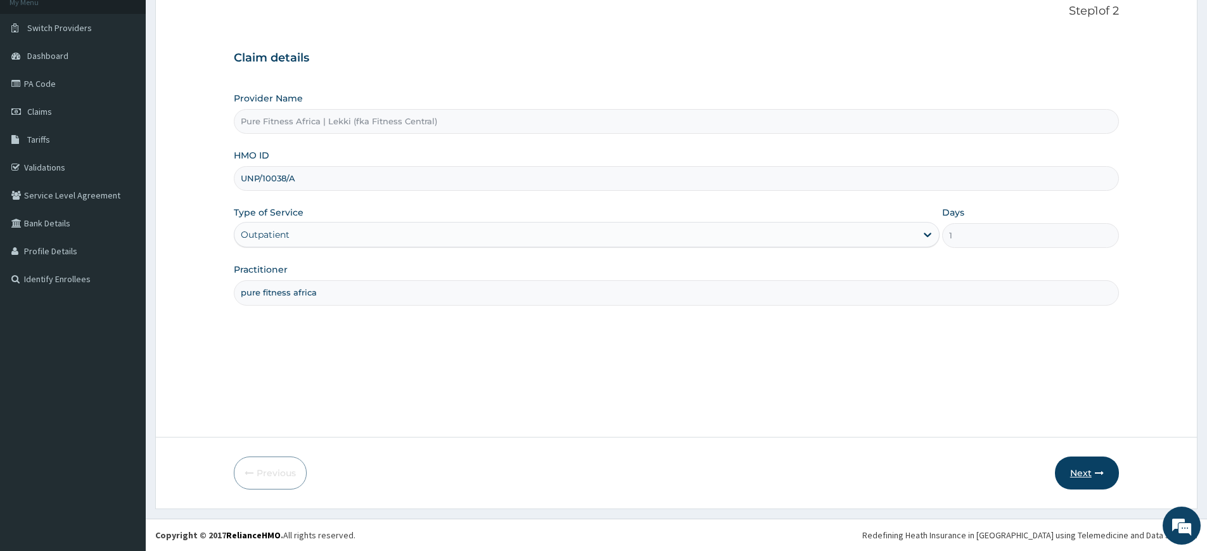
click at [1074, 458] on button "Next" at bounding box center [1087, 472] width 64 height 33
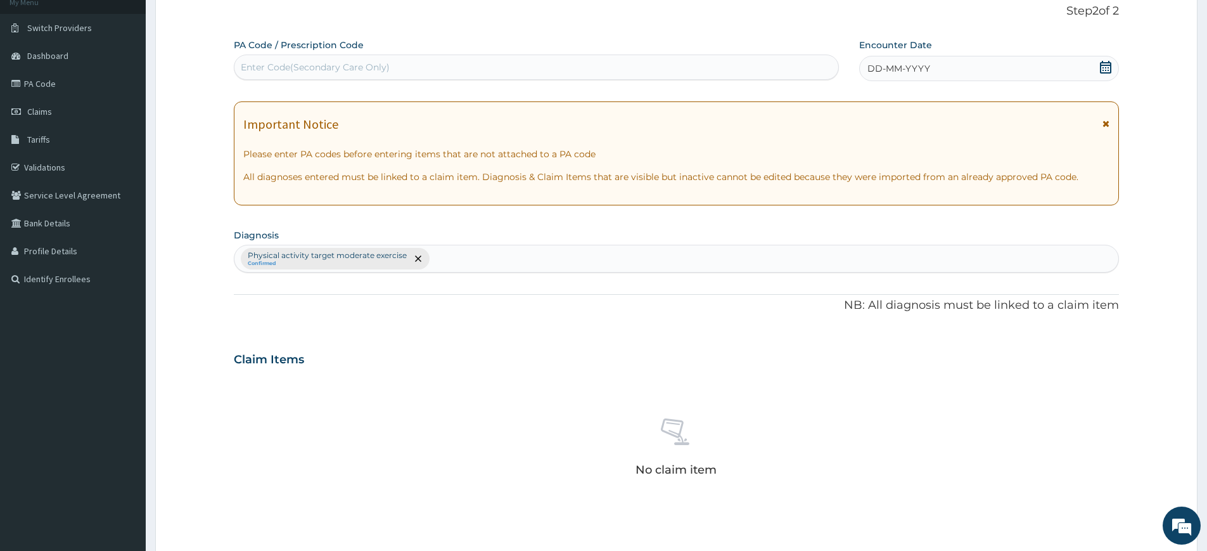
click at [662, 57] on div "Enter Code(Secondary Care Only)" at bounding box center [536, 67] width 604 height 20
type input "PA/3A44D8"
click at [903, 72] on span "DD-MM-YYYY" at bounding box center [899, 68] width 63 height 13
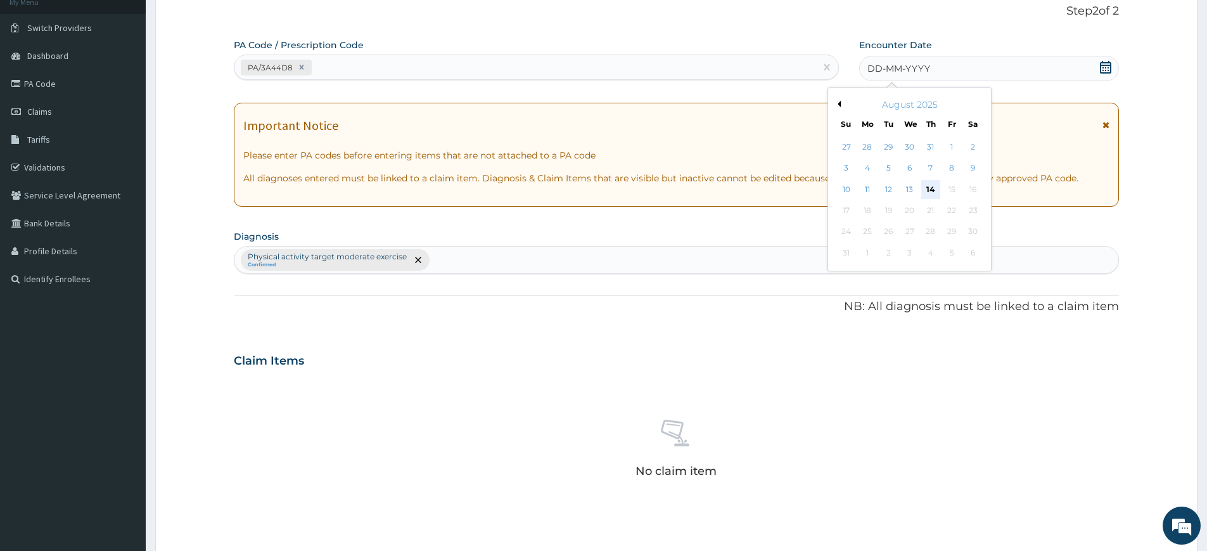
click at [933, 195] on div "14" at bounding box center [930, 189] width 19 height 19
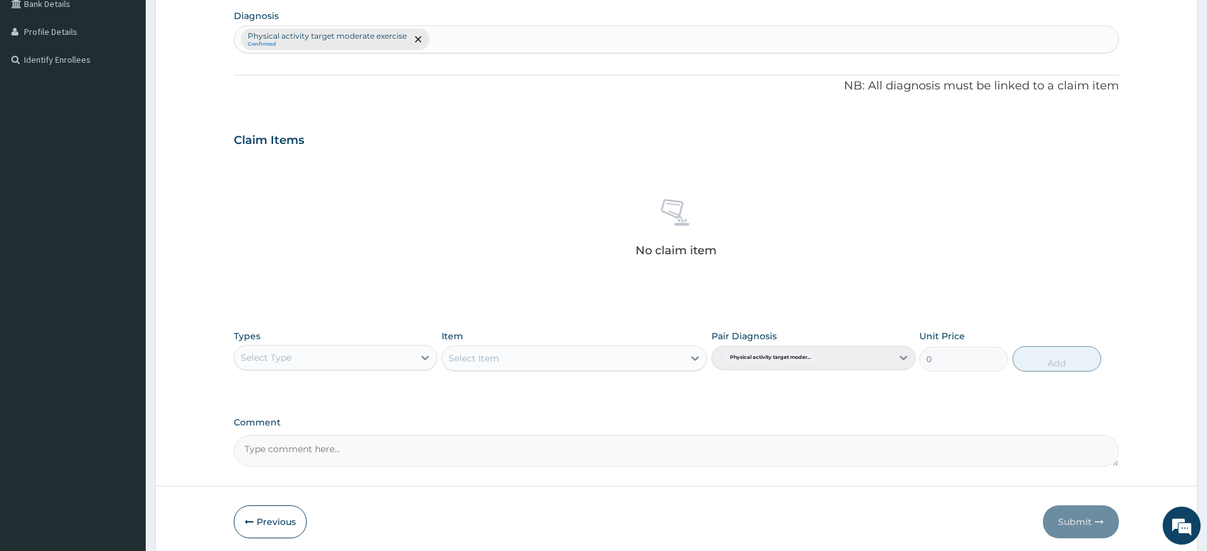
scroll to position [350, 0]
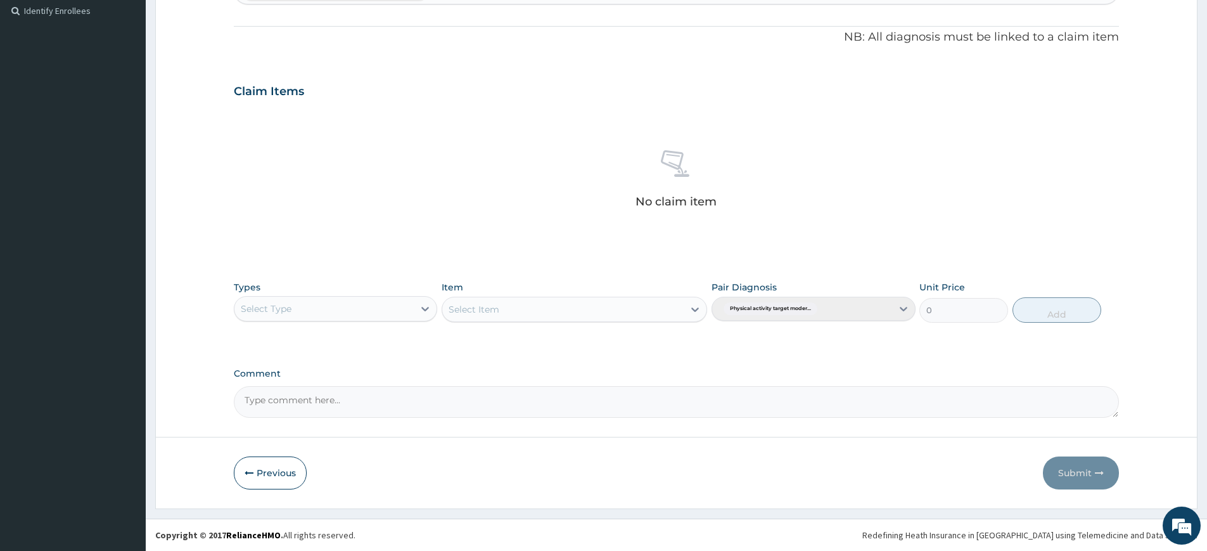
click at [388, 307] on div "Select Type" at bounding box center [323, 308] width 179 height 20
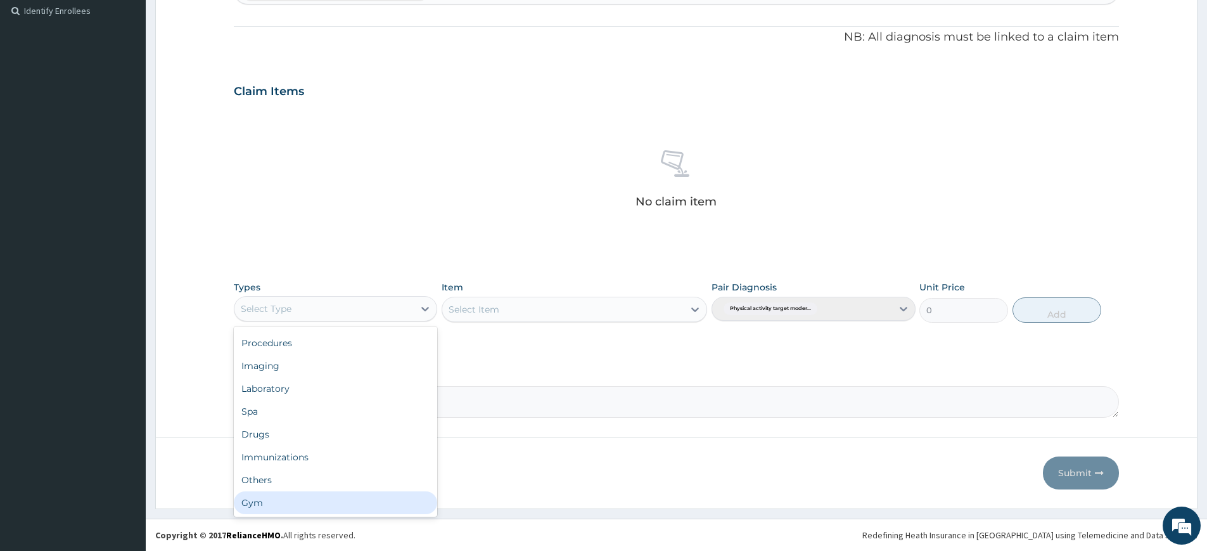
click at [373, 508] on div "Gym" at bounding box center [335, 502] width 203 height 23
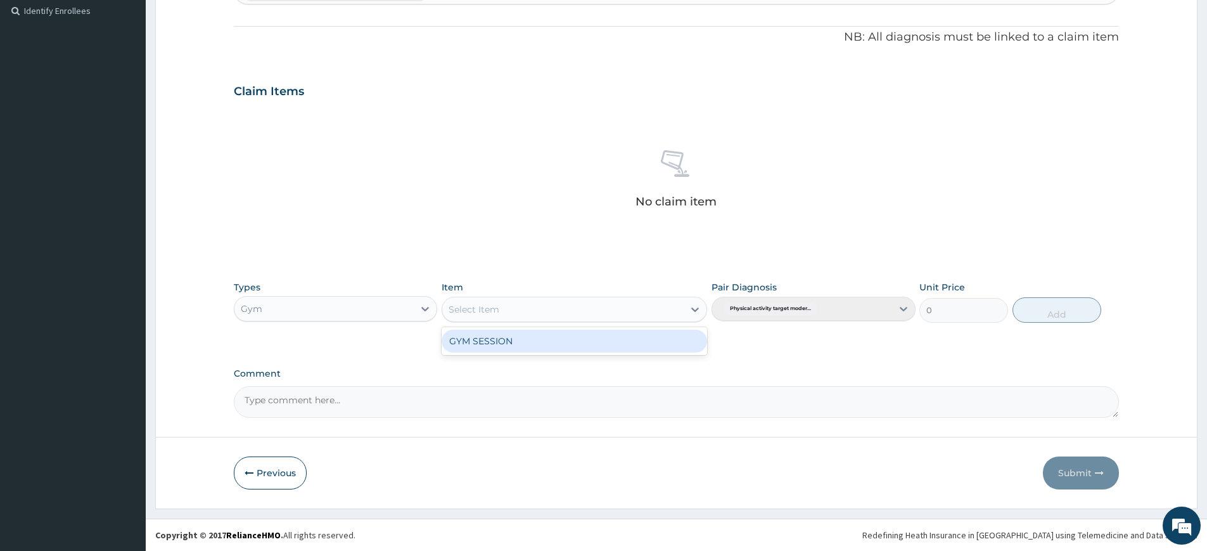
click at [482, 320] on div "Select Item" at bounding box center [575, 309] width 266 height 25
click at [483, 335] on div "GYM SESSION" at bounding box center [575, 341] width 266 height 23
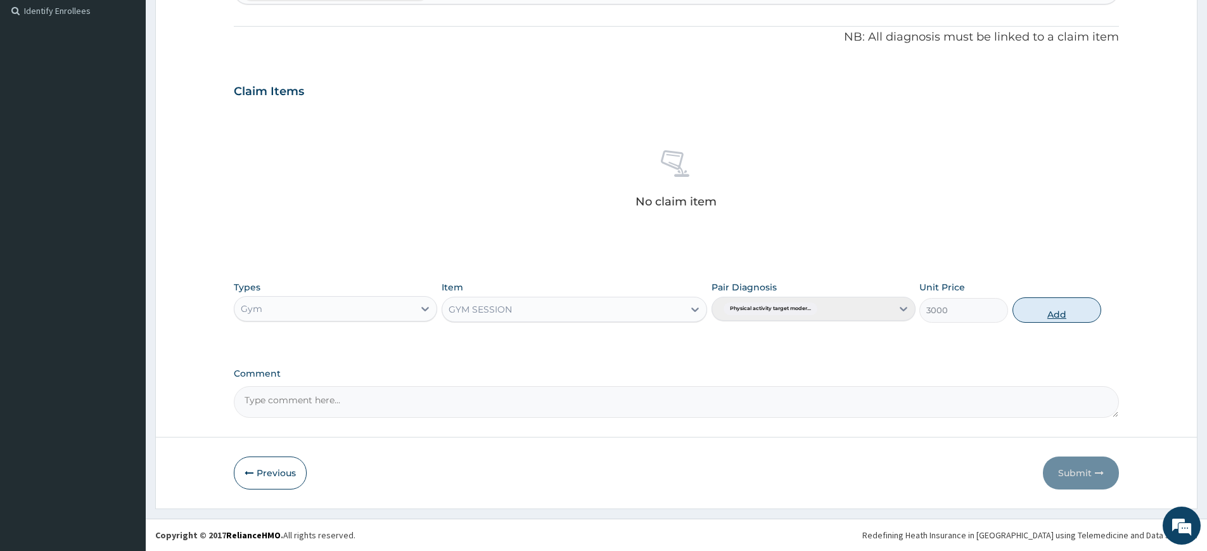
click at [1054, 299] on button "Add" at bounding box center [1057, 309] width 89 height 25
type input "0"
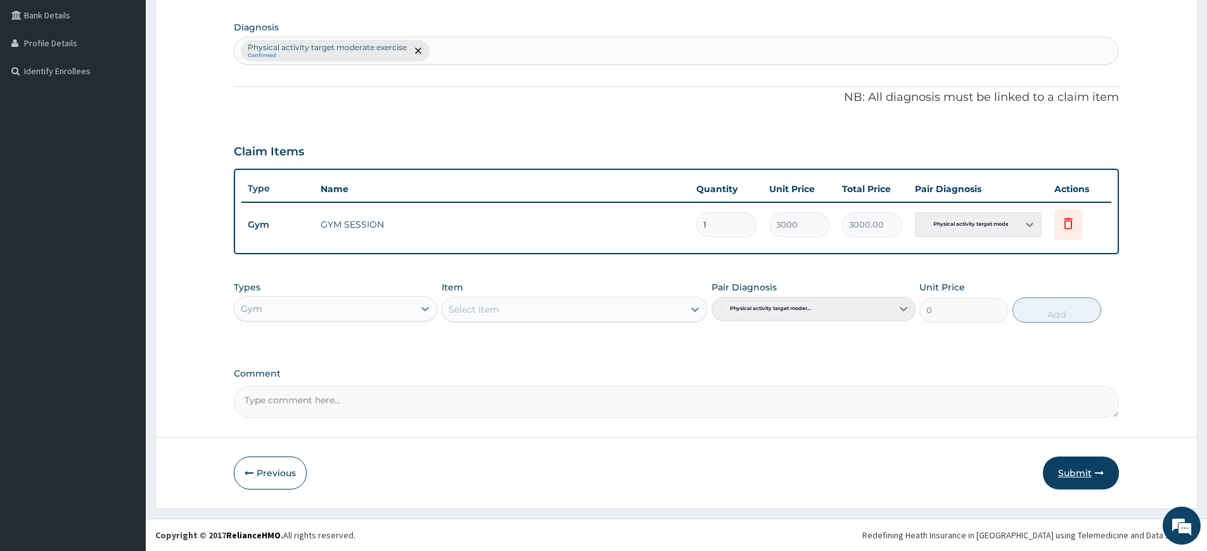
click at [1061, 470] on button "Submit" at bounding box center [1081, 472] width 76 height 33
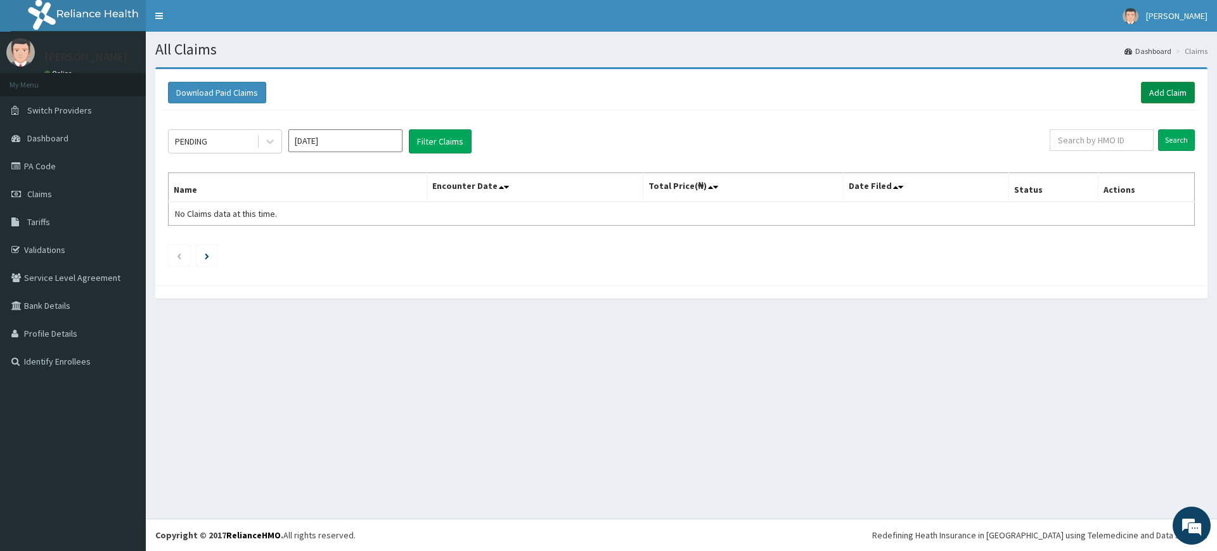
click at [1158, 99] on link "Add Claim" at bounding box center [1168, 93] width 54 height 22
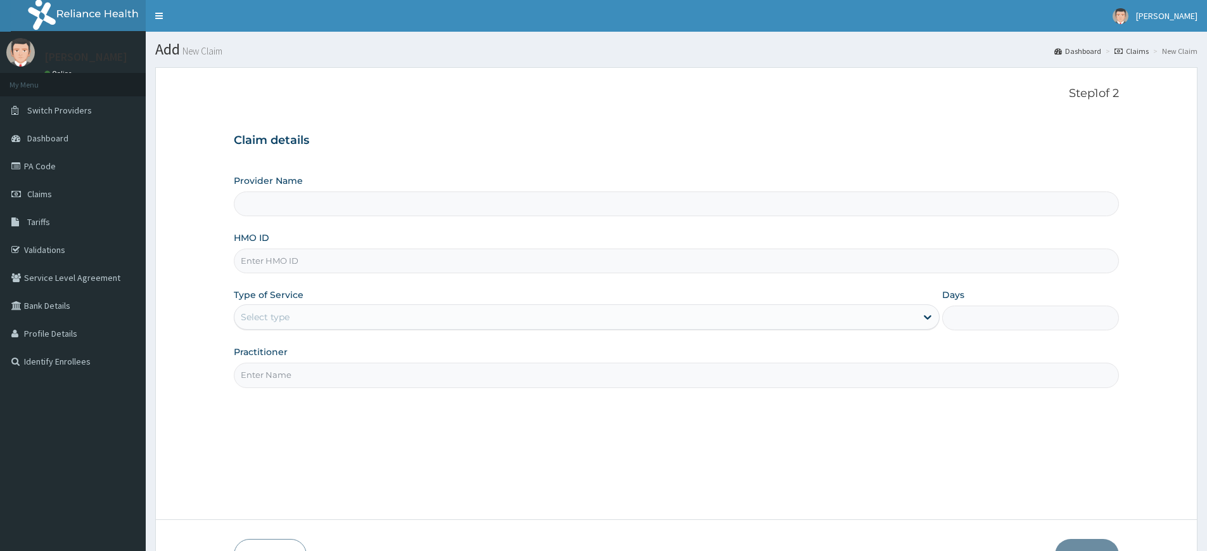
type input "Pure Fitness Africa | Lekki (fka Fitness Central)"
type input "1"
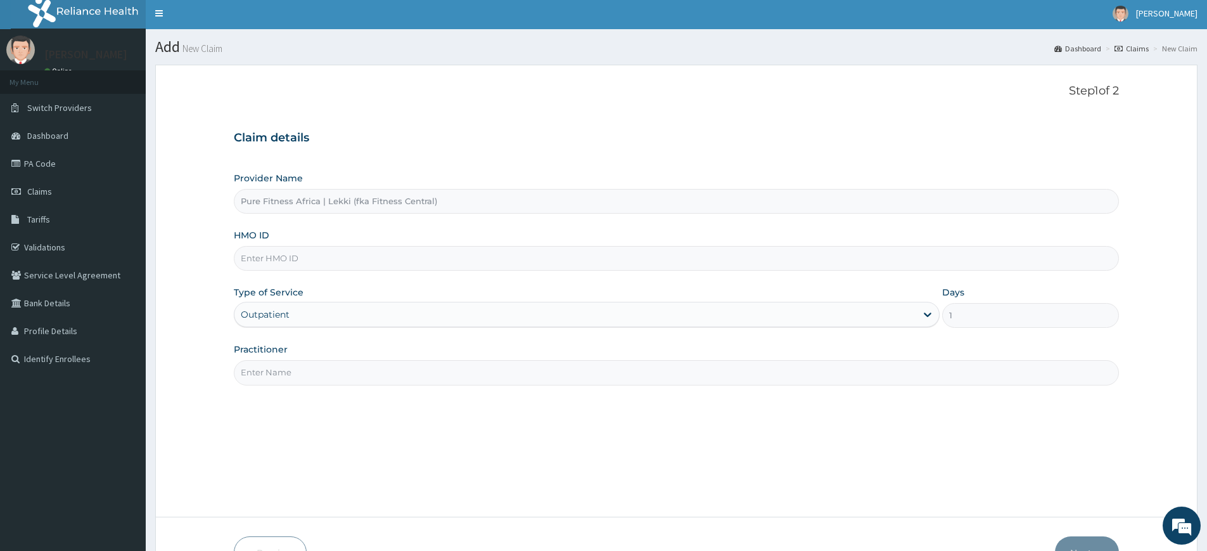
click at [337, 366] on input "Practitioner" at bounding box center [676, 372] width 885 height 25
type input "pure fitness africa"
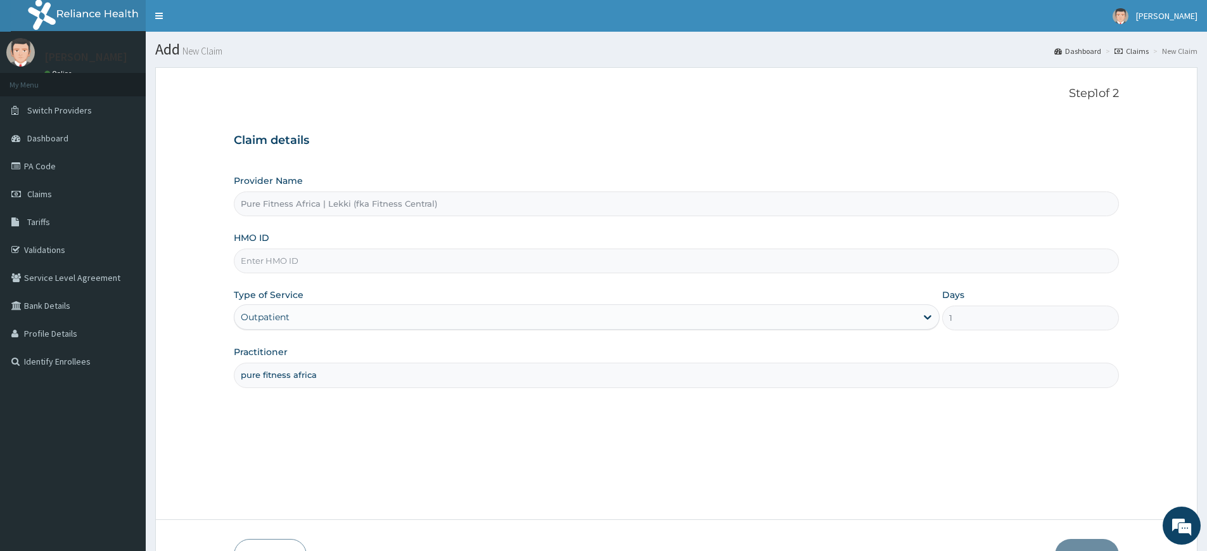
click at [380, 266] on input "HMO ID" at bounding box center [676, 260] width 885 height 25
type input "PWC/10430/A"
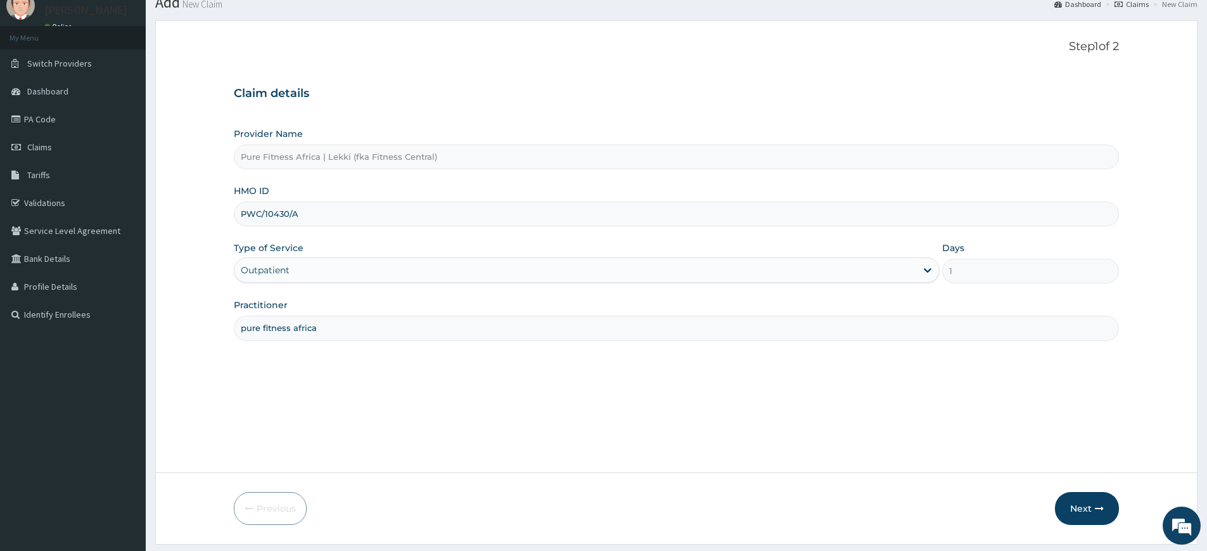
scroll to position [82, 0]
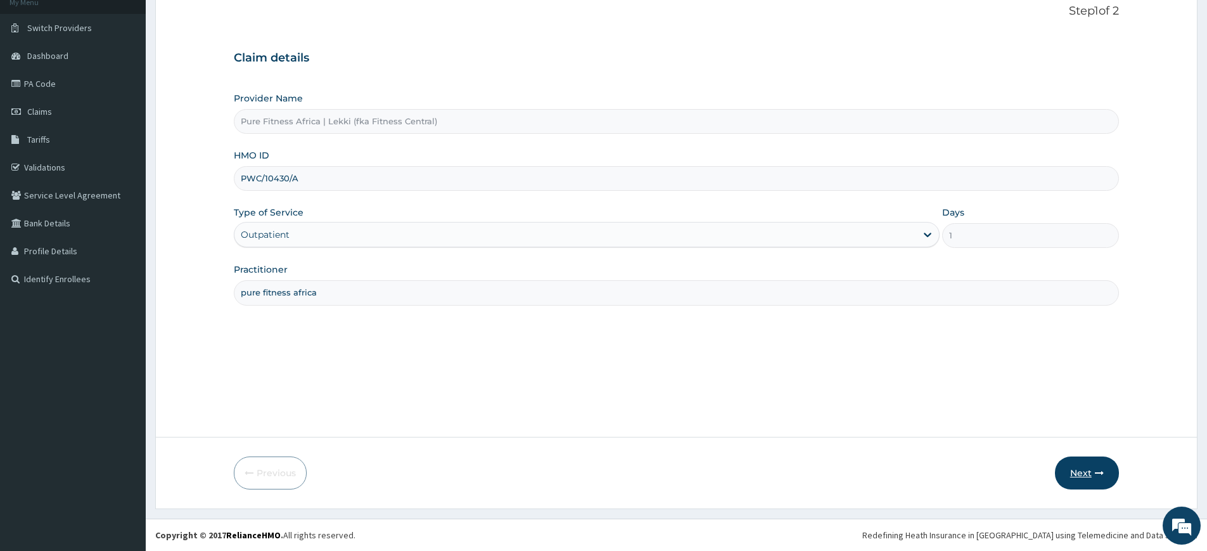
click at [1065, 465] on button "Next" at bounding box center [1087, 472] width 64 height 33
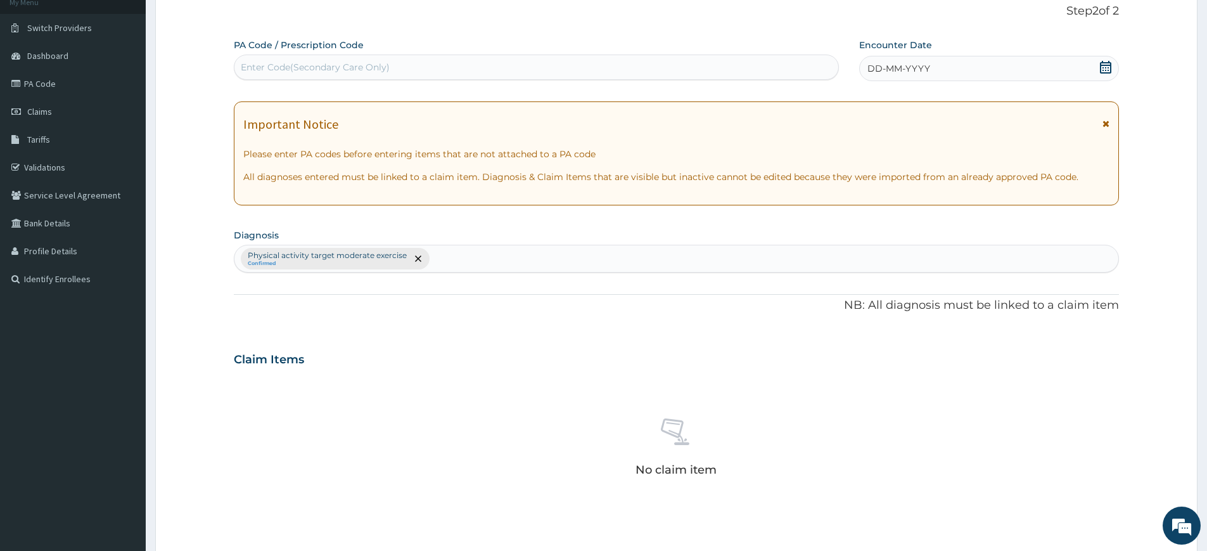
click at [481, 61] on div "Enter Code(Secondary Care Only)" at bounding box center [536, 67] width 604 height 20
type input "PA/6573B1"
click at [979, 71] on div "DD-MM-YYYY" at bounding box center [988, 68] width 259 height 25
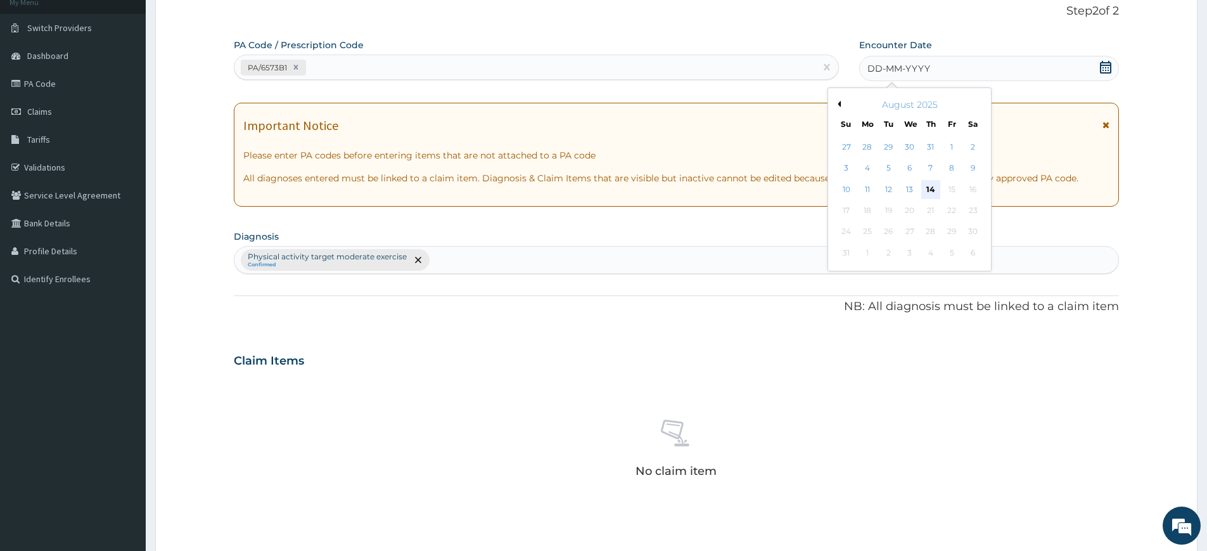
click at [934, 189] on div "14" at bounding box center [930, 189] width 19 height 19
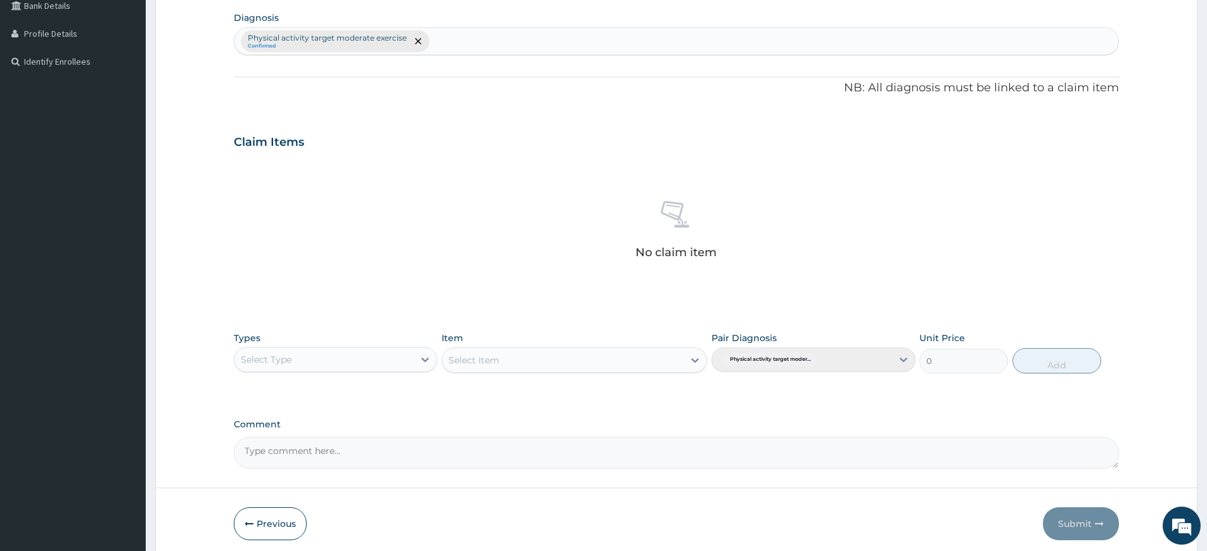
scroll to position [350, 0]
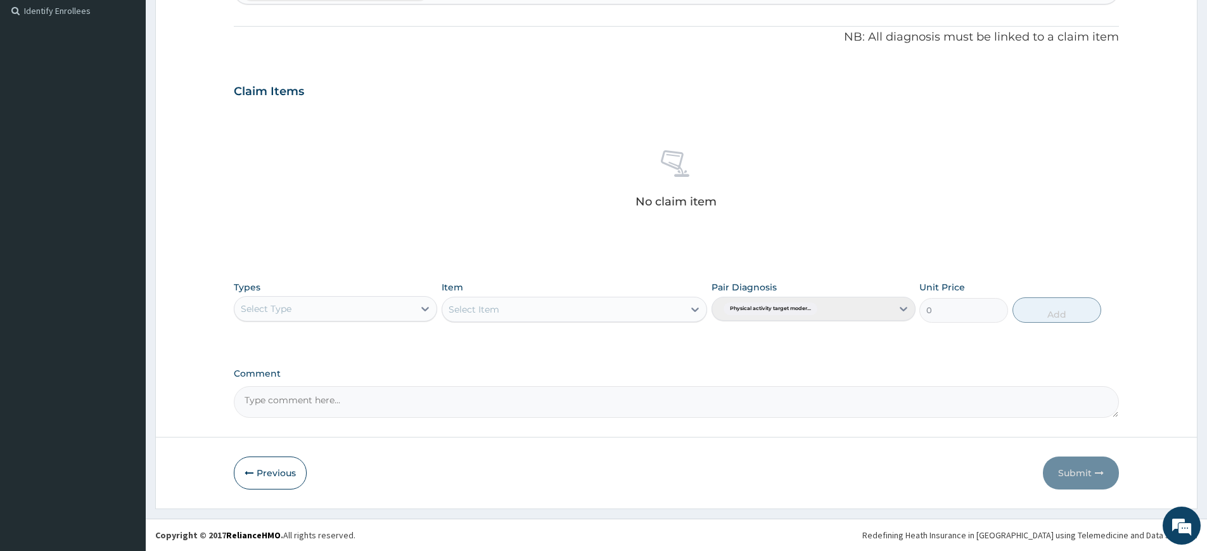
click at [383, 308] on div "Select Type" at bounding box center [323, 308] width 179 height 20
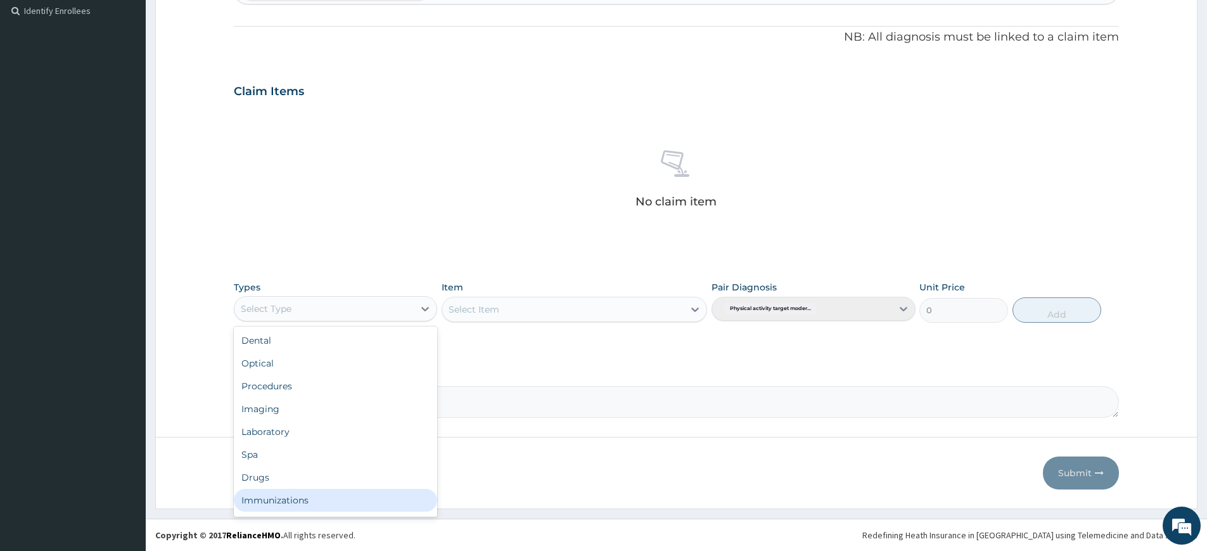
scroll to position [43, 0]
click at [381, 502] on div "Gym" at bounding box center [335, 502] width 203 height 23
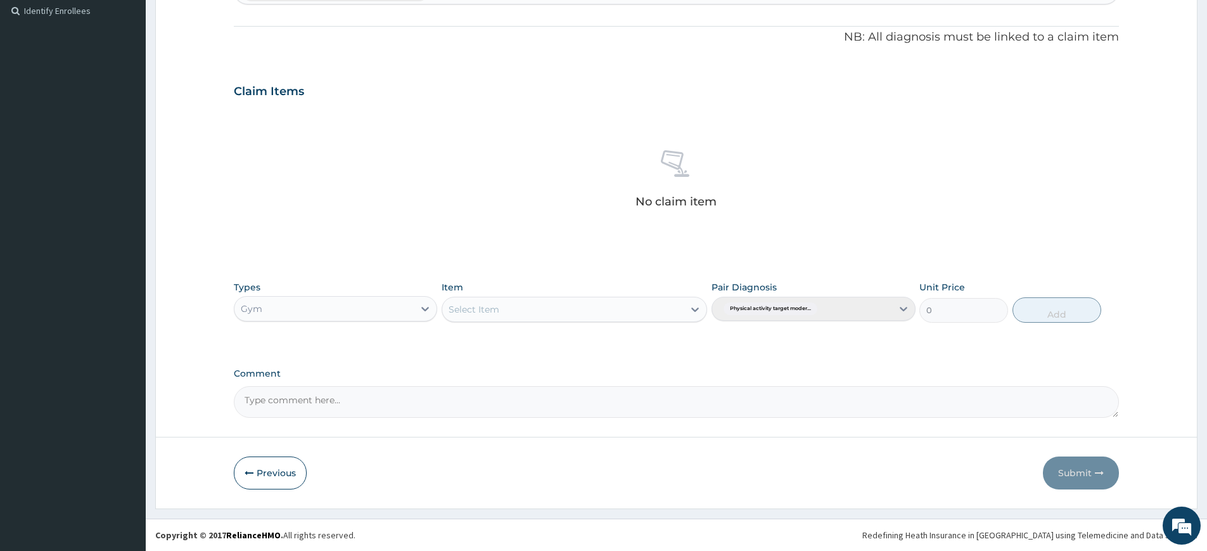
click at [522, 309] on div "Select Item" at bounding box center [562, 309] width 241 height 20
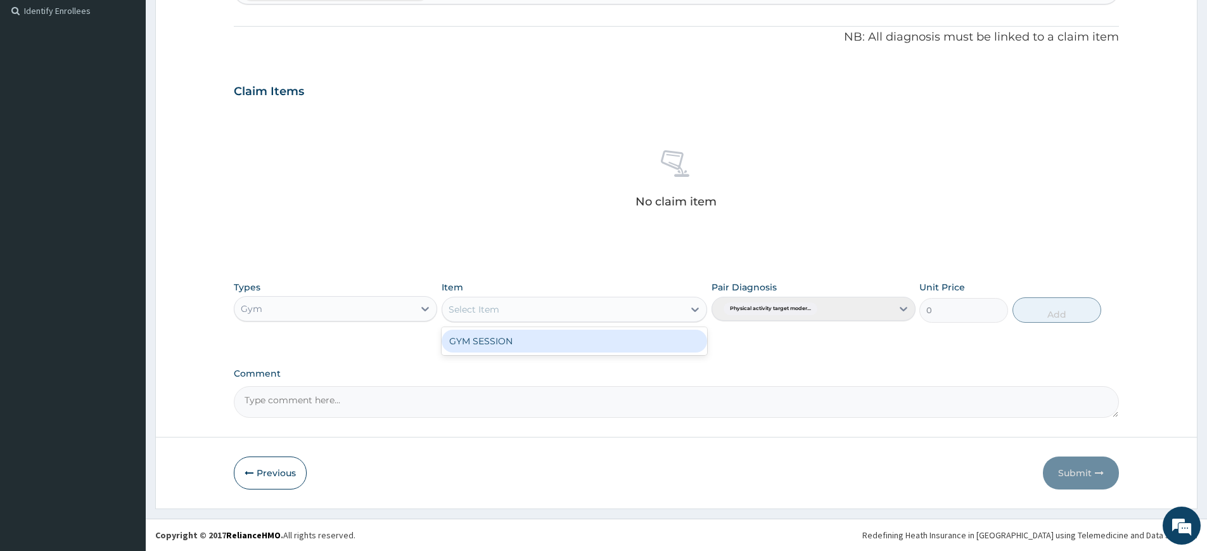
click at [534, 335] on div "GYM SESSION" at bounding box center [575, 341] width 266 height 23
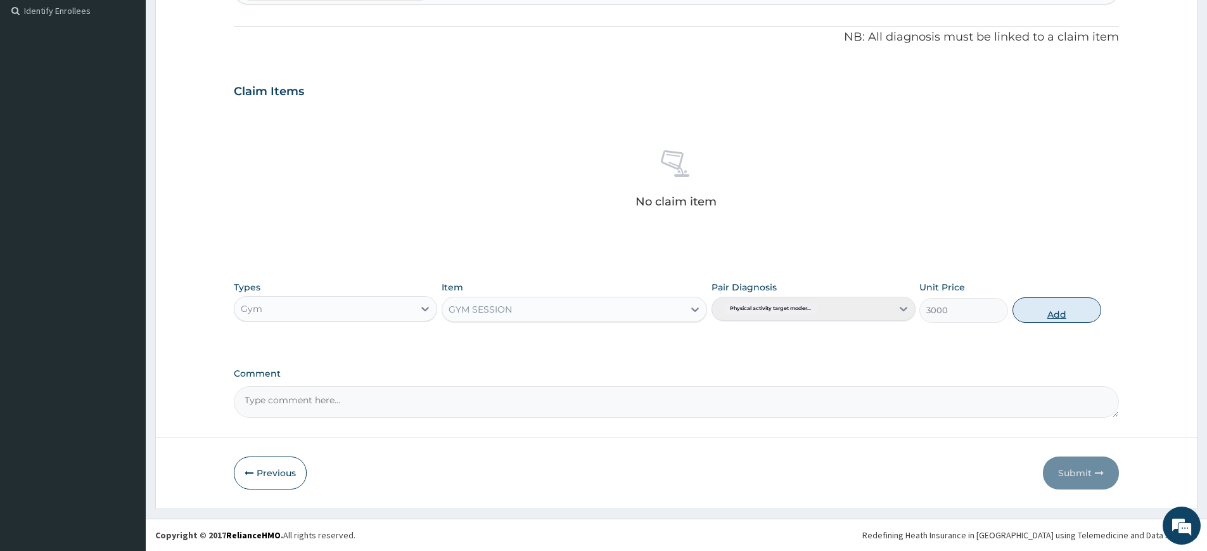
click at [1077, 314] on button "Add" at bounding box center [1057, 309] width 89 height 25
type input "0"
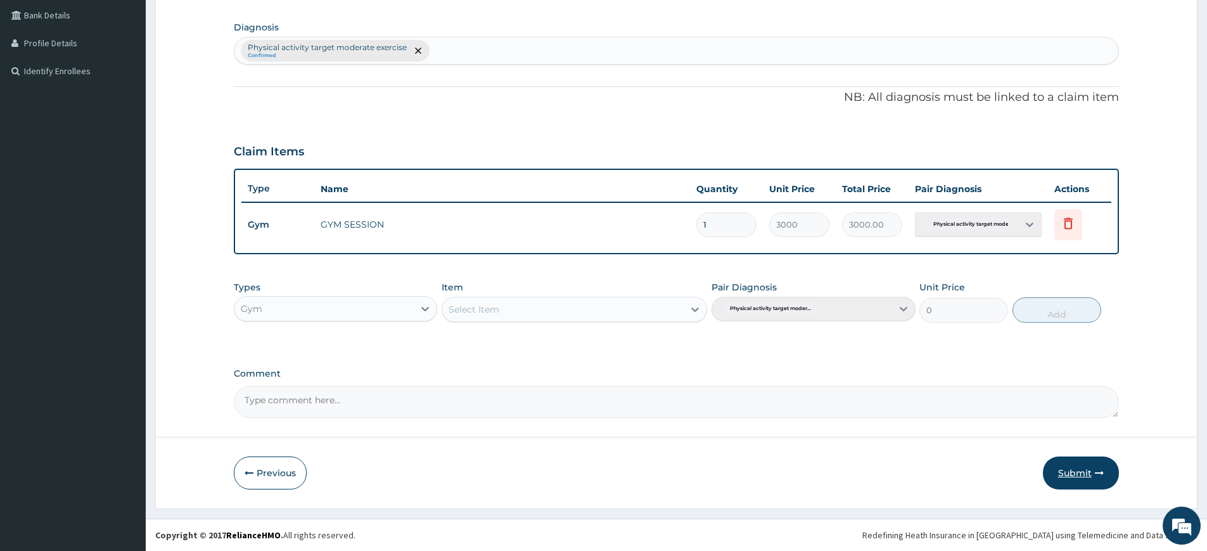
click at [1056, 458] on button "Submit" at bounding box center [1081, 472] width 76 height 33
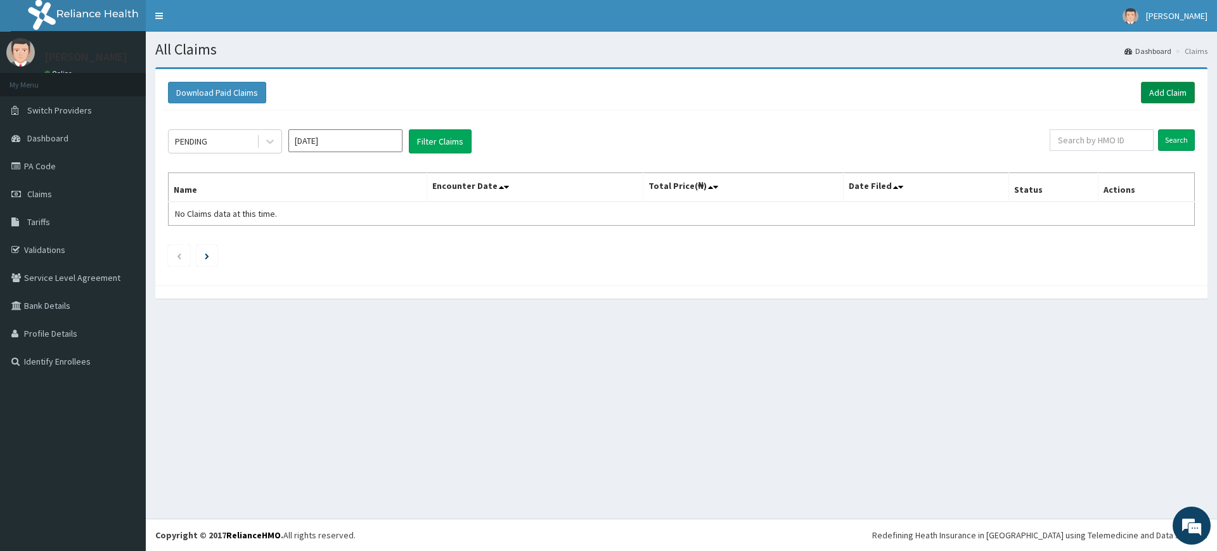
click at [1158, 91] on link "Add Claim" at bounding box center [1168, 93] width 54 height 22
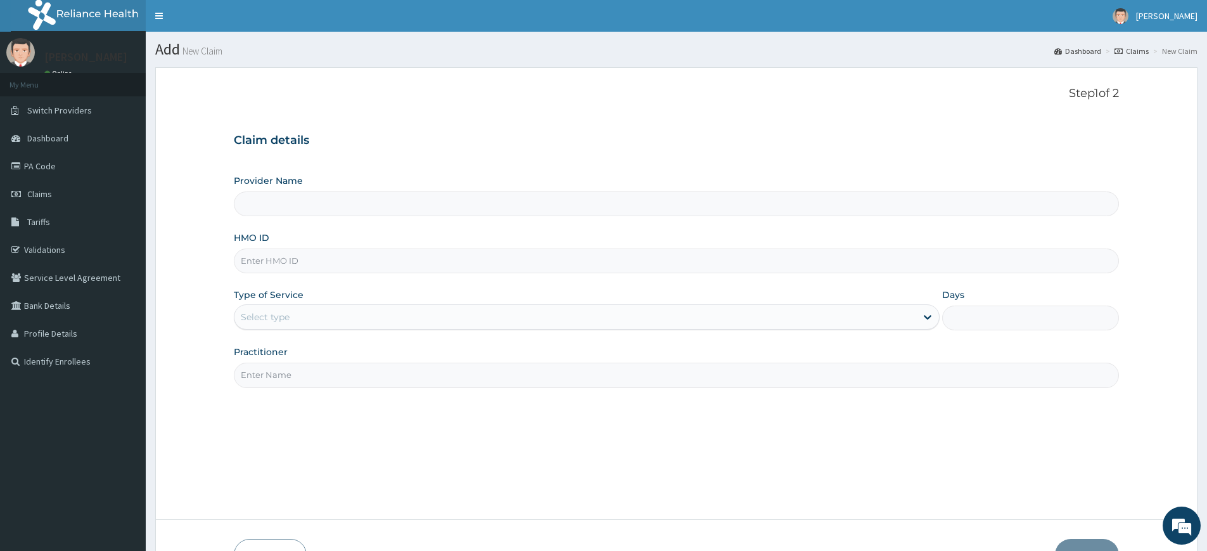
click at [339, 381] on input "Practitioner" at bounding box center [676, 374] width 885 height 25
type input "Pure Fitness Africa | Lekki (fka Fitness Central)"
type input "1"
type input "pure fitness africa"
click at [352, 260] on input "HMO ID" at bounding box center [676, 260] width 885 height 25
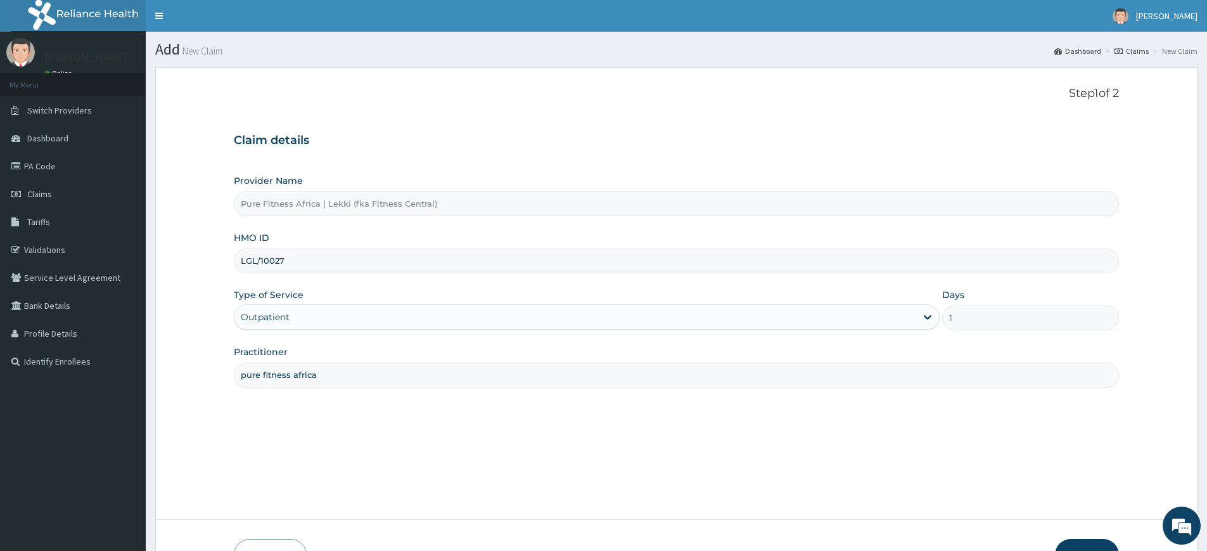
type input "LGL/10027/A"
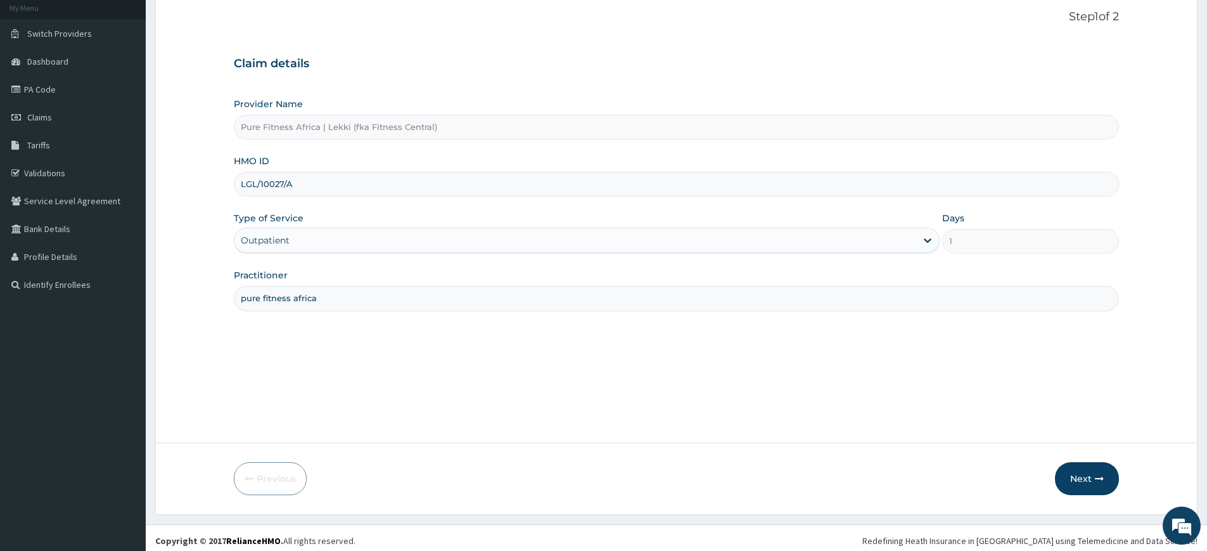
scroll to position [82, 0]
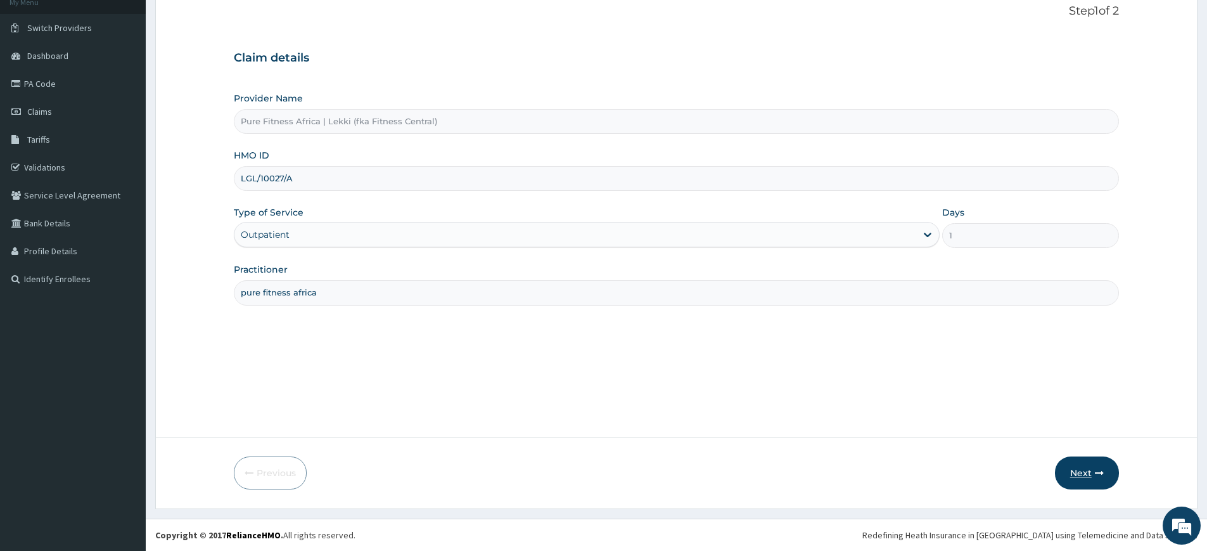
click at [1077, 466] on button "Next" at bounding box center [1087, 472] width 64 height 33
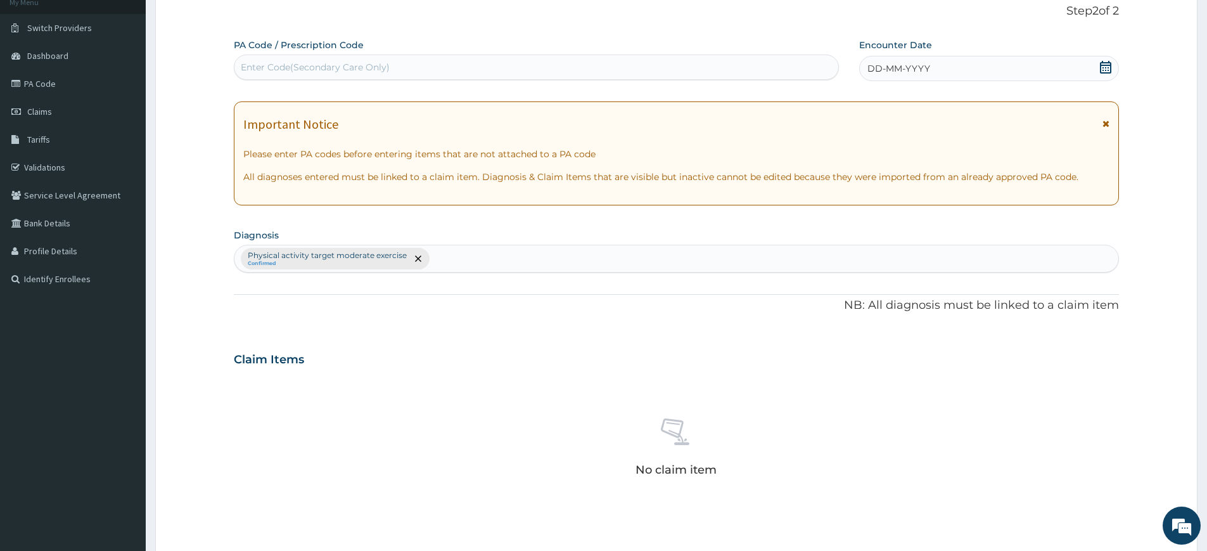
click at [1103, 72] on icon at bounding box center [1105, 67] width 11 height 13
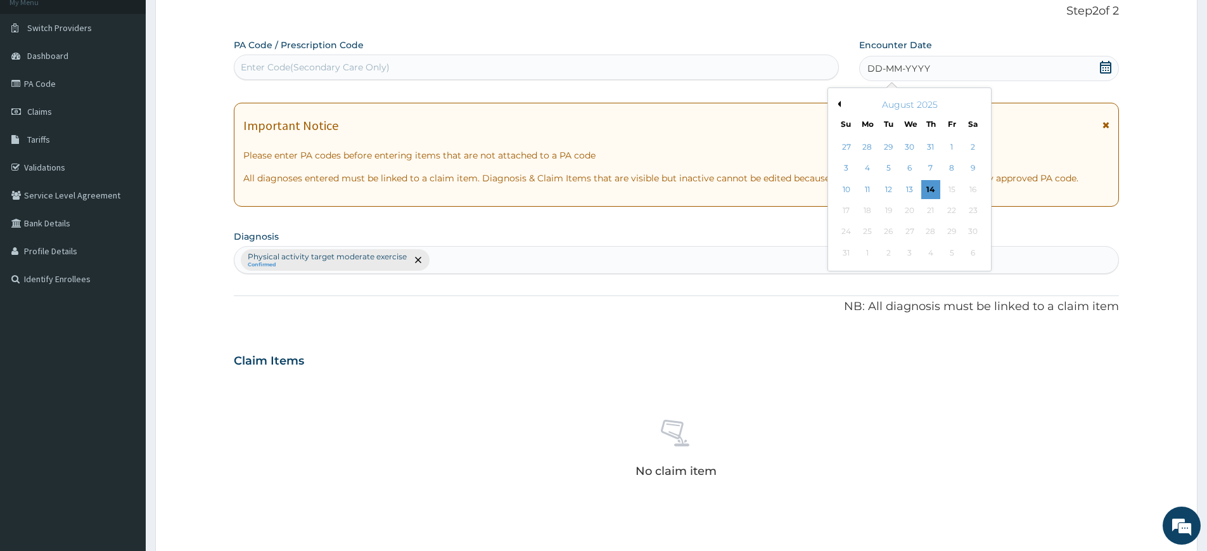
click at [930, 191] on div "14" at bounding box center [930, 189] width 19 height 19
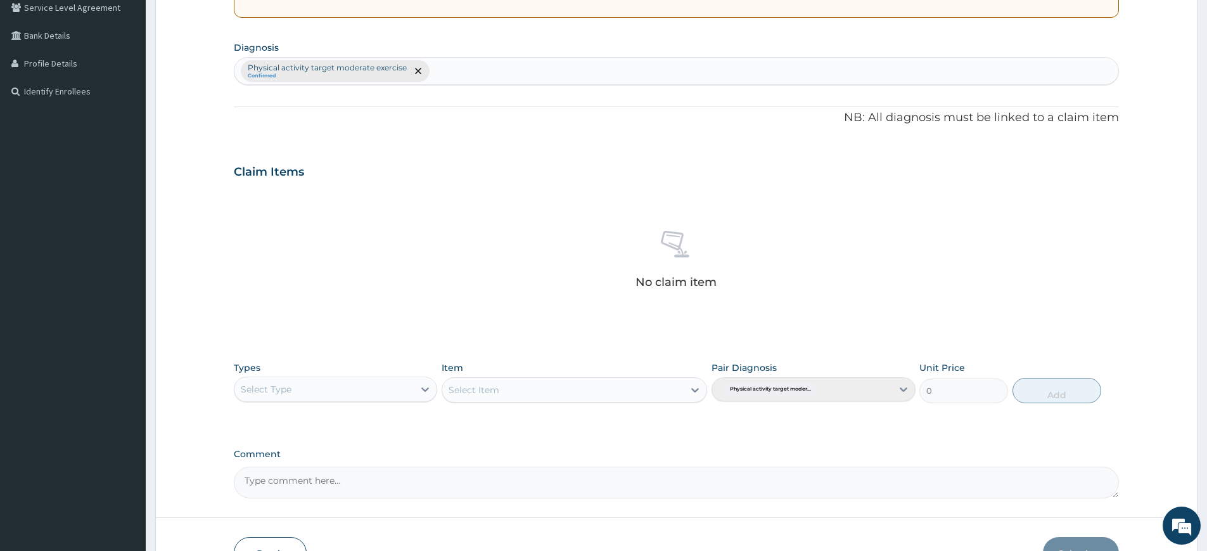
scroll to position [350, 0]
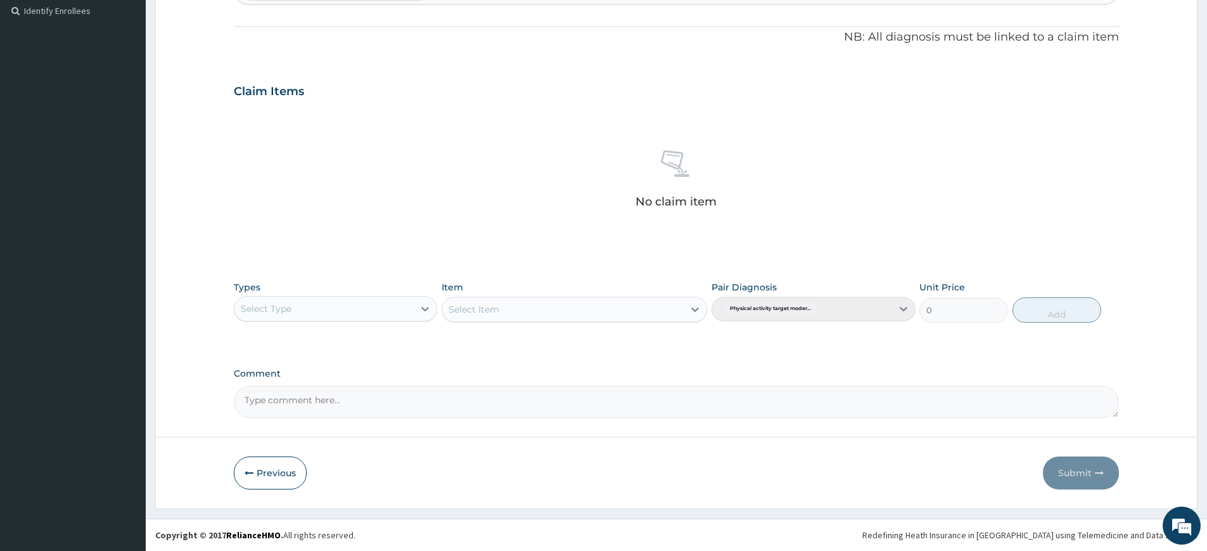
click at [326, 312] on div "Select Type" at bounding box center [323, 308] width 179 height 20
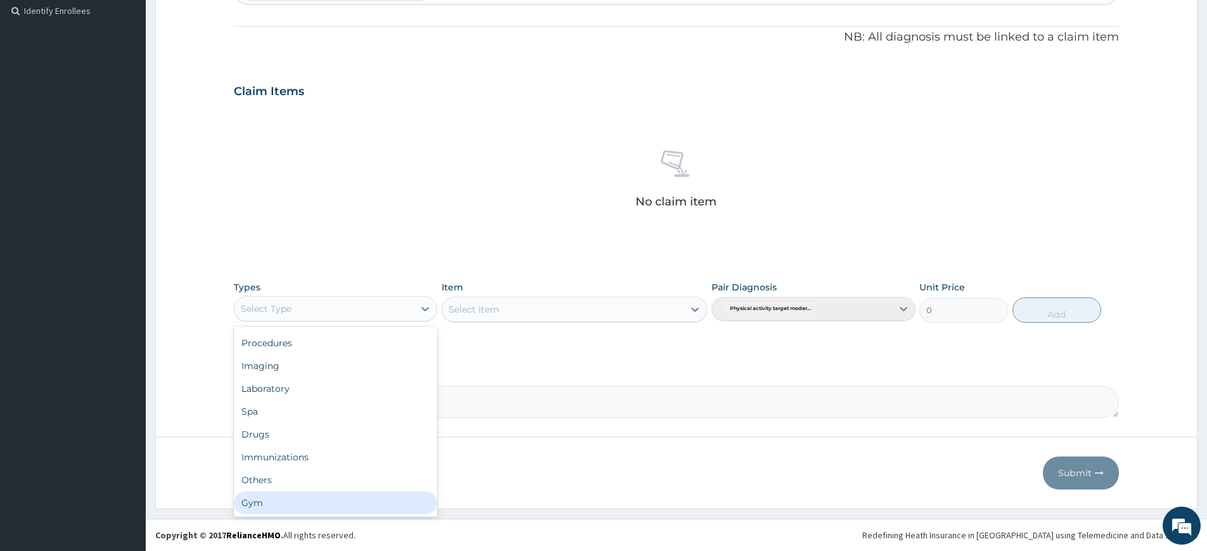
click at [298, 509] on div "Gym" at bounding box center [335, 502] width 203 height 23
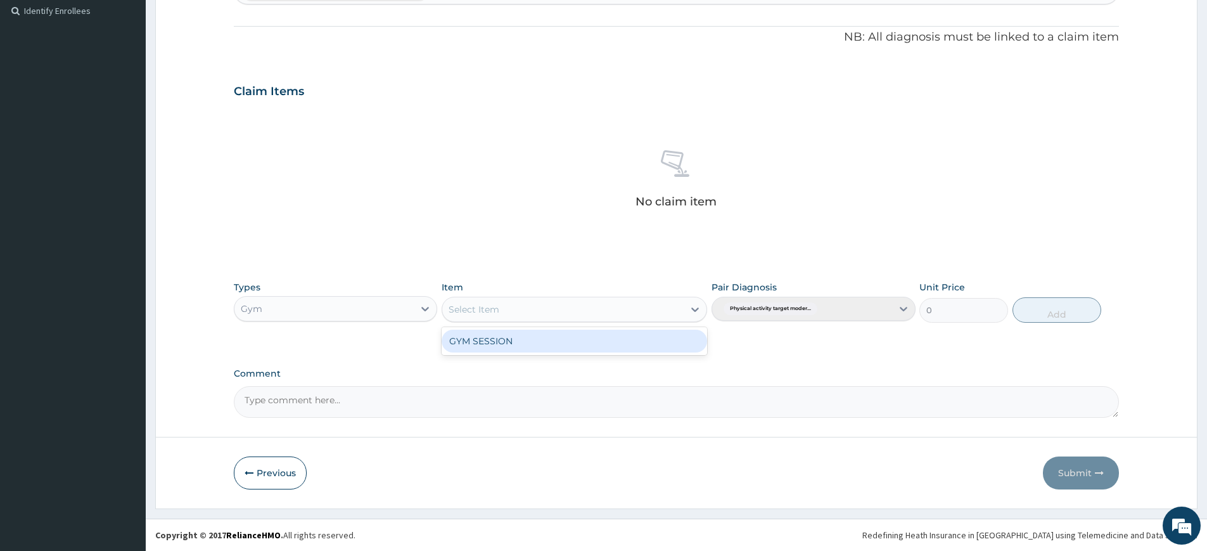
click at [541, 300] on div "Select Item" at bounding box center [562, 309] width 241 height 20
click at [541, 335] on div "GYM SESSION" at bounding box center [575, 341] width 266 height 23
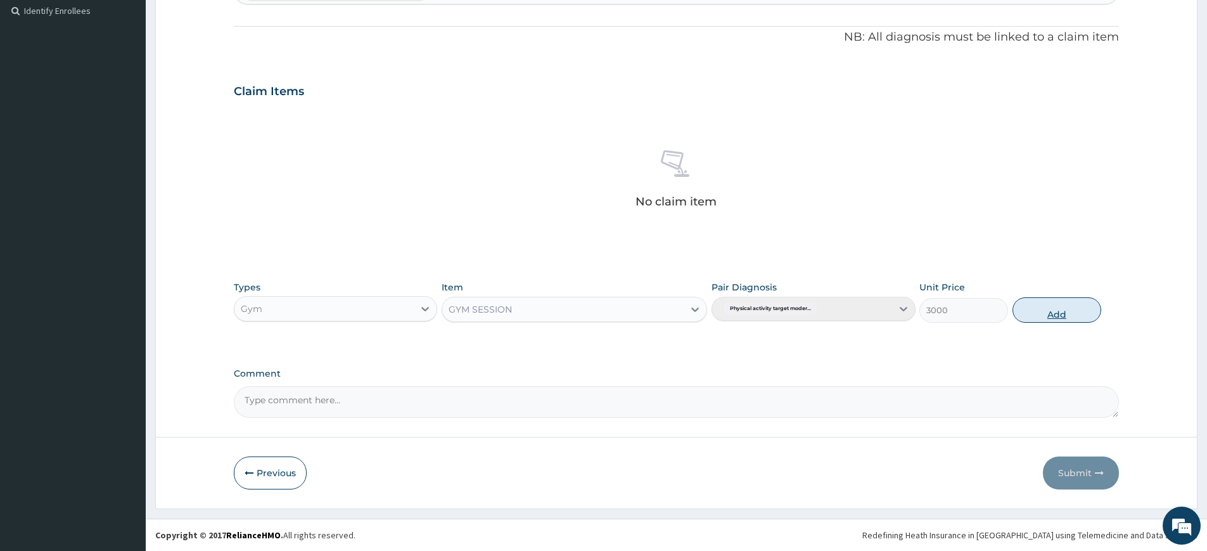
click at [1074, 316] on button "Add" at bounding box center [1057, 309] width 89 height 25
type input "0"
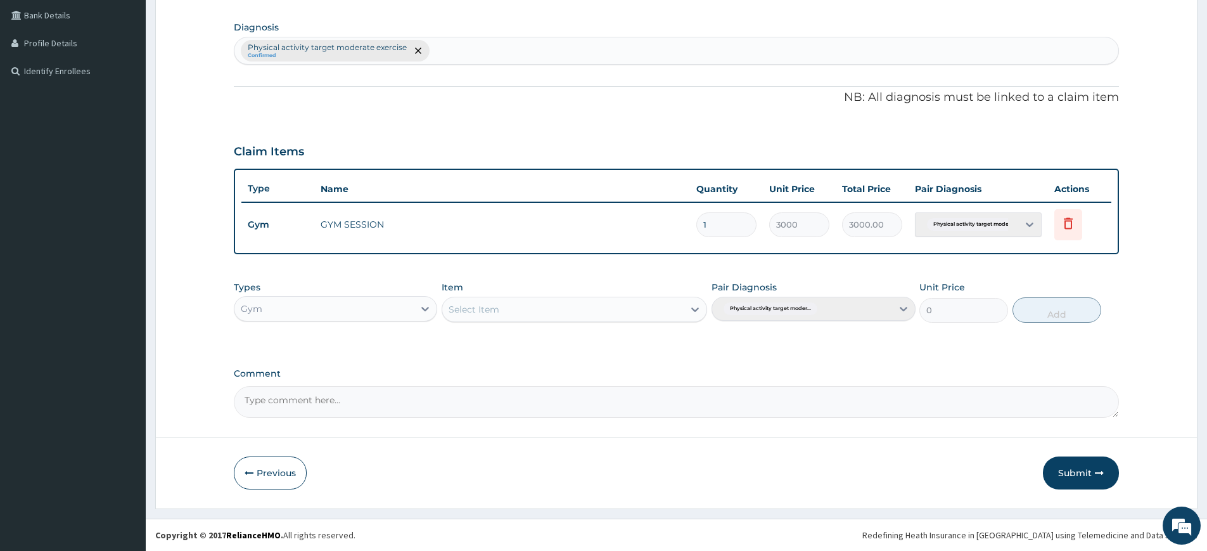
type input "2"
type input "6000.00"
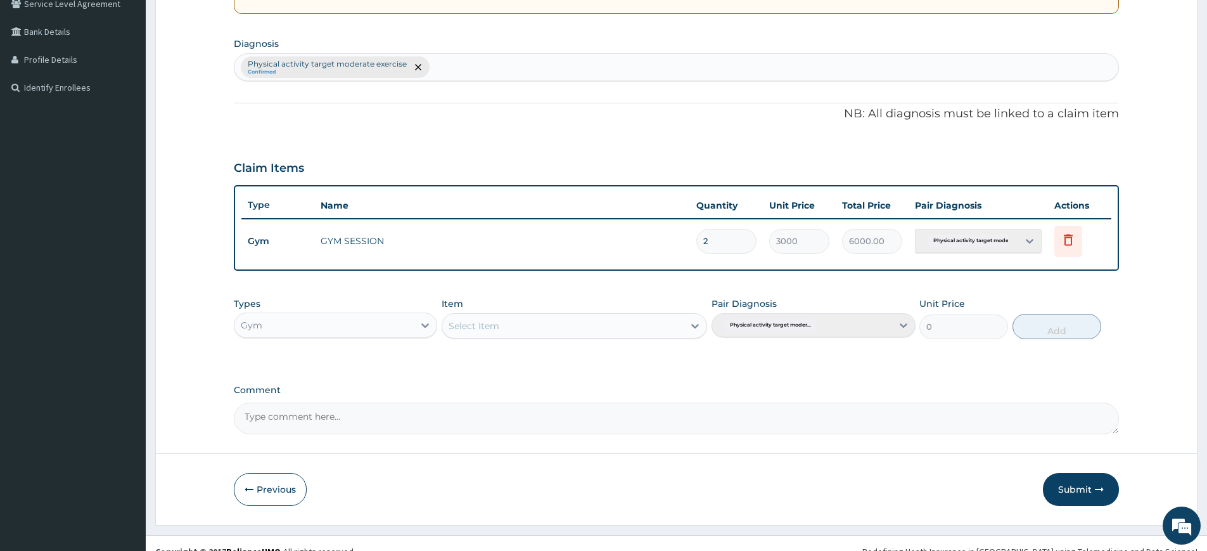
type input "3"
type input "9000.00"
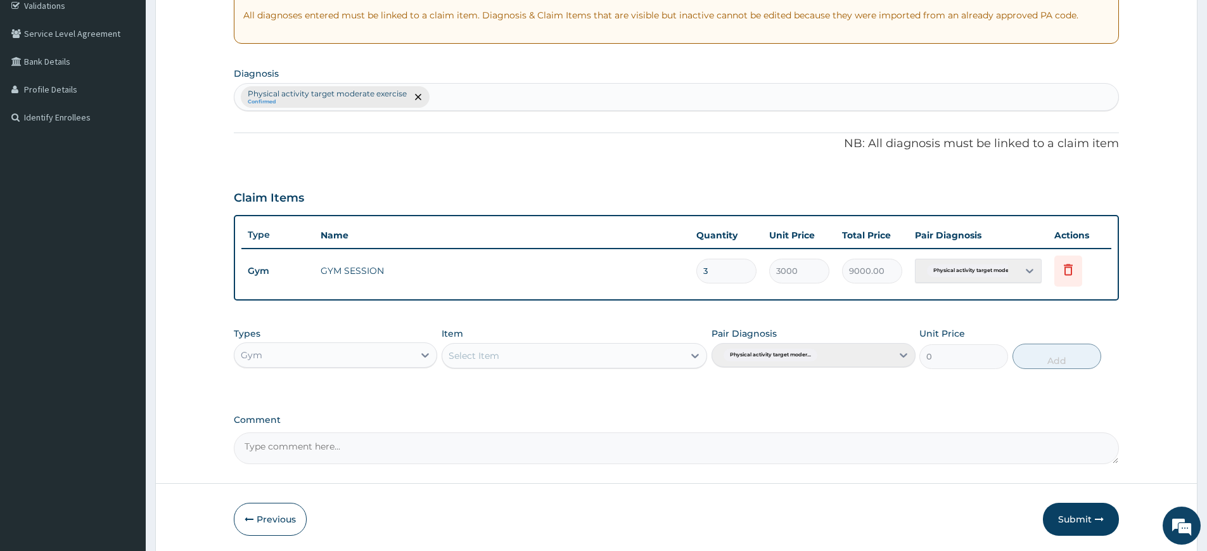
type input "5"
type input "15000.00"
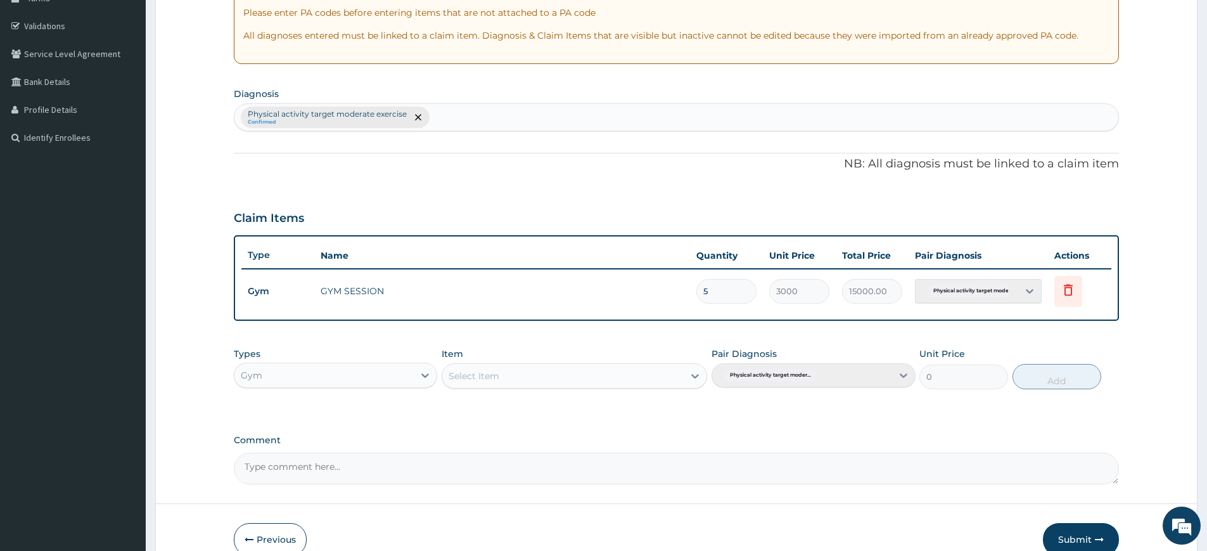
scroll to position [0, 0]
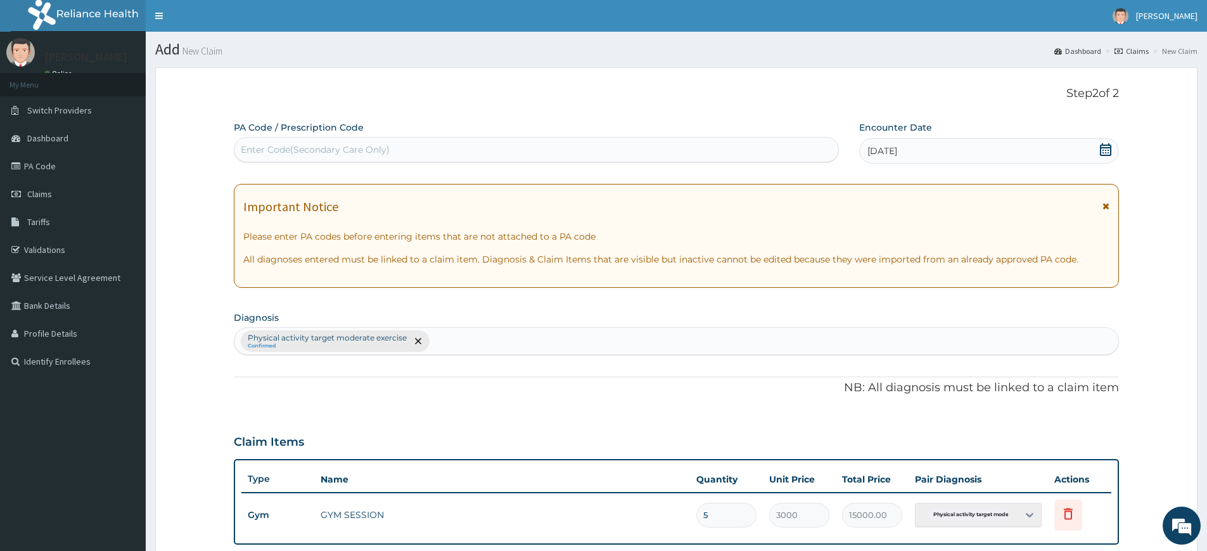
type input "5"
click at [315, 150] on div "Enter Code(Secondary Care Only)" at bounding box center [315, 149] width 149 height 13
type input "PA/483D8A"
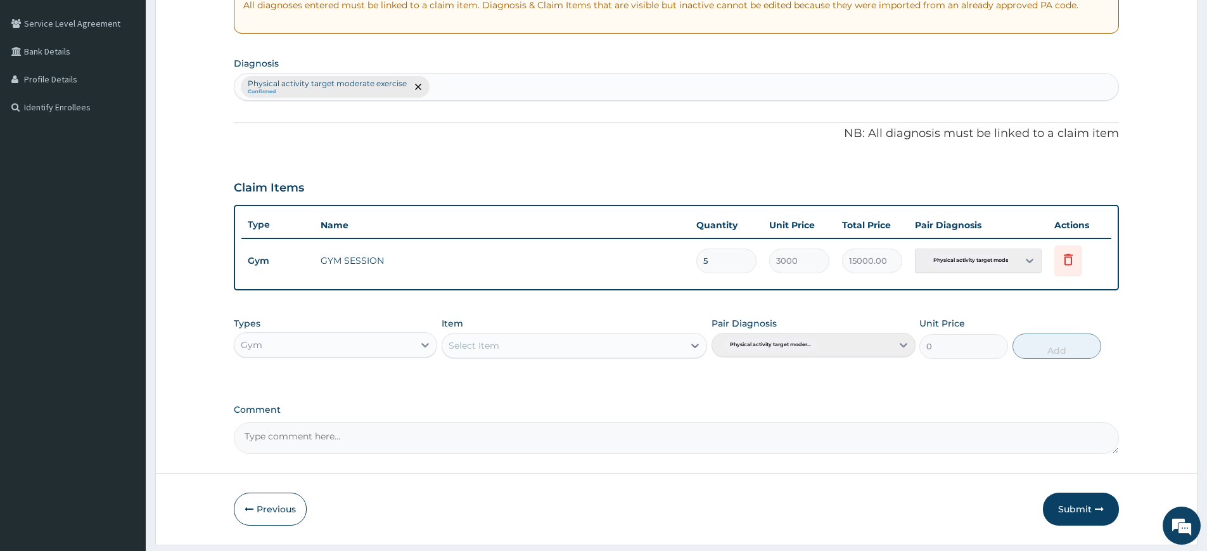
scroll to position [290, 0]
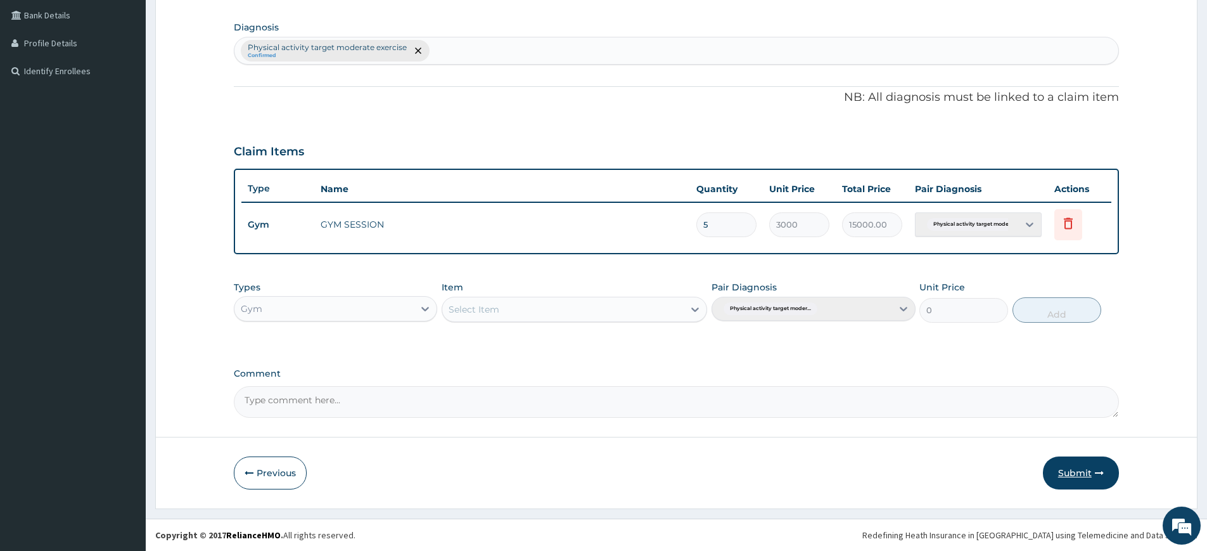
click at [1072, 465] on button "Submit" at bounding box center [1081, 472] width 76 height 33
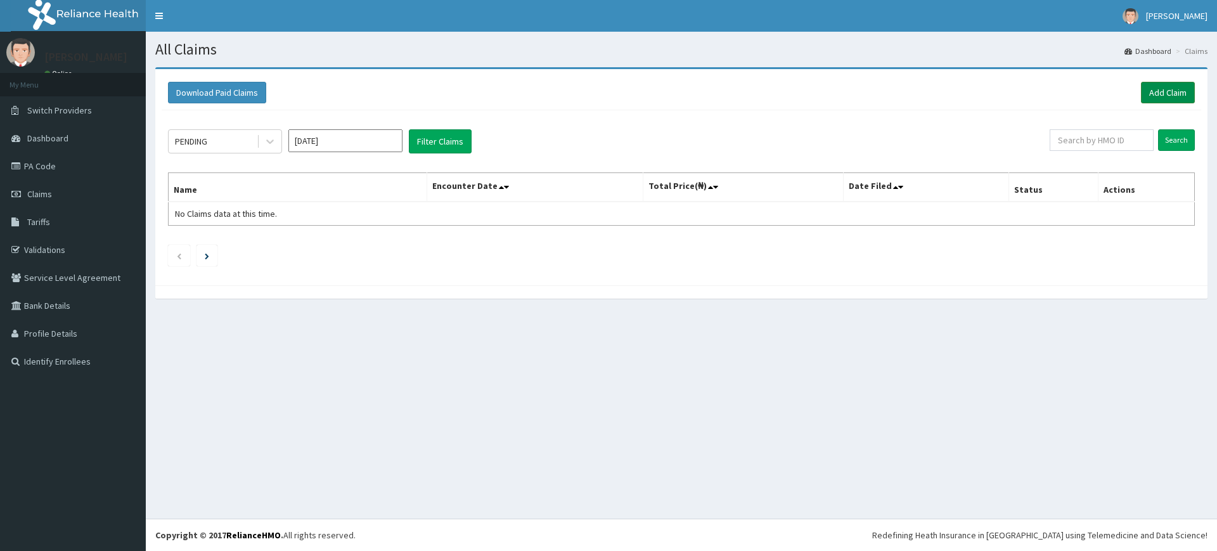
click at [1164, 96] on link "Add Claim" at bounding box center [1168, 93] width 54 height 22
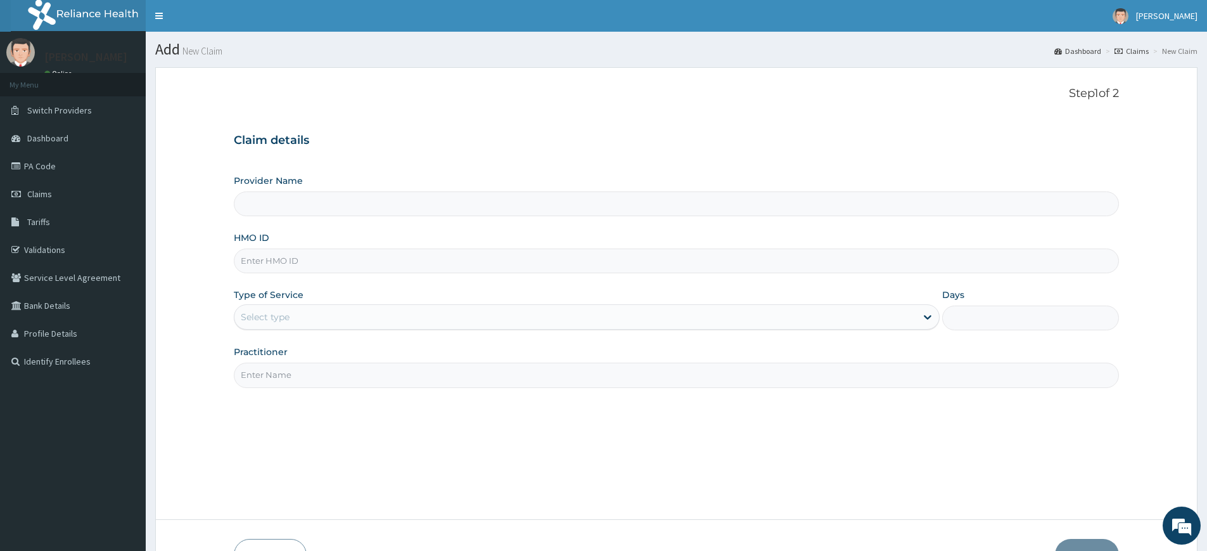
type input "Pure Fitness Africa | Lekki (fka Fitness Central)"
type input "1"
click at [392, 375] on input "Practitioner" at bounding box center [676, 374] width 885 height 25
type input "pure fitness africa"
click at [361, 257] on input "HMO ID" at bounding box center [676, 260] width 885 height 25
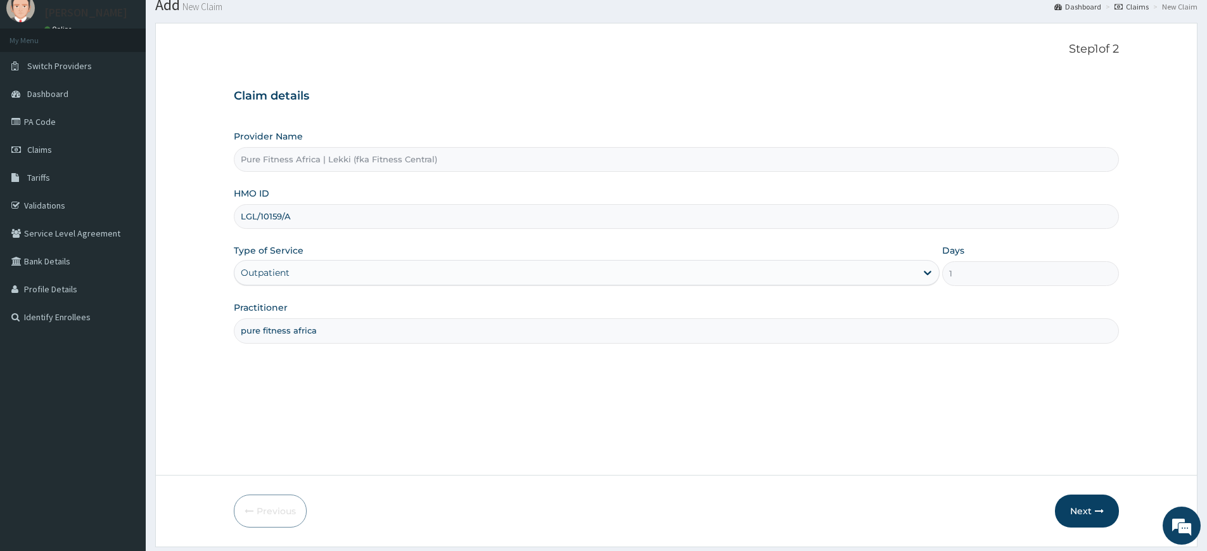
scroll to position [82, 0]
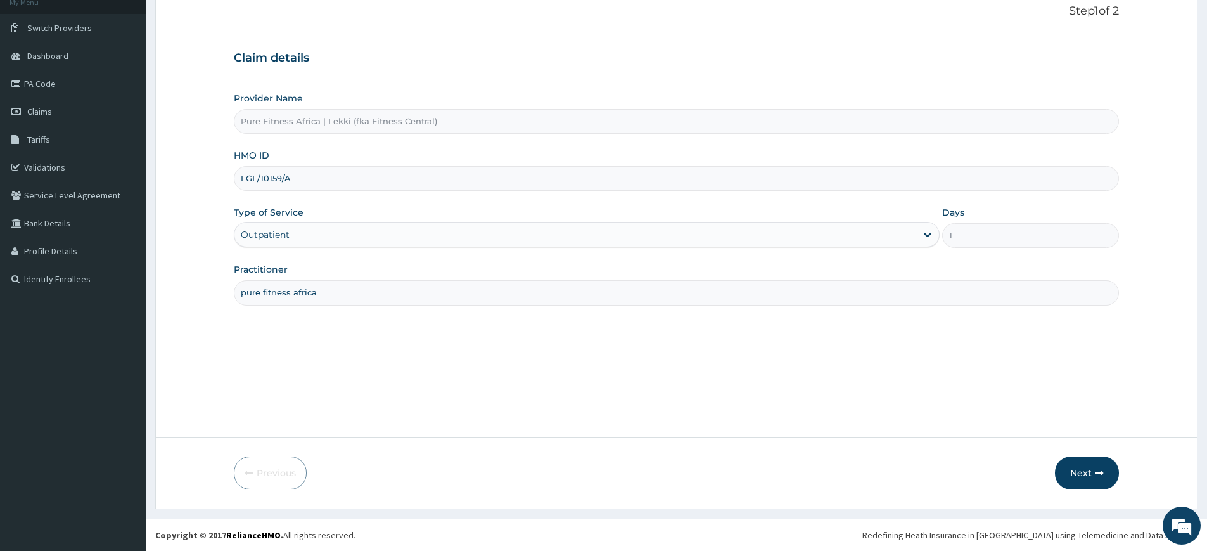
type input "LGL/10159/A"
click at [1099, 472] on icon "button" at bounding box center [1099, 472] width 9 height 9
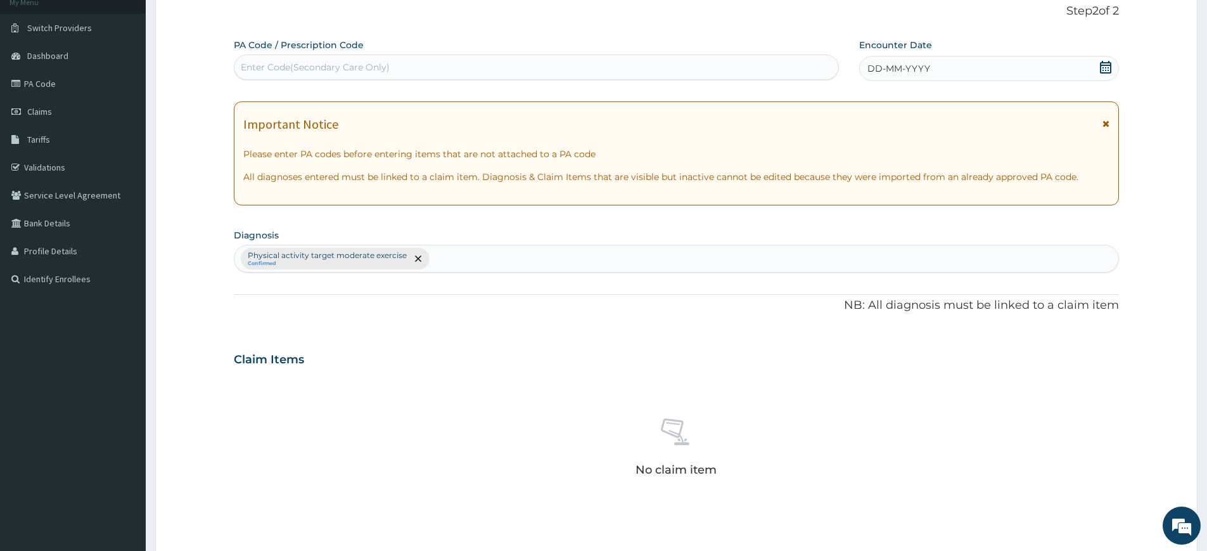
click at [1004, 57] on div "DD-MM-YYYY" at bounding box center [988, 68] width 259 height 25
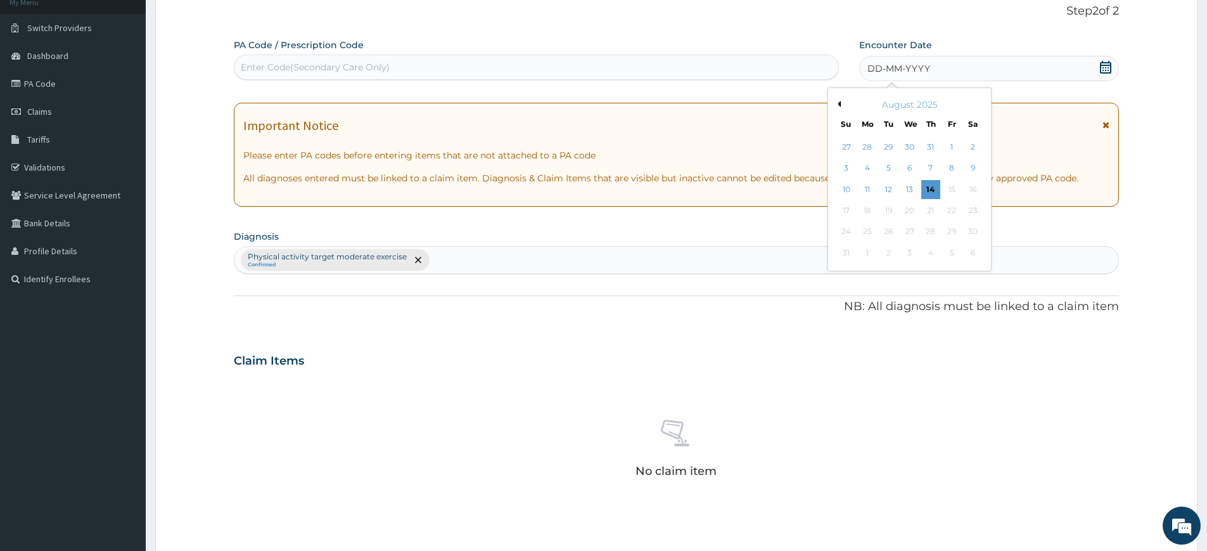
click at [933, 191] on div "14" at bounding box center [930, 189] width 19 height 19
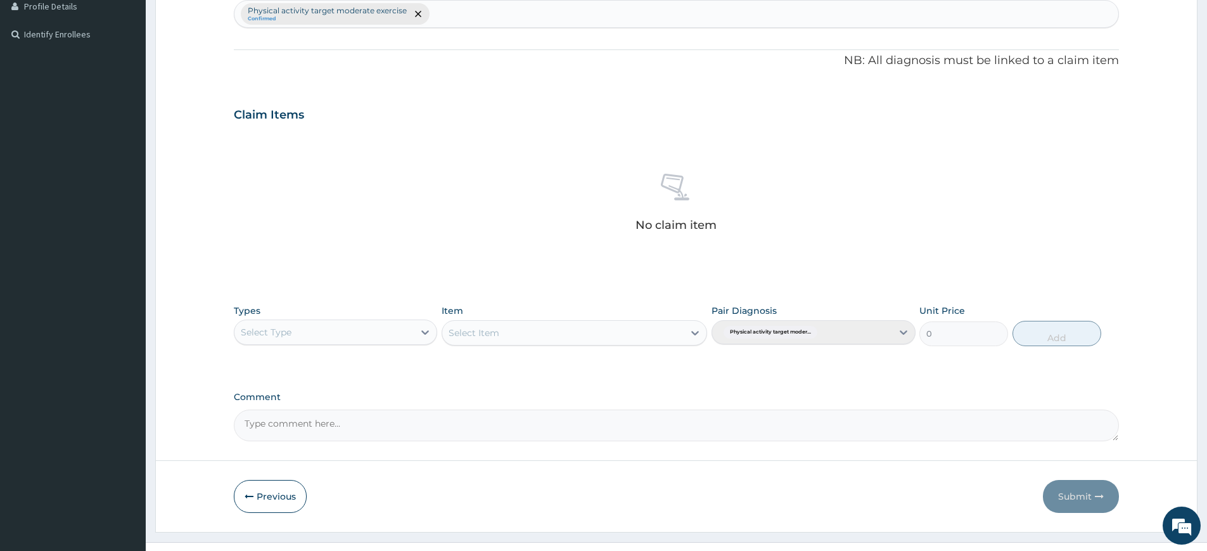
scroll to position [350, 0]
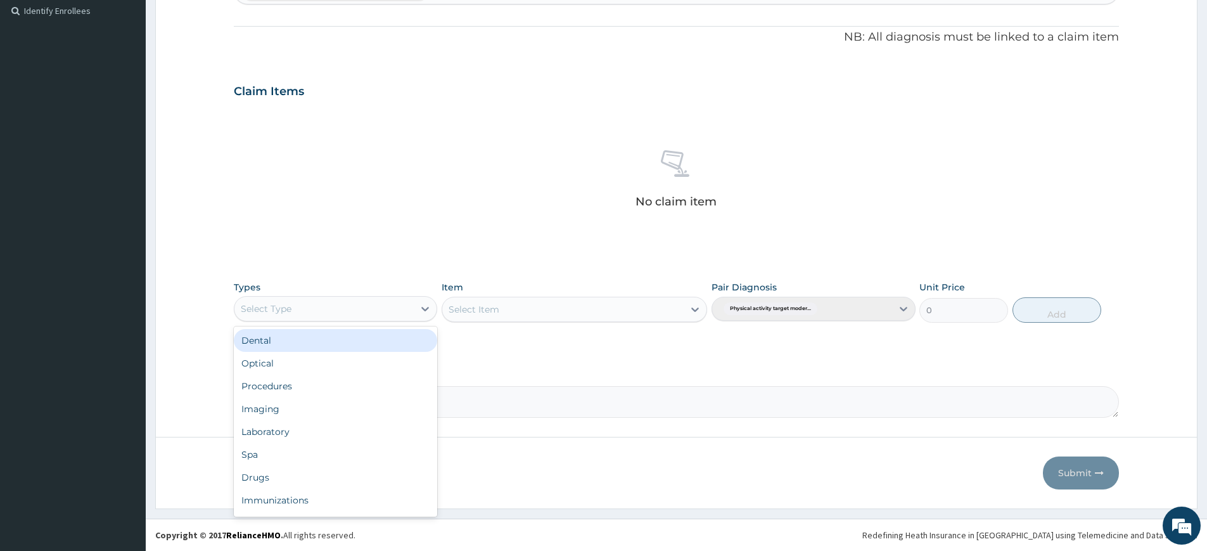
click at [304, 307] on div "Select Type" at bounding box center [323, 308] width 179 height 20
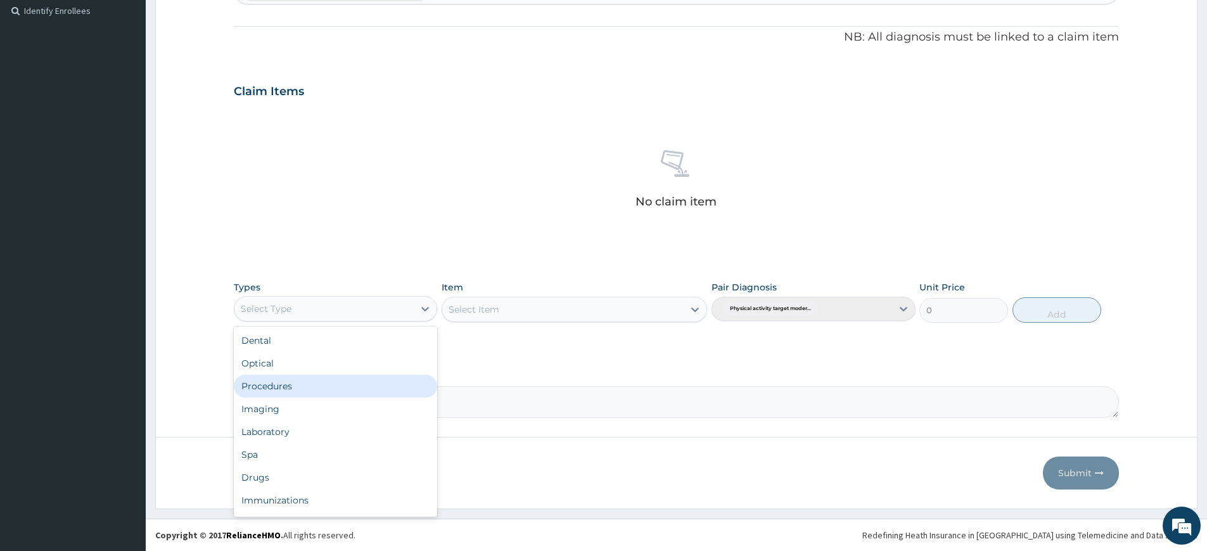
scroll to position [43, 0]
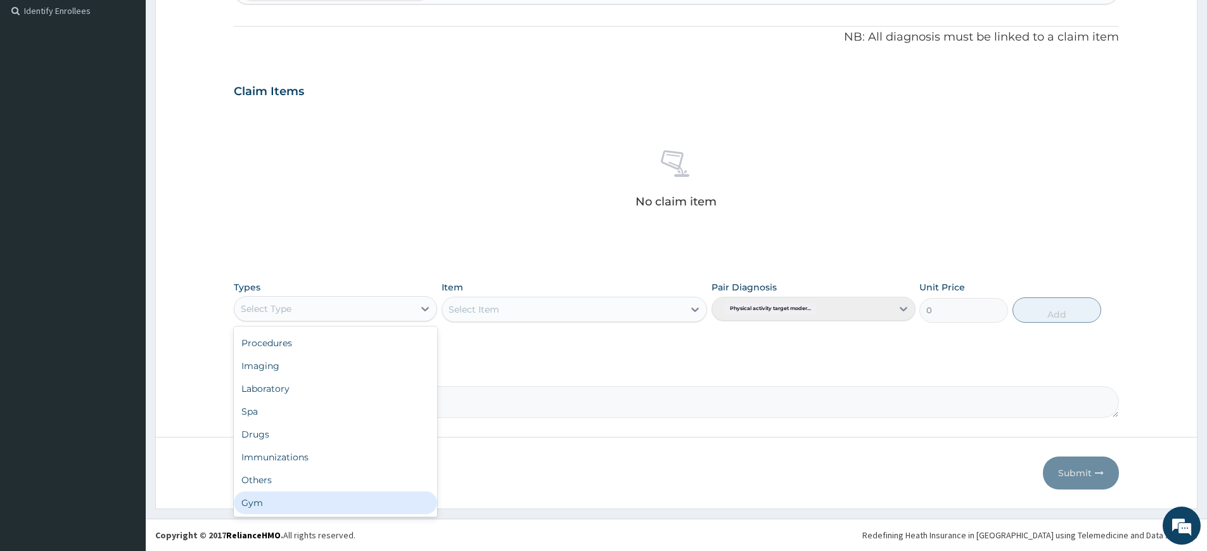
click at [301, 493] on div "Gym" at bounding box center [335, 502] width 203 height 23
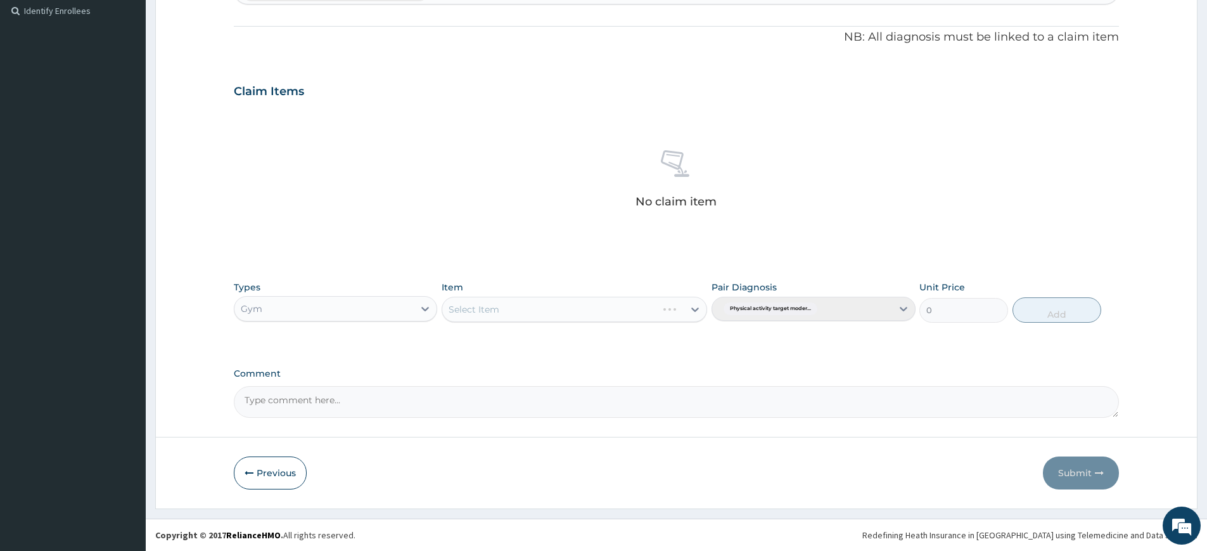
click at [681, 312] on div "Select Item" at bounding box center [575, 309] width 266 height 25
click at [678, 305] on div "Select Item" at bounding box center [575, 309] width 266 height 25
click at [634, 300] on div "Select Item" at bounding box center [562, 309] width 241 height 20
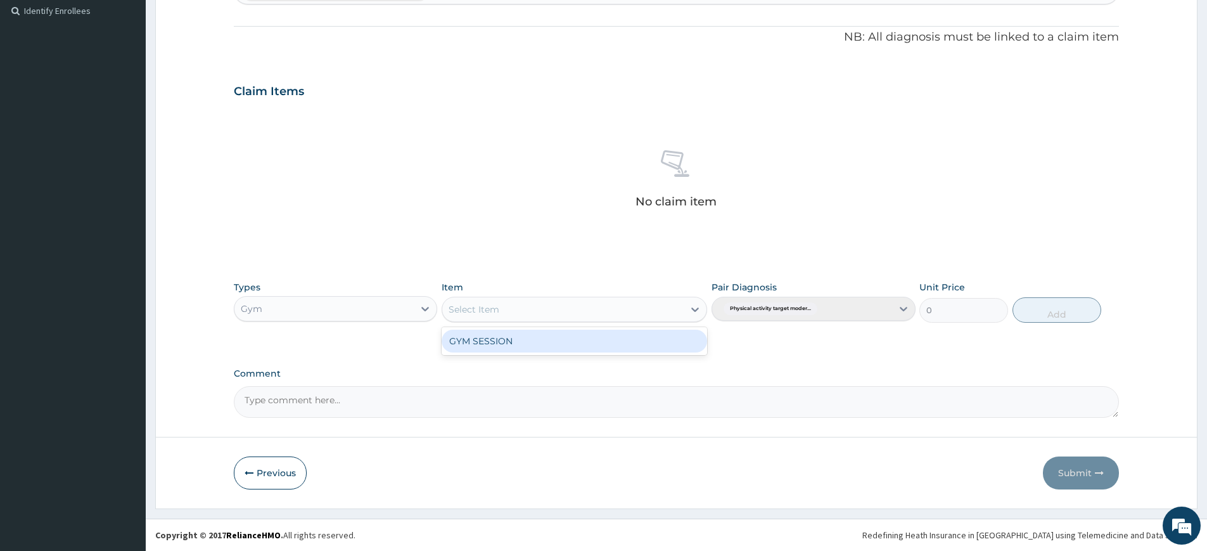
click at [618, 339] on div "GYM SESSION" at bounding box center [575, 341] width 266 height 23
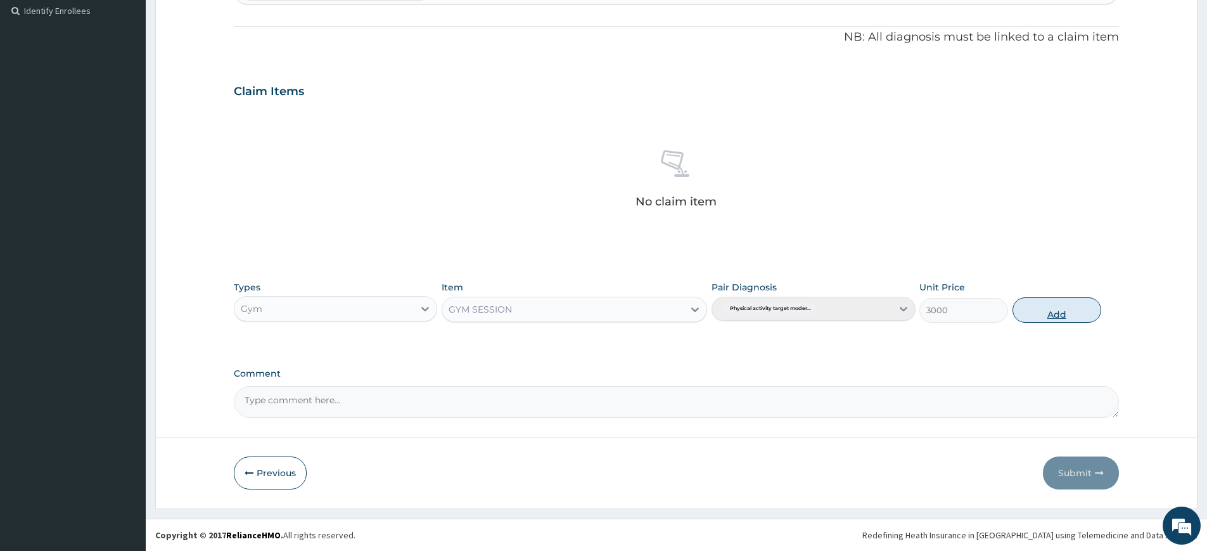
click at [1061, 315] on button "Add" at bounding box center [1057, 309] width 89 height 25
type input "0"
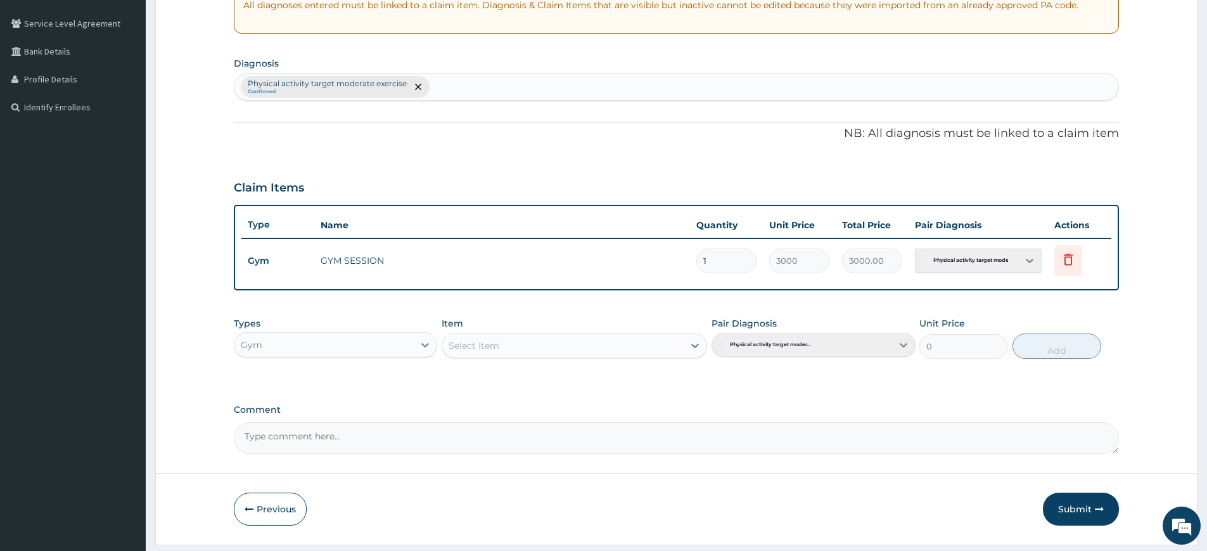
scroll to position [83, 0]
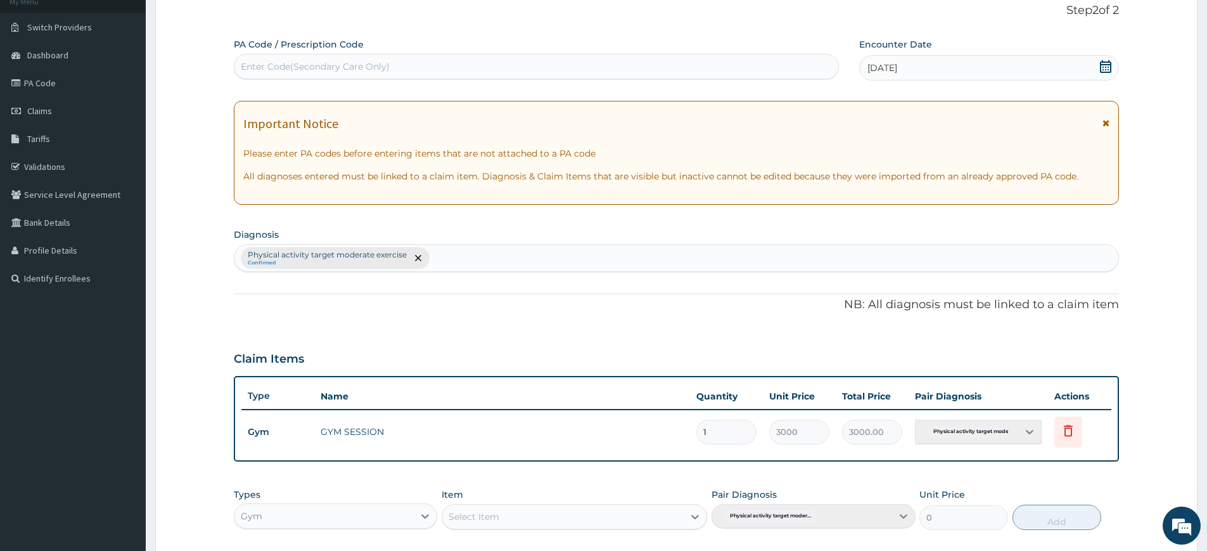
click at [706, 67] on div "Enter Code(Secondary Care Only)" at bounding box center [536, 66] width 604 height 20
type input "PA/BBD8A6"
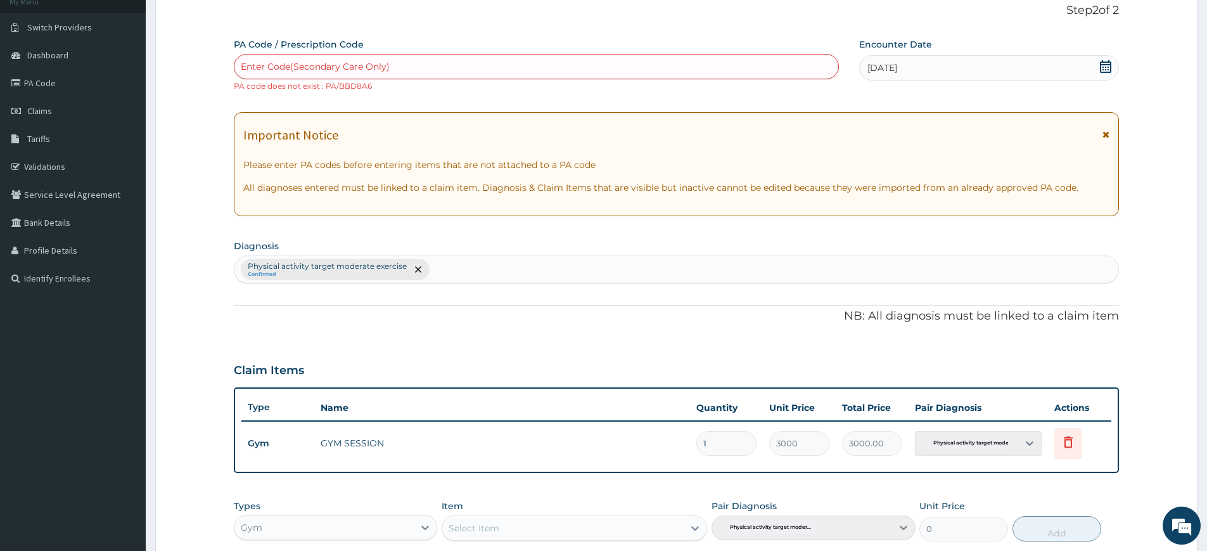
click at [480, 60] on div "Enter Code(Secondary Care Only)" at bounding box center [536, 66] width 604 height 20
type input "PA/BBD886"
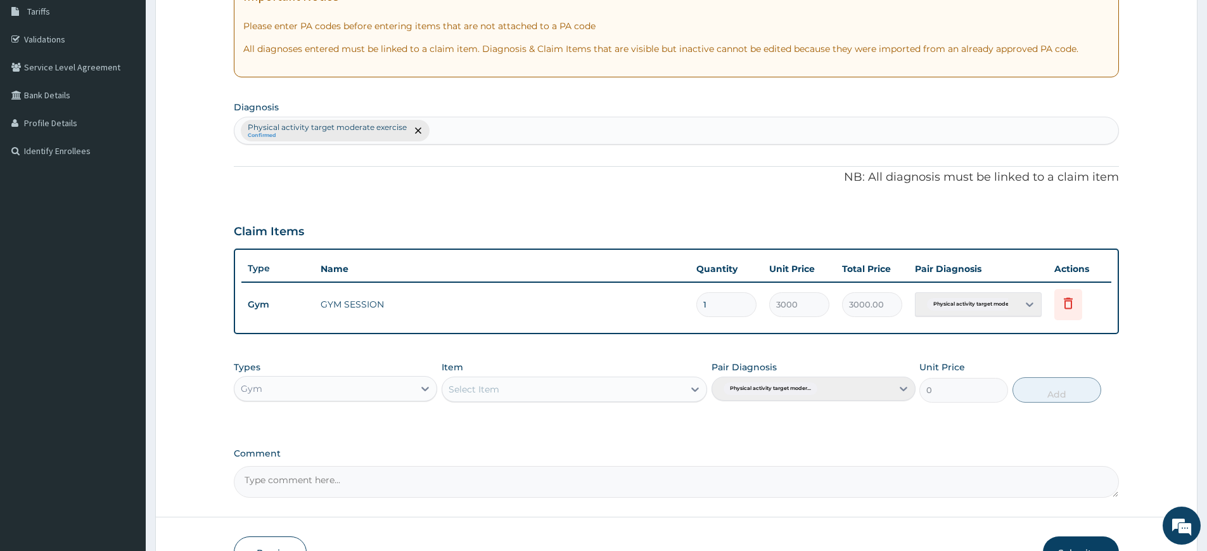
scroll to position [290, 0]
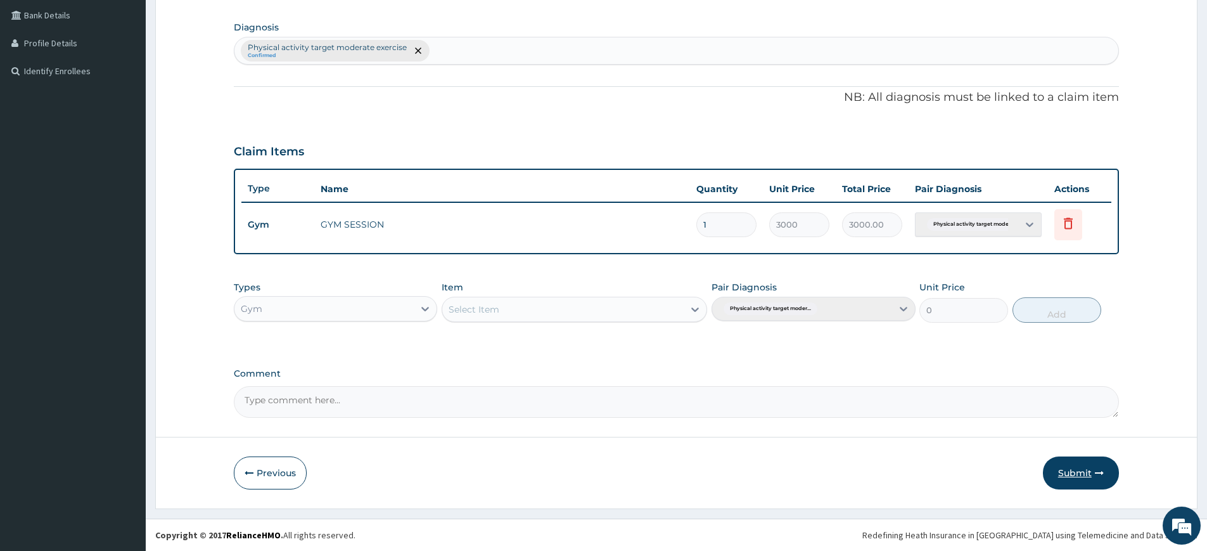
click at [1075, 478] on button "Submit" at bounding box center [1081, 472] width 76 height 33
